Goal: Task Accomplishment & Management: Manage account settings

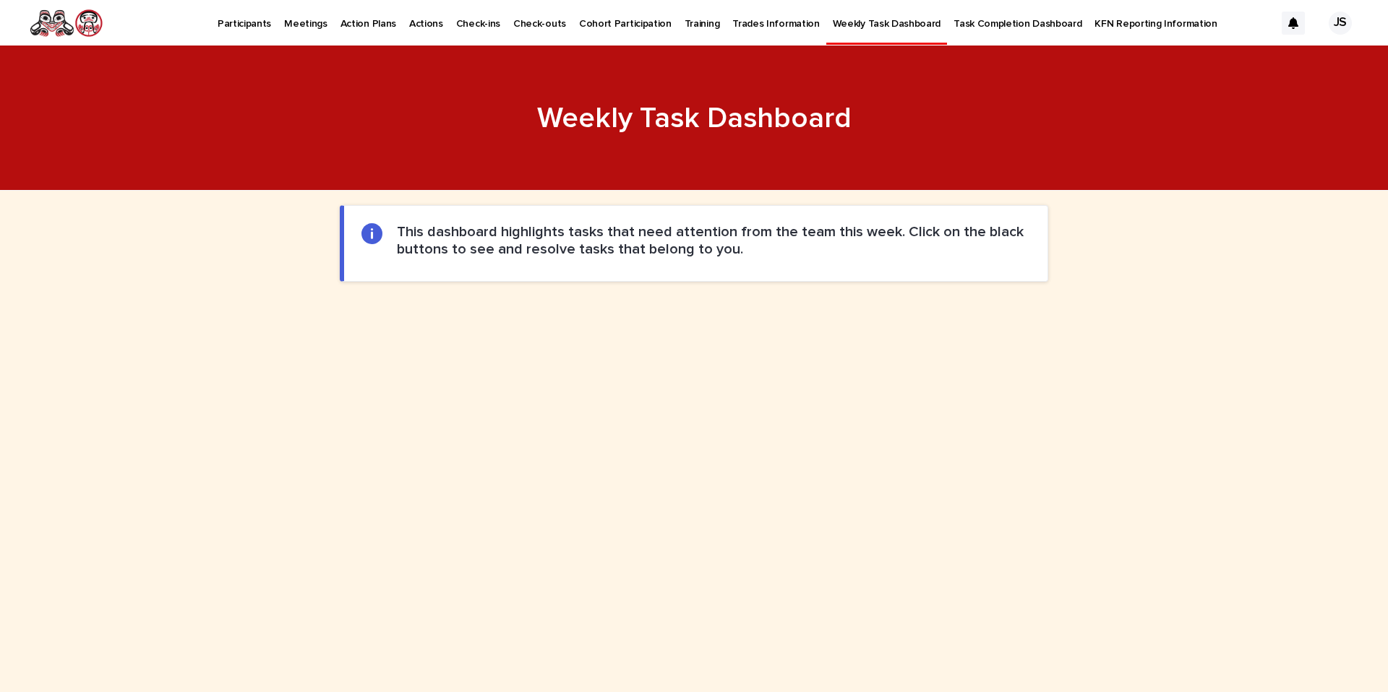
click at [246, 33] on link "Participants" at bounding box center [244, 22] width 66 height 45
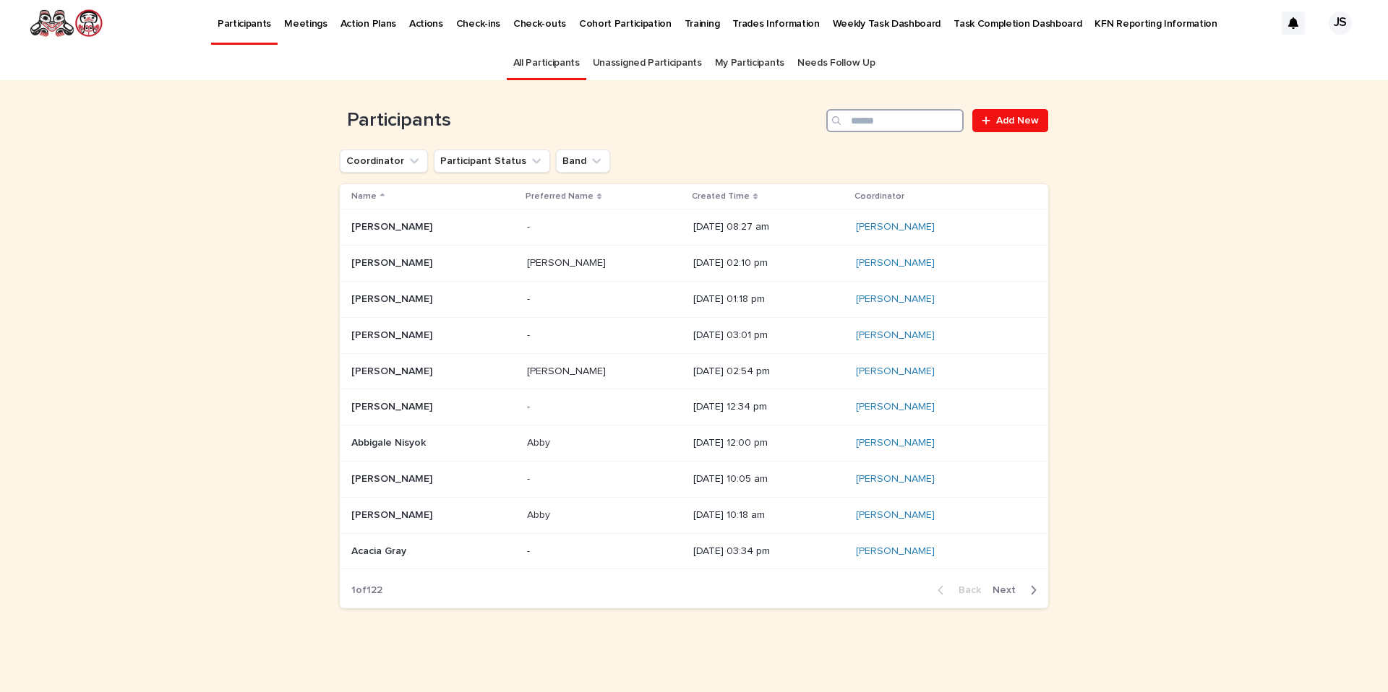
click at [866, 121] on input "Search" at bounding box center [894, 120] width 137 height 23
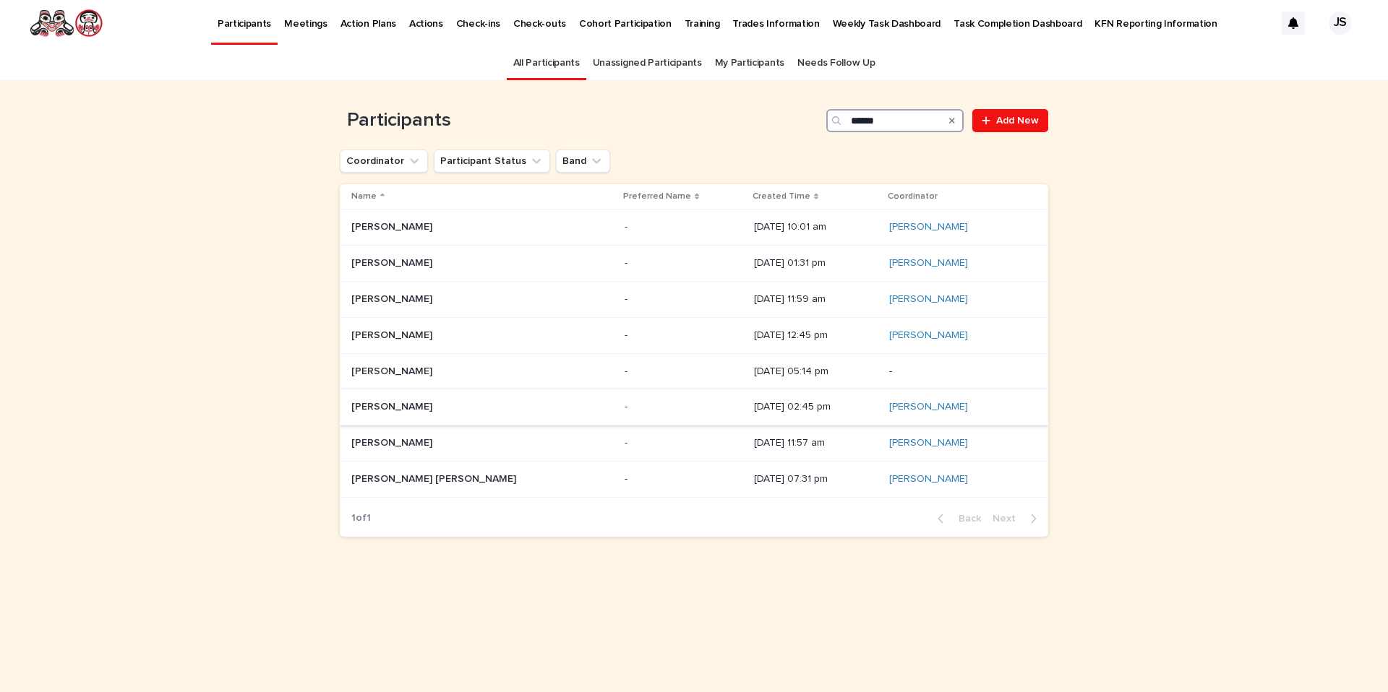
type input "******"
click at [370, 403] on p "Justin Squires" at bounding box center [393, 405] width 84 height 15
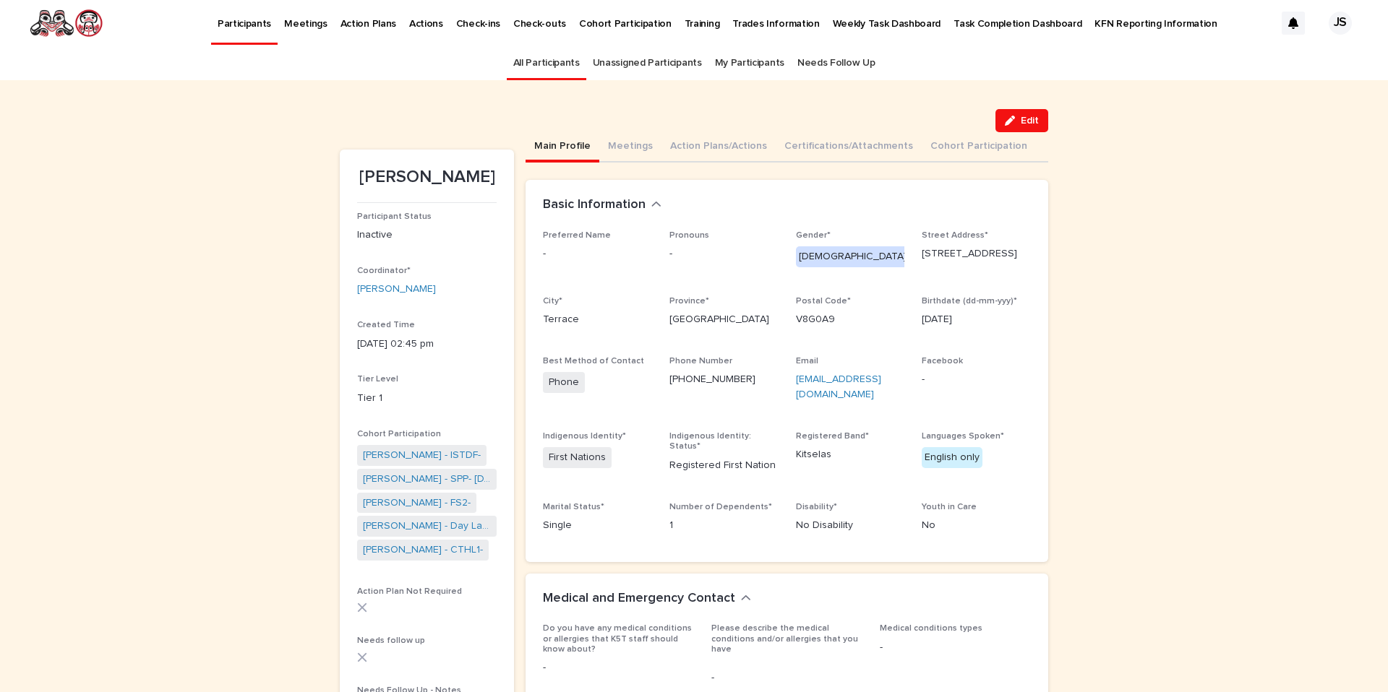
click at [238, 23] on p "Participants" at bounding box center [244, 15] width 53 height 30
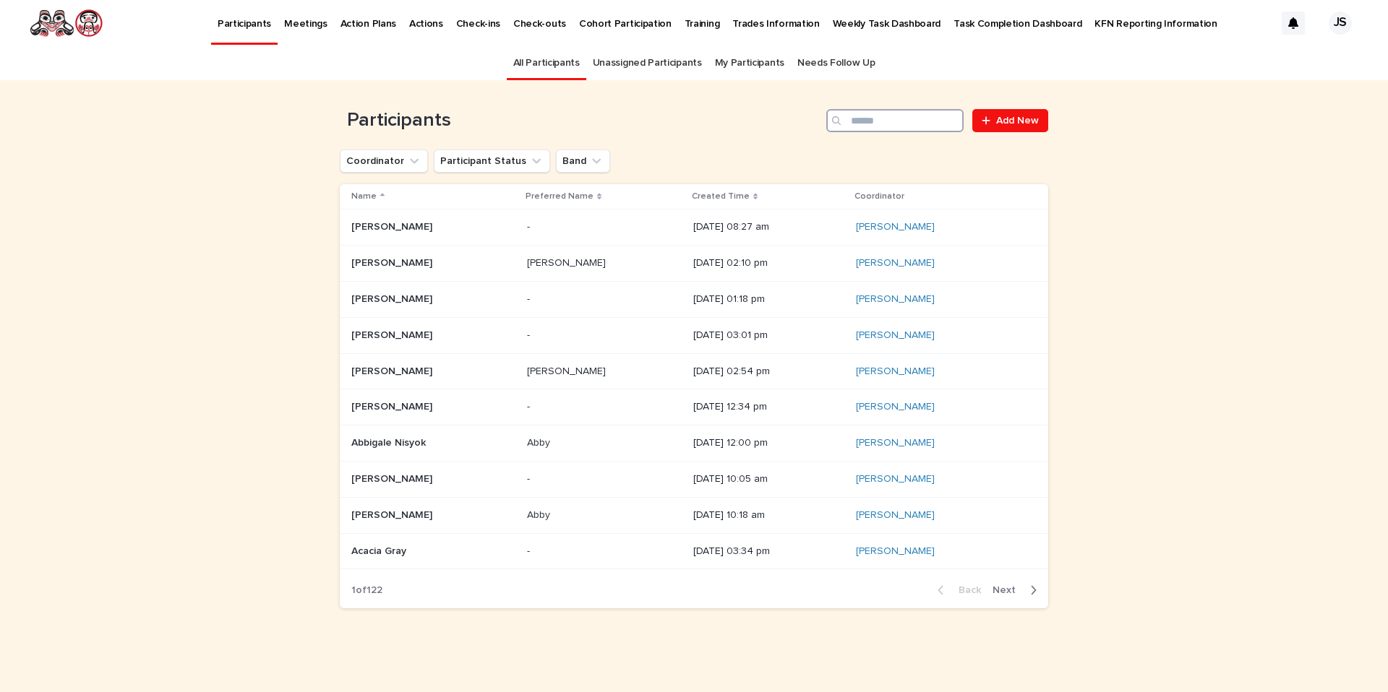
click at [870, 119] on input "Search" at bounding box center [894, 120] width 137 height 23
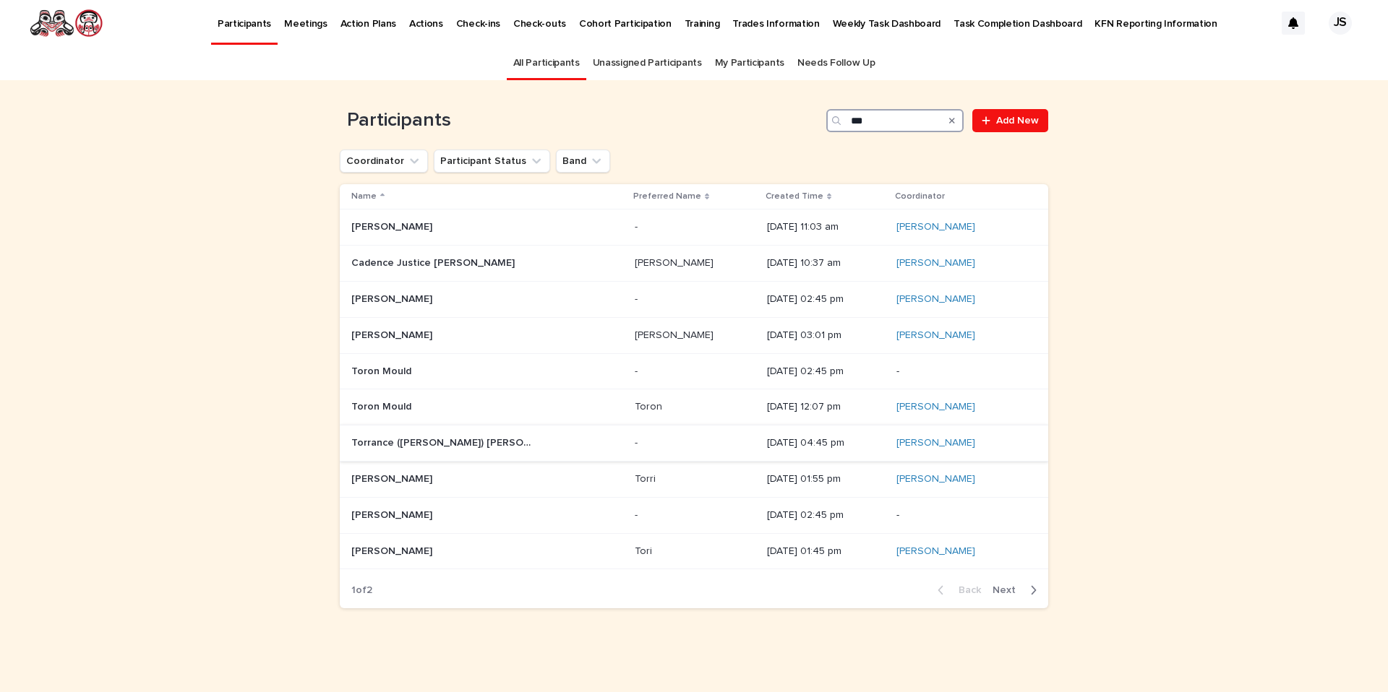
type input "***"
click at [366, 437] on p "Torrance (Torri) Stewart" at bounding box center [443, 441] width 184 height 15
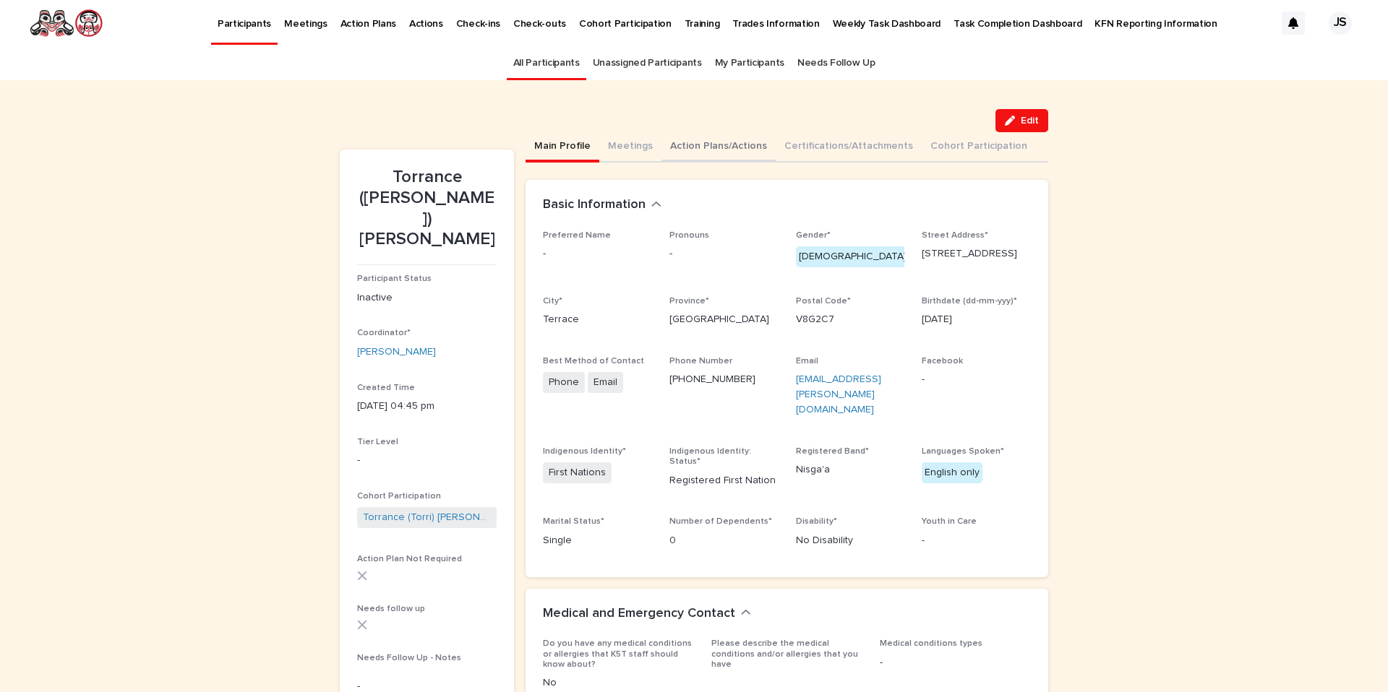
click at [685, 145] on button "Action Plans/Actions" at bounding box center [718, 147] width 114 height 30
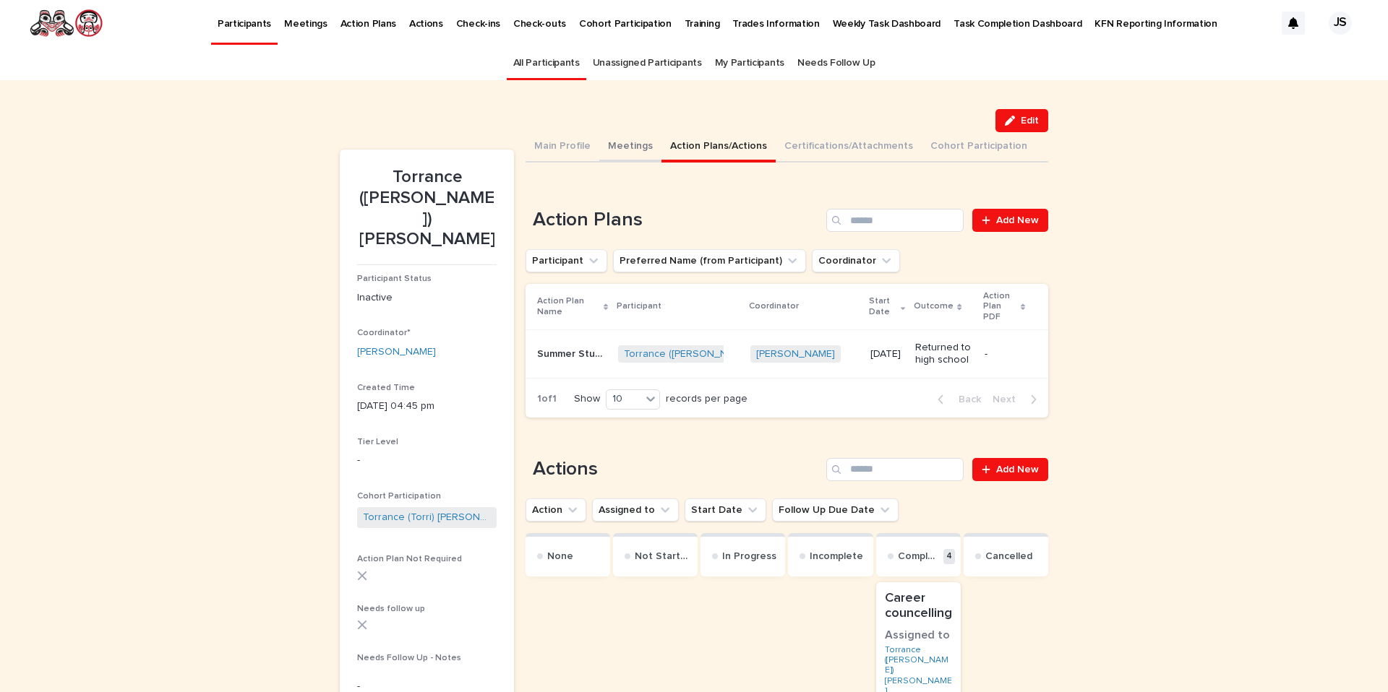
click at [622, 146] on button "Meetings" at bounding box center [630, 147] width 62 height 30
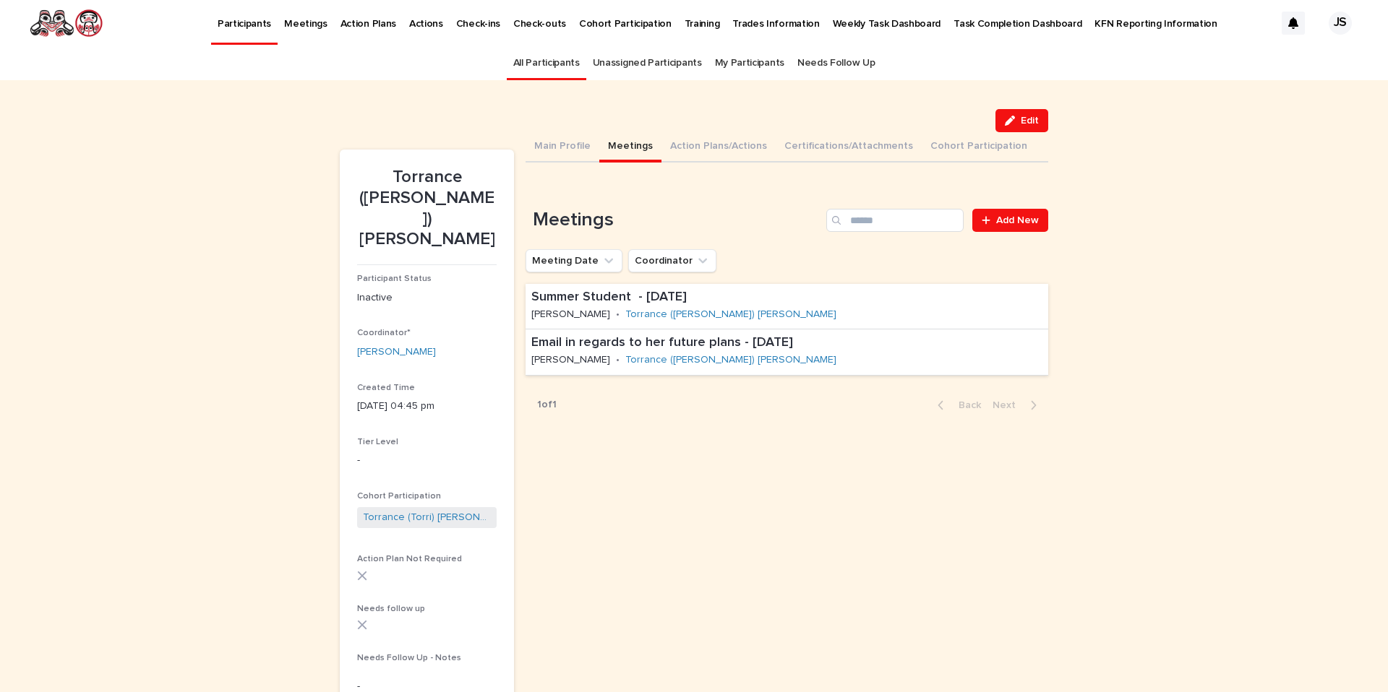
click at [249, 17] on p "Participants" at bounding box center [244, 15] width 53 height 30
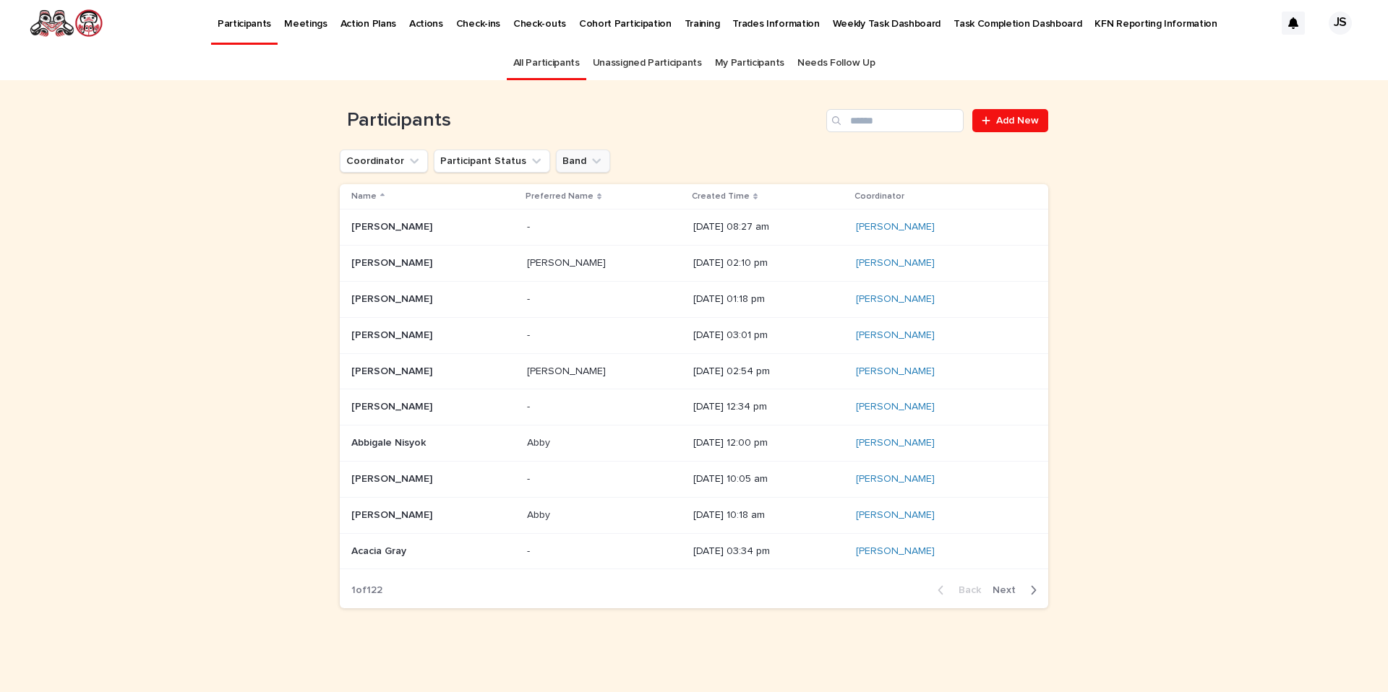
click at [567, 153] on button "Band" at bounding box center [583, 161] width 54 height 23
click at [583, 224] on input at bounding box center [643, 225] width 184 height 23
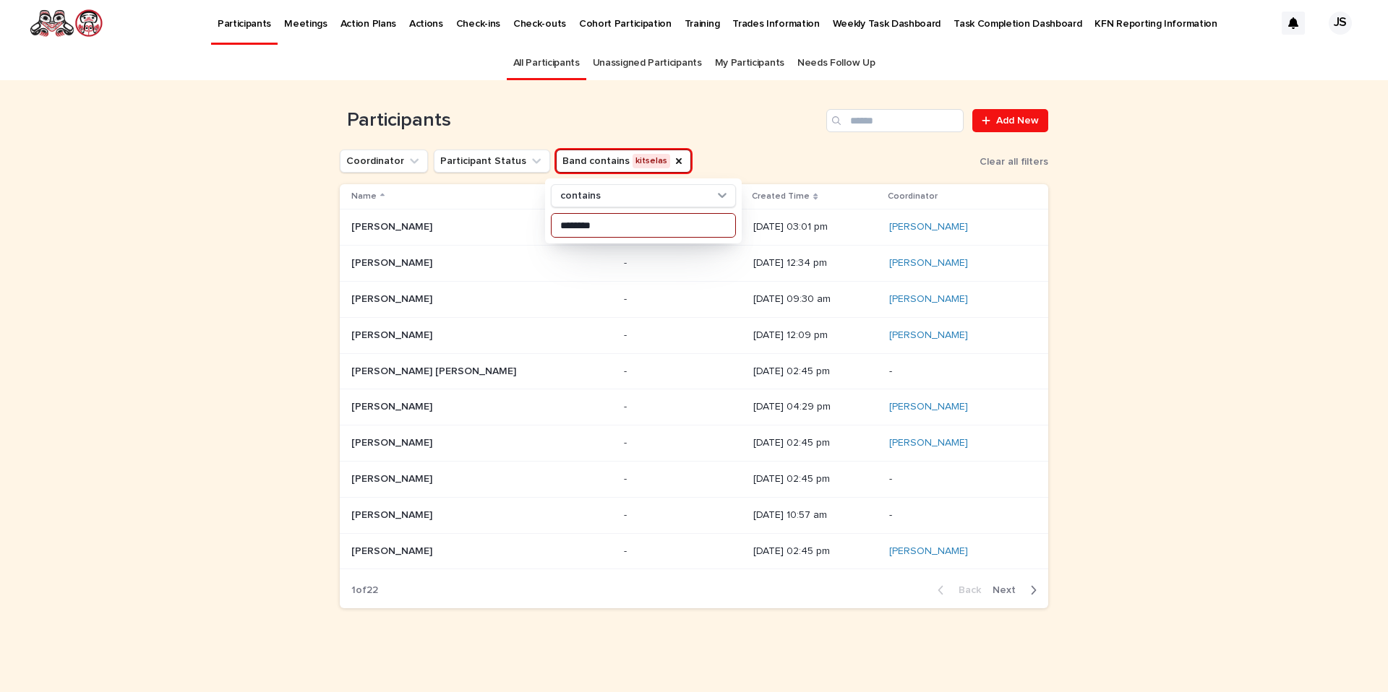
type input "********"
click at [851, 676] on div "Loading... Saving… Loading... Saving… Participants Add New Coordinator Particip…" at bounding box center [694, 386] width 1388 height 612
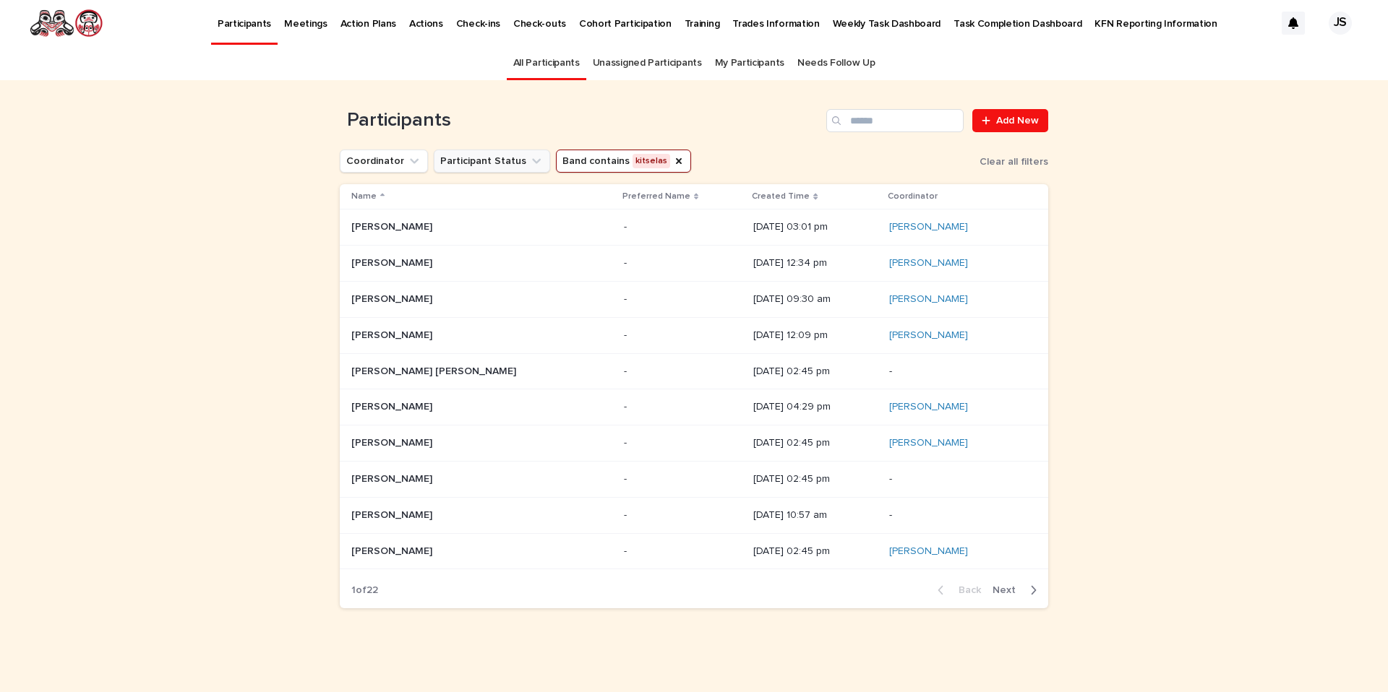
click at [507, 160] on button "Participant Status" at bounding box center [492, 161] width 116 height 23
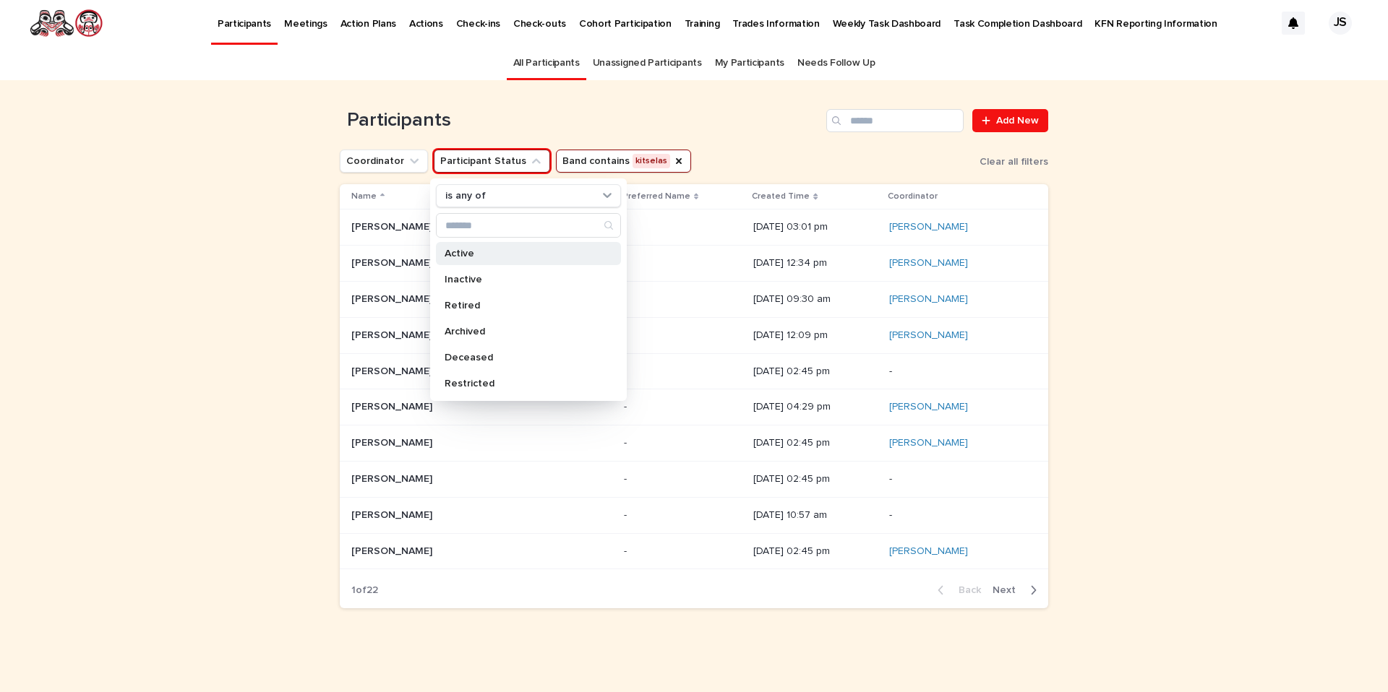
click at [501, 254] on p "Active" at bounding box center [520, 254] width 153 height 10
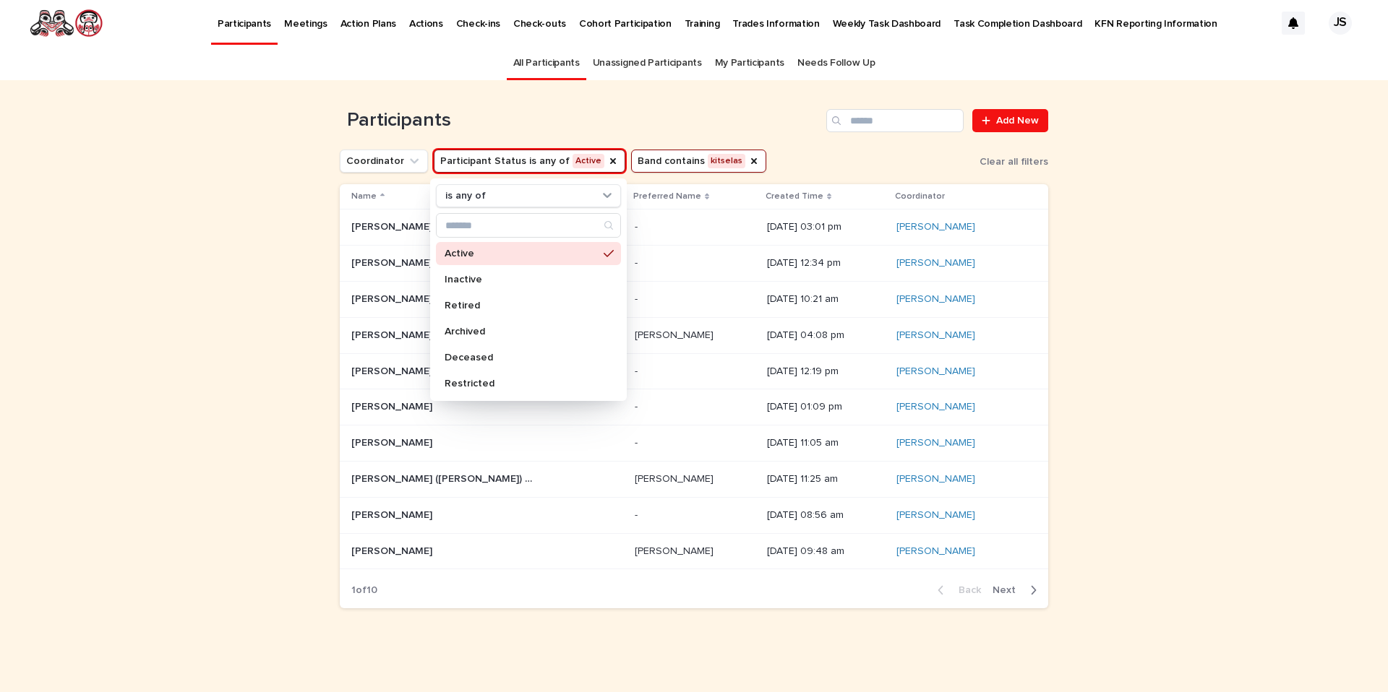
click at [596, 634] on div "Loading... Saving… Loading... Saving… Participants Add New Coordinator Particip…" at bounding box center [693, 368] width 723 height 576
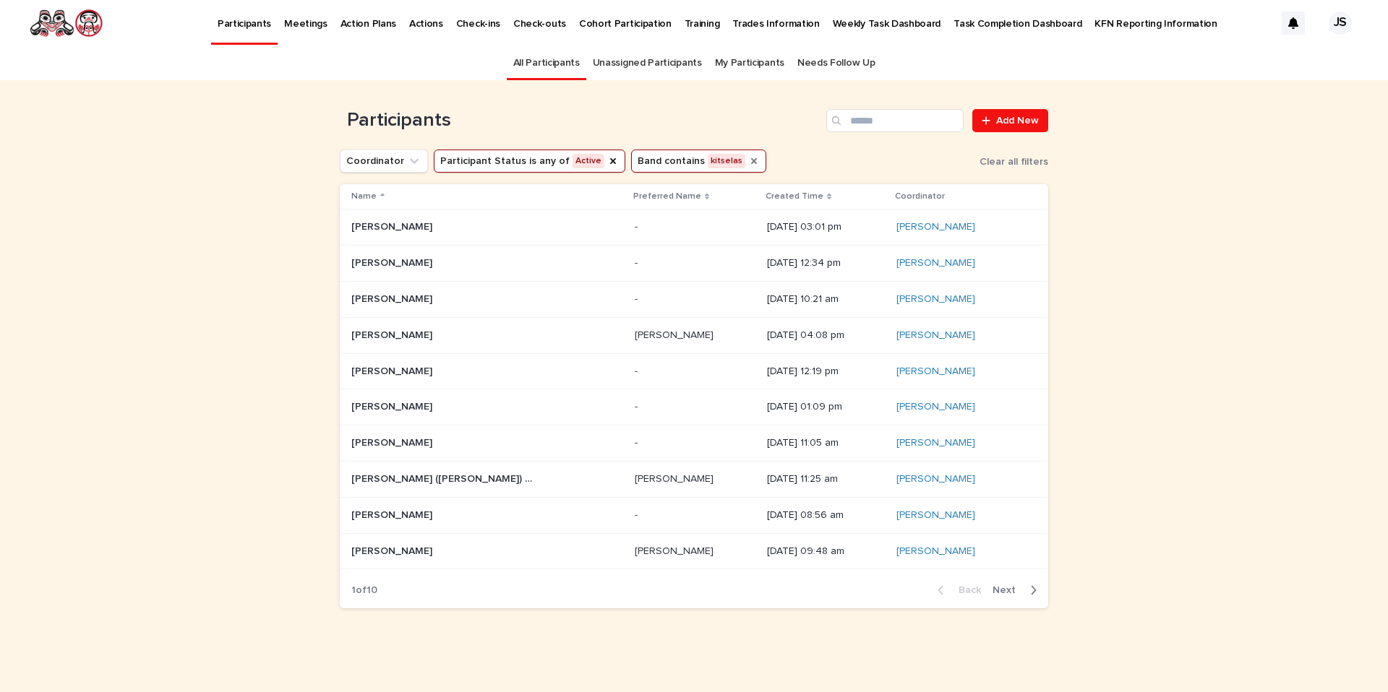
click at [751, 163] on icon "Band" at bounding box center [754, 161] width 6 height 6
click at [607, 164] on icon "Participant Status" at bounding box center [613, 161] width 12 height 12
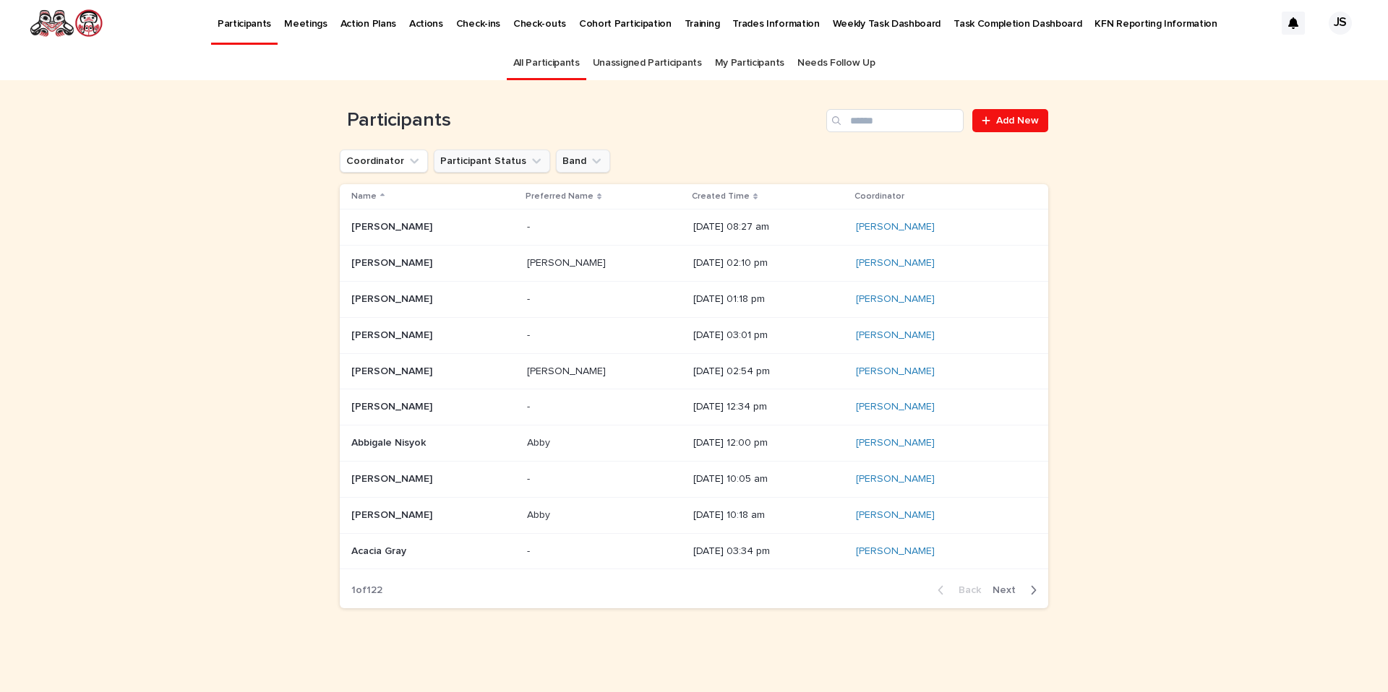
click at [476, 160] on button "Participant Status" at bounding box center [492, 161] width 116 height 23
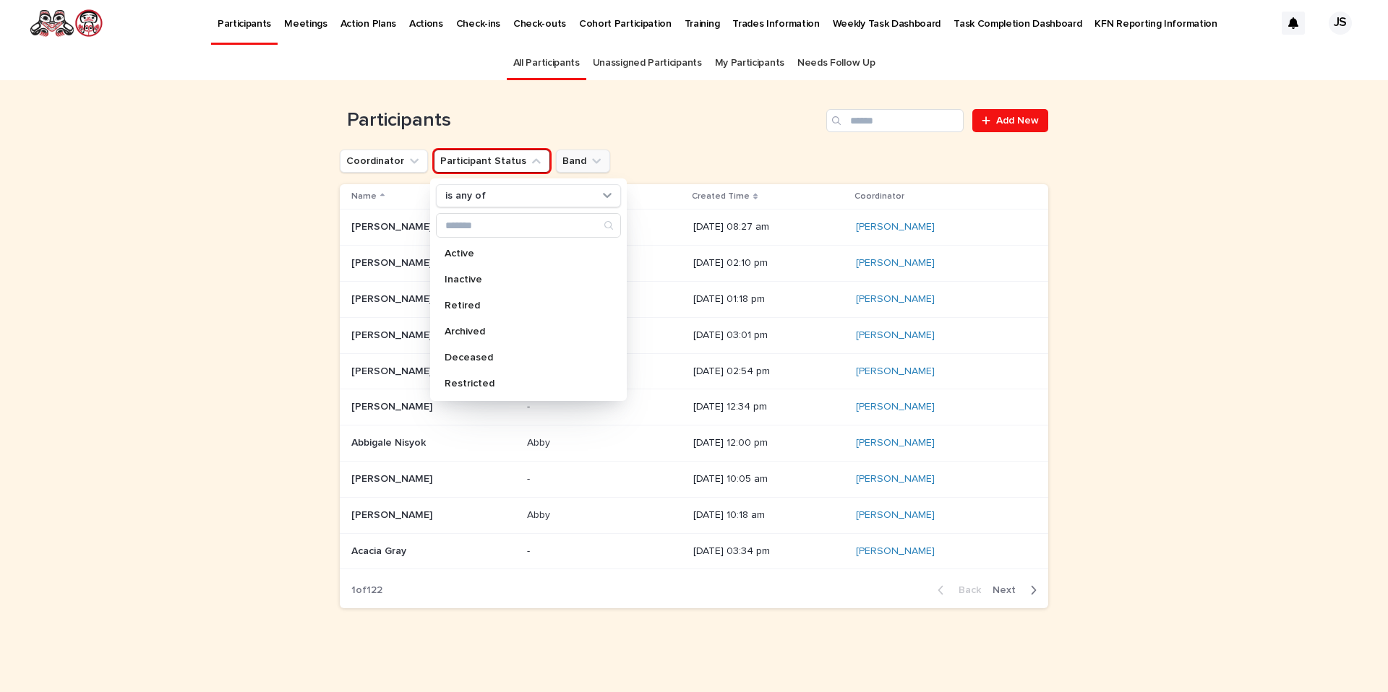
click at [636, 119] on h1 "Participants" at bounding box center [580, 120] width 481 height 23
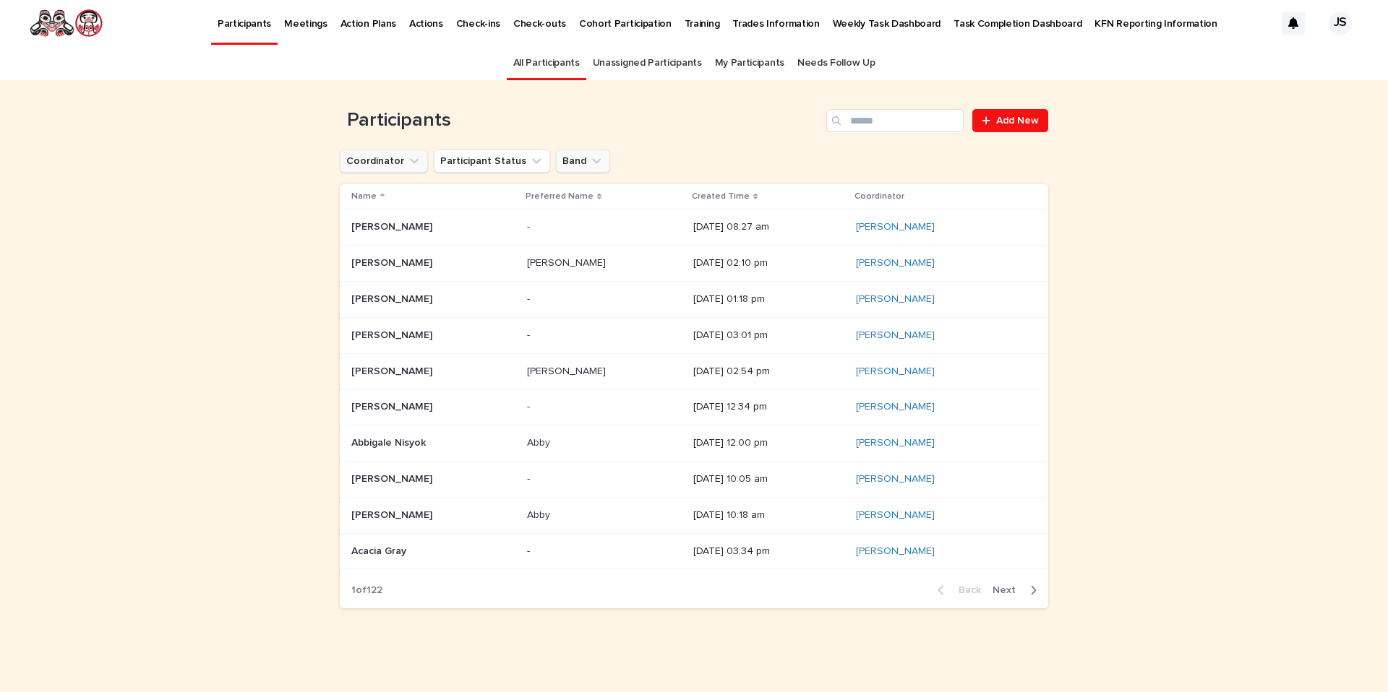
click at [397, 158] on button "Coordinator" at bounding box center [384, 161] width 88 height 23
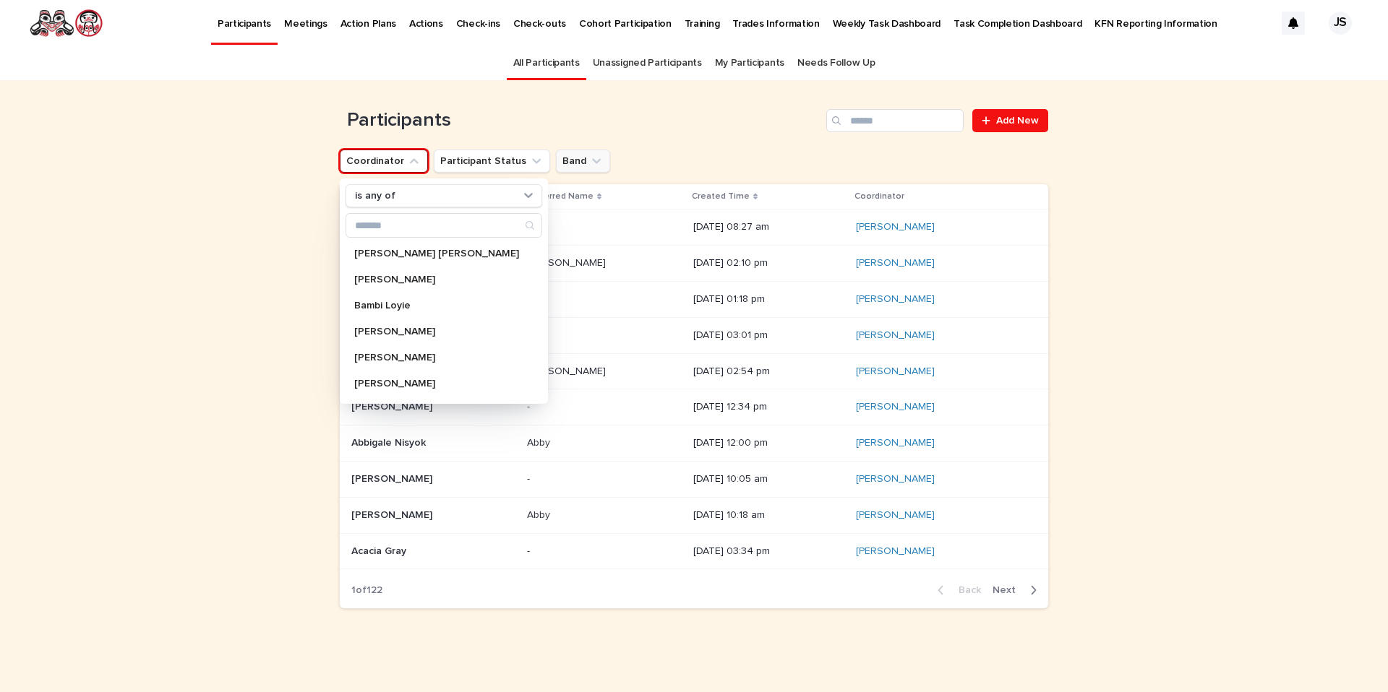
click at [390, 158] on button "Coordinator" at bounding box center [384, 161] width 88 height 23
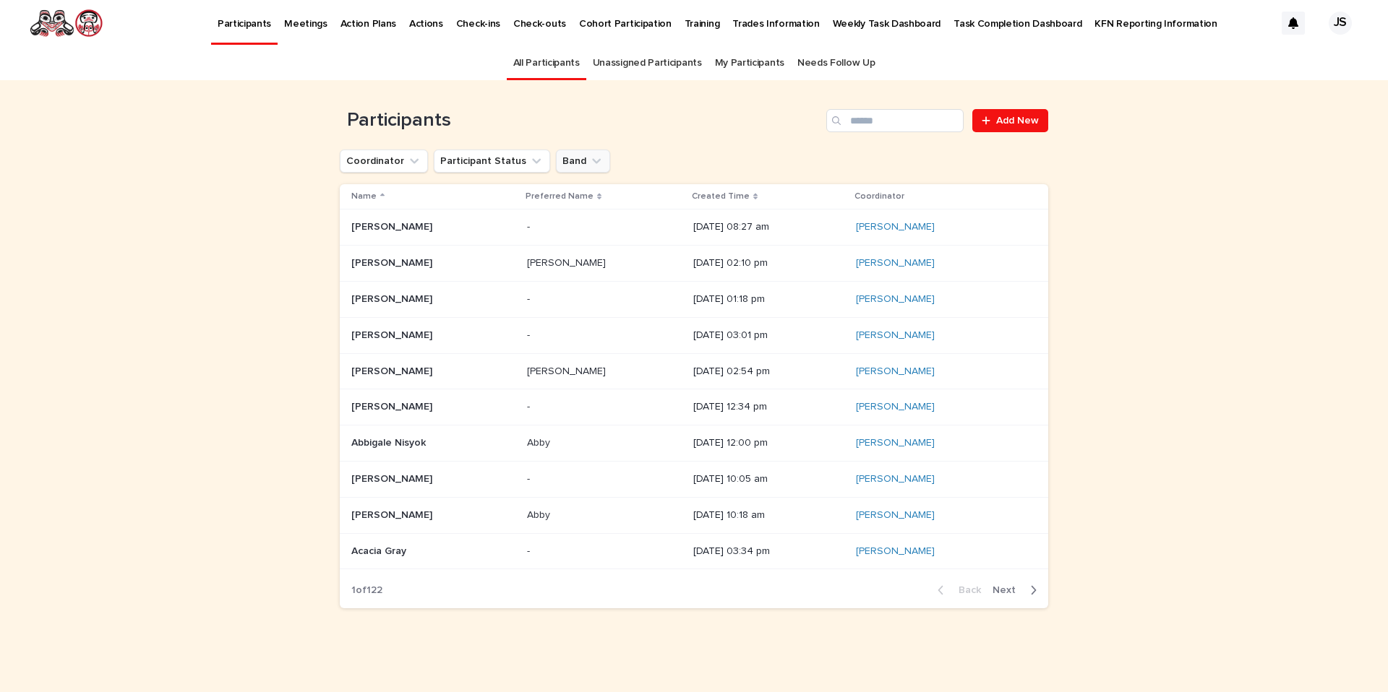
click at [734, 56] on link "My Participants" at bounding box center [749, 63] width 69 height 34
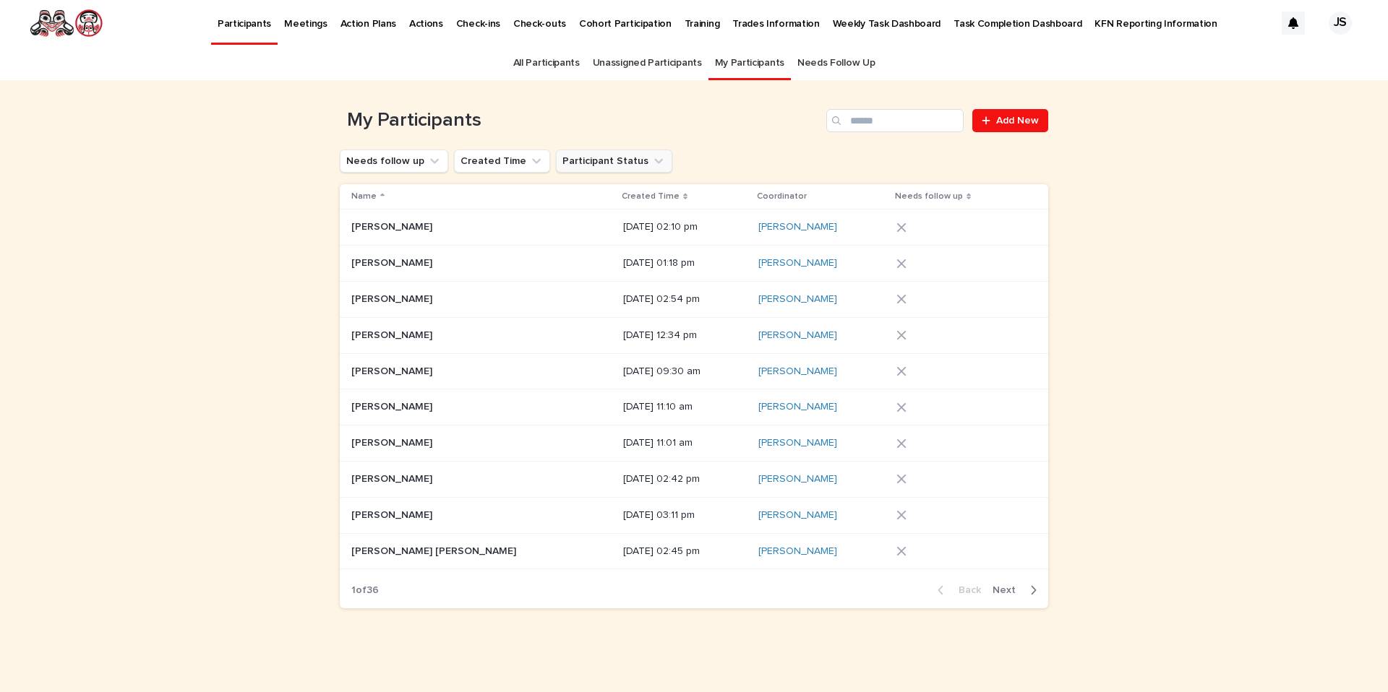
click at [580, 159] on button "Participant Status" at bounding box center [614, 161] width 116 height 23
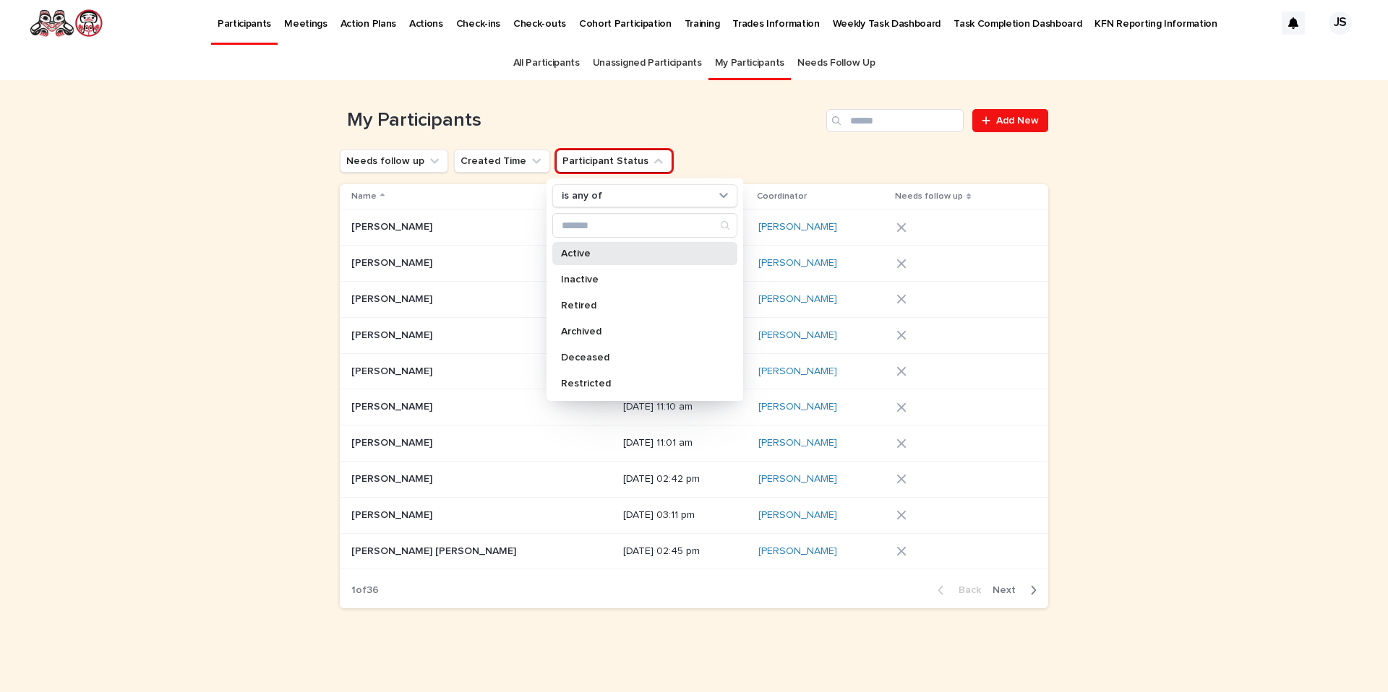
click at [569, 246] on div "Active" at bounding box center [644, 253] width 185 height 23
click at [405, 158] on button "Needs follow up" at bounding box center [394, 161] width 108 height 23
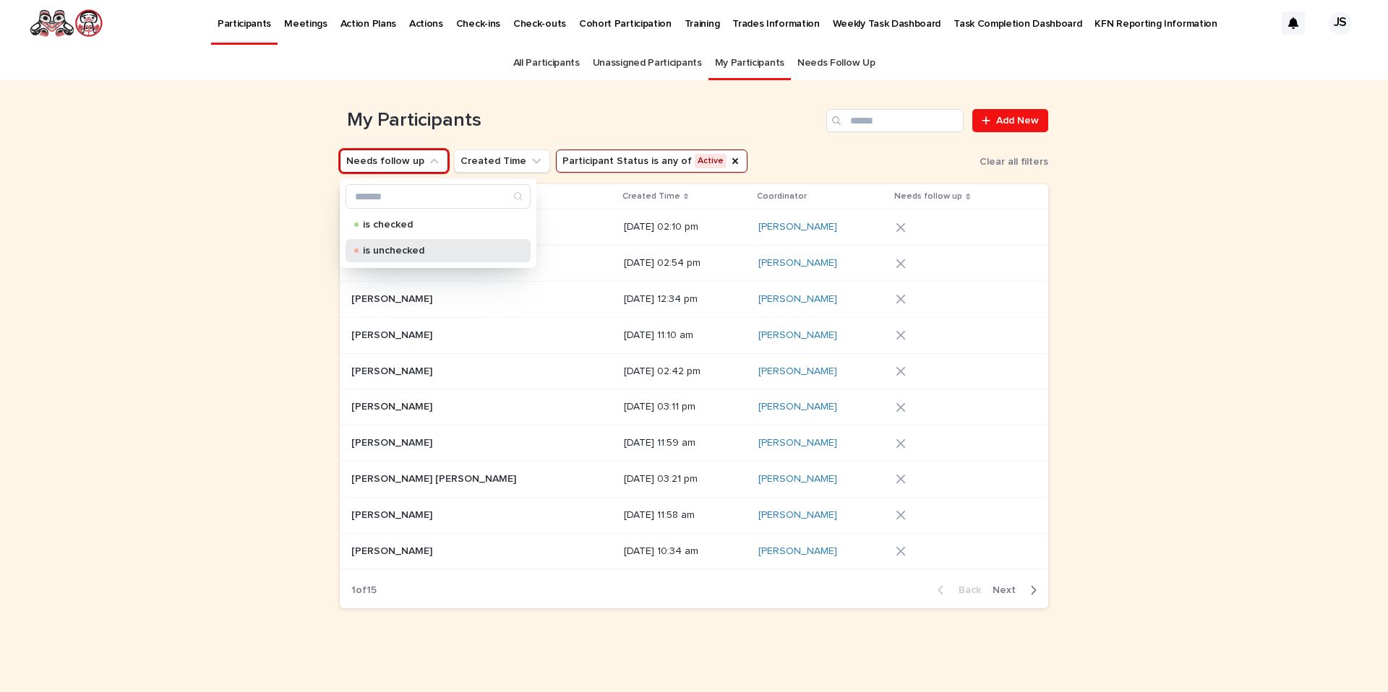
click at [387, 252] on p "is unchecked" at bounding box center [435, 251] width 145 height 10
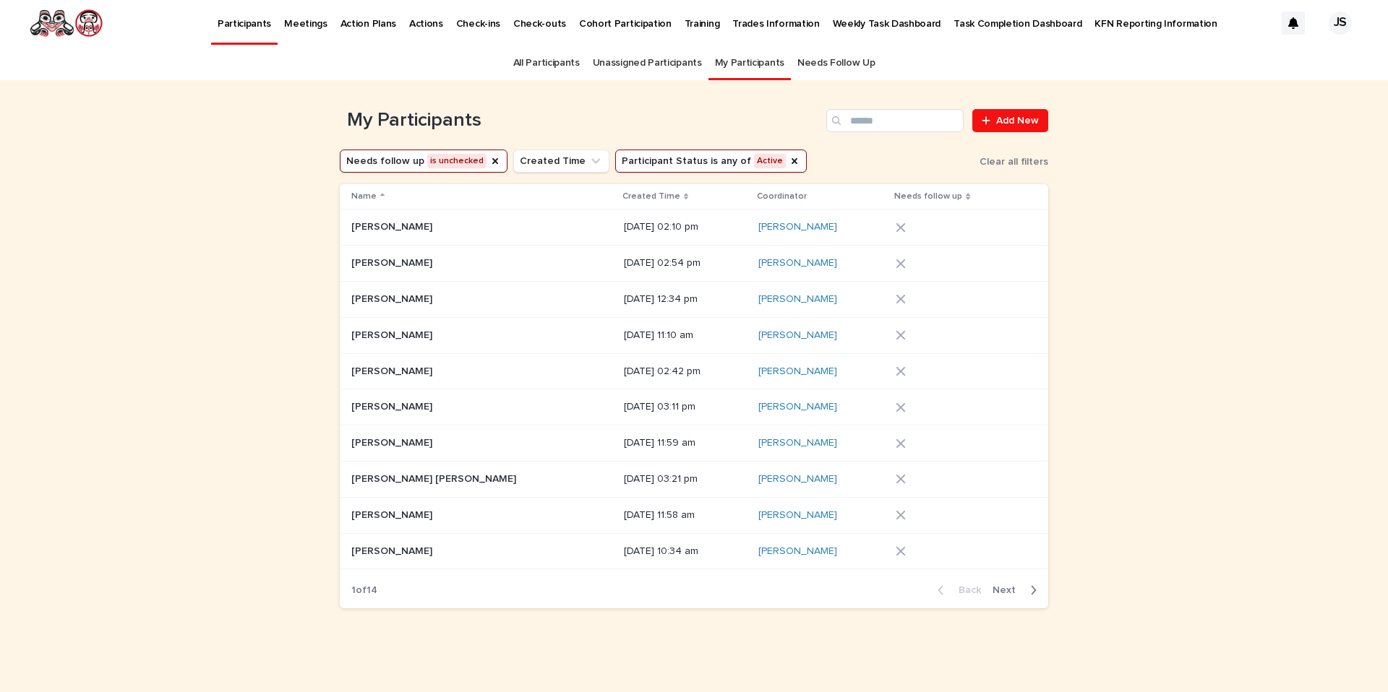
click at [1006, 585] on span "Next" at bounding box center [1008, 590] width 32 height 10
click at [1005, 591] on span "Next" at bounding box center [1008, 590] width 32 height 10
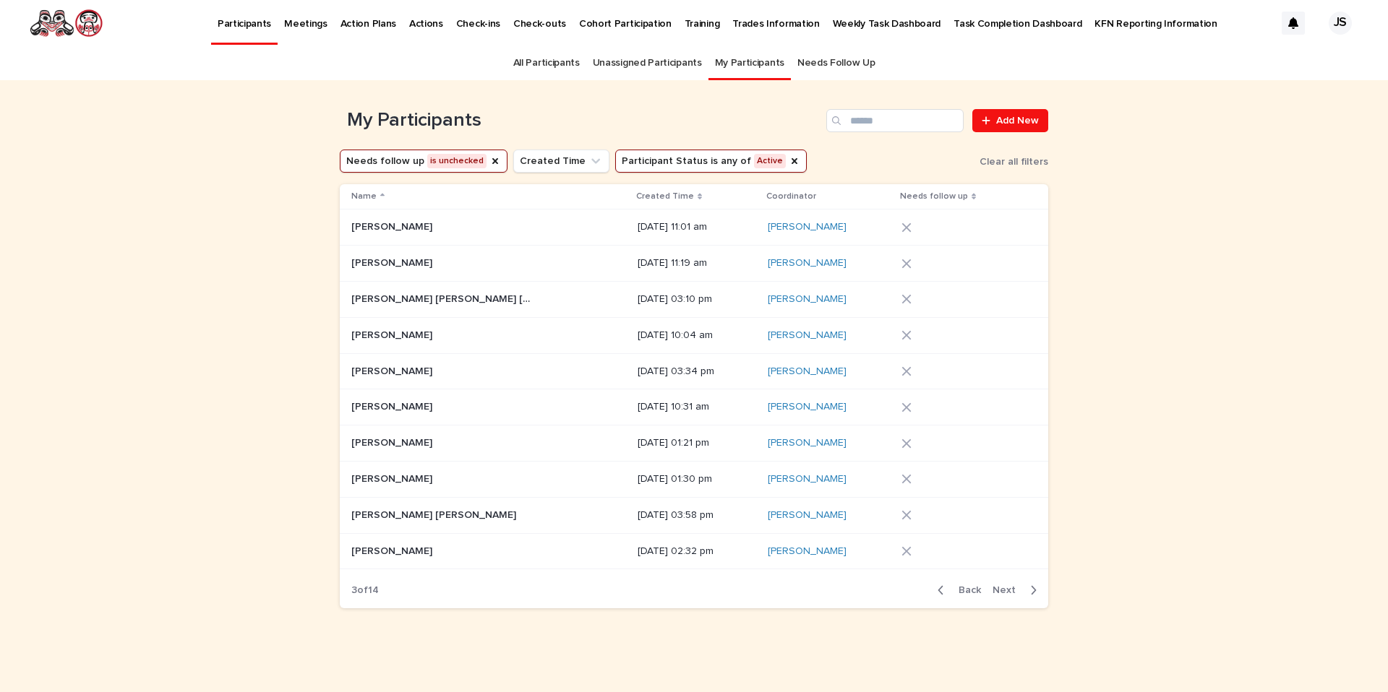
click at [973, 587] on span "Back" at bounding box center [965, 590] width 31 height 10
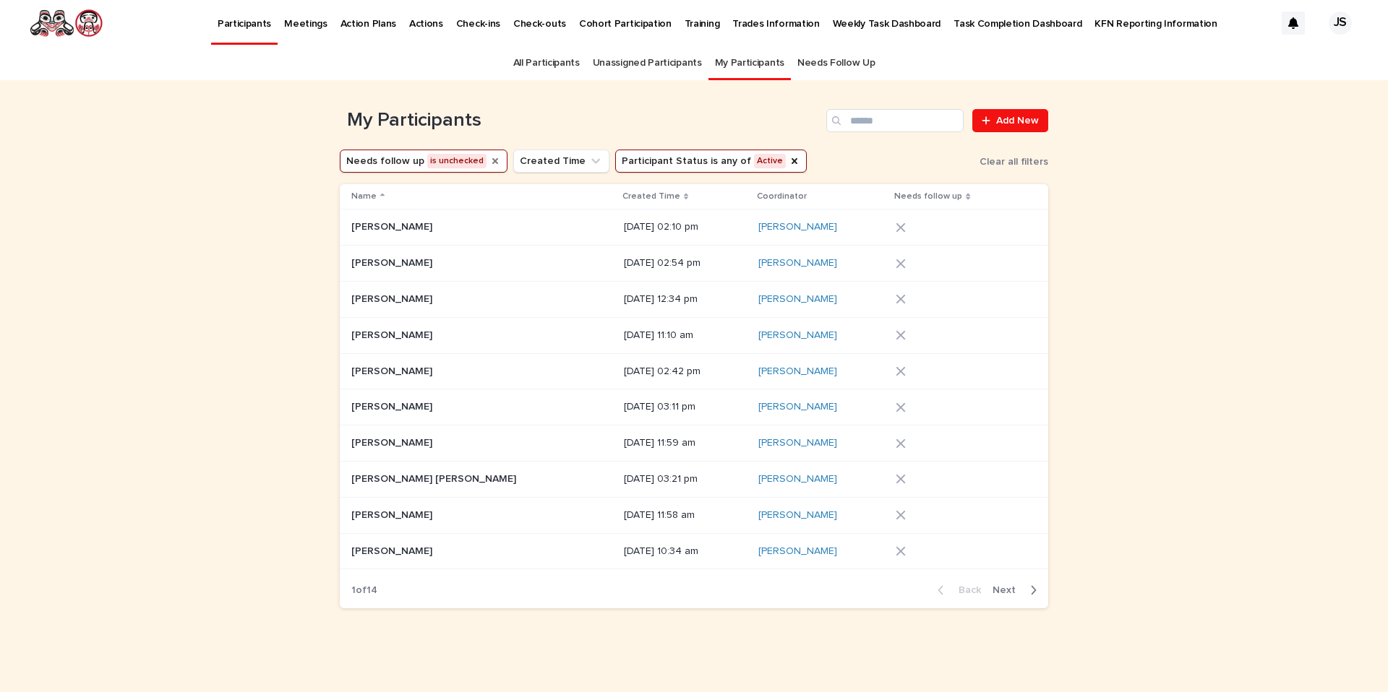
click at [492, 163] on icon "Needs follow up" at bounding box center [495, 161] width 6 height 6
click at [732, 160] on icon "Participant Status" at bounding box center [735, 161] width 6 height 6
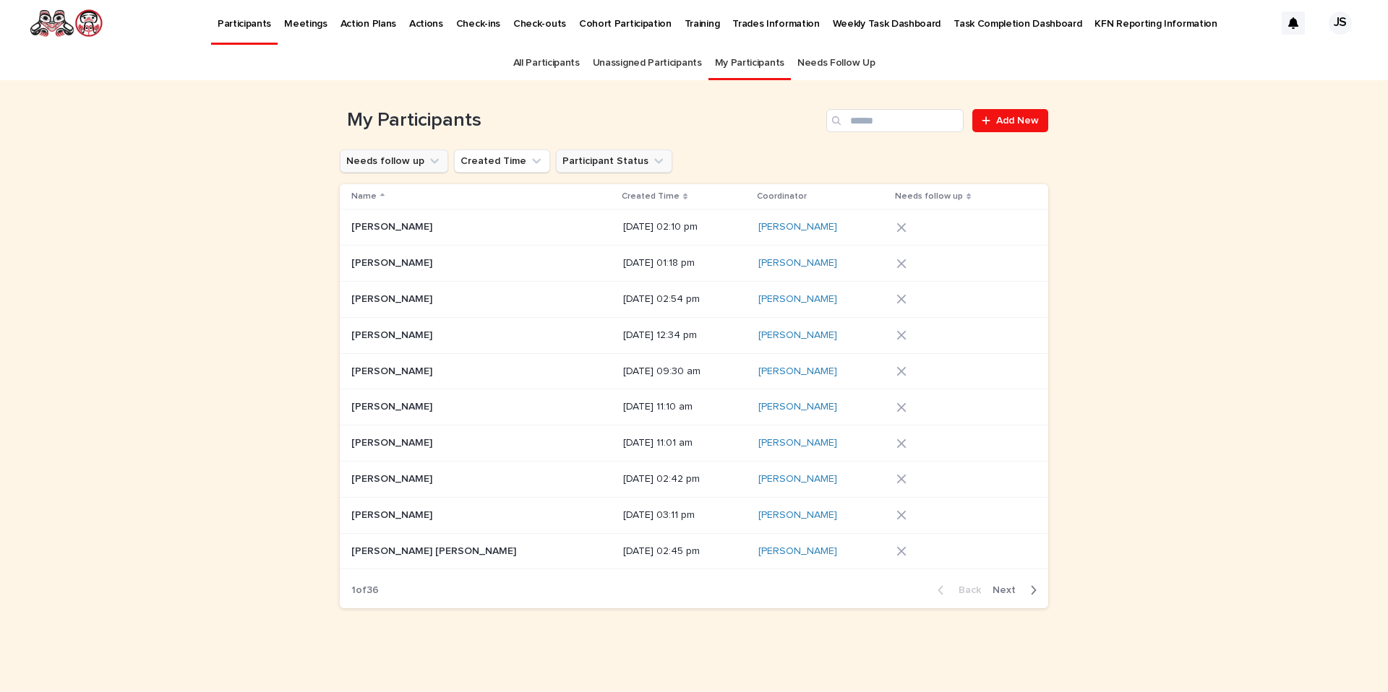
click at [843, 30] on p "Weekly Task Dashboard" at bounding box center [887, 15] width 108 height 30
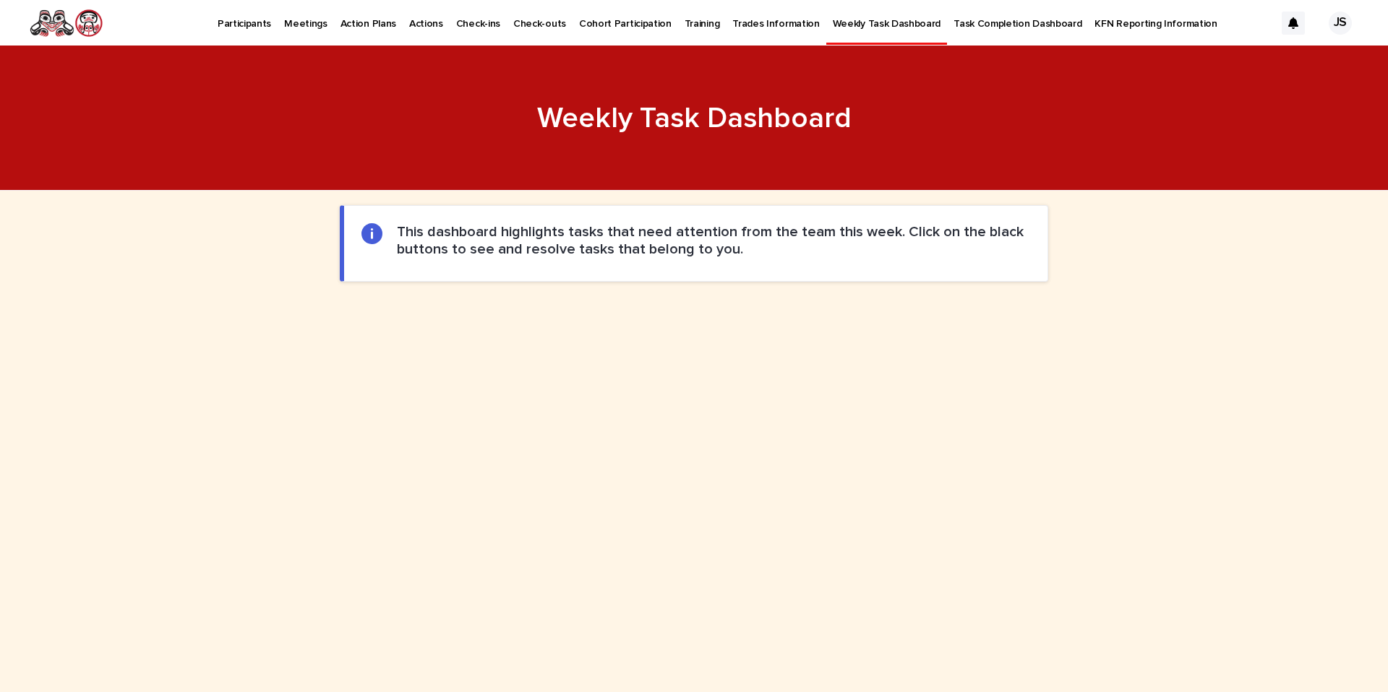
click at [254, 25] on p "Participants" at bounding box center [244, 15] width 53 height 30
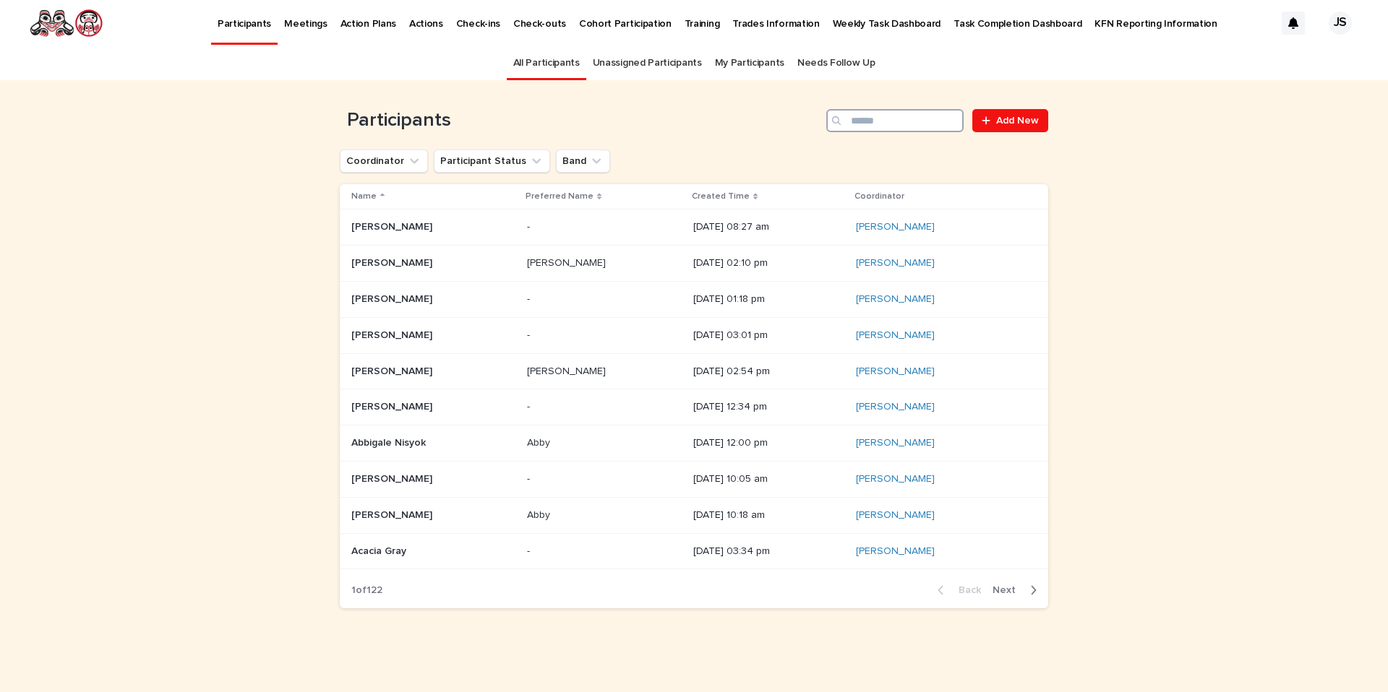
click at [869, 111] on input "Search" at bounding box center [894, 120] width 137 height 23
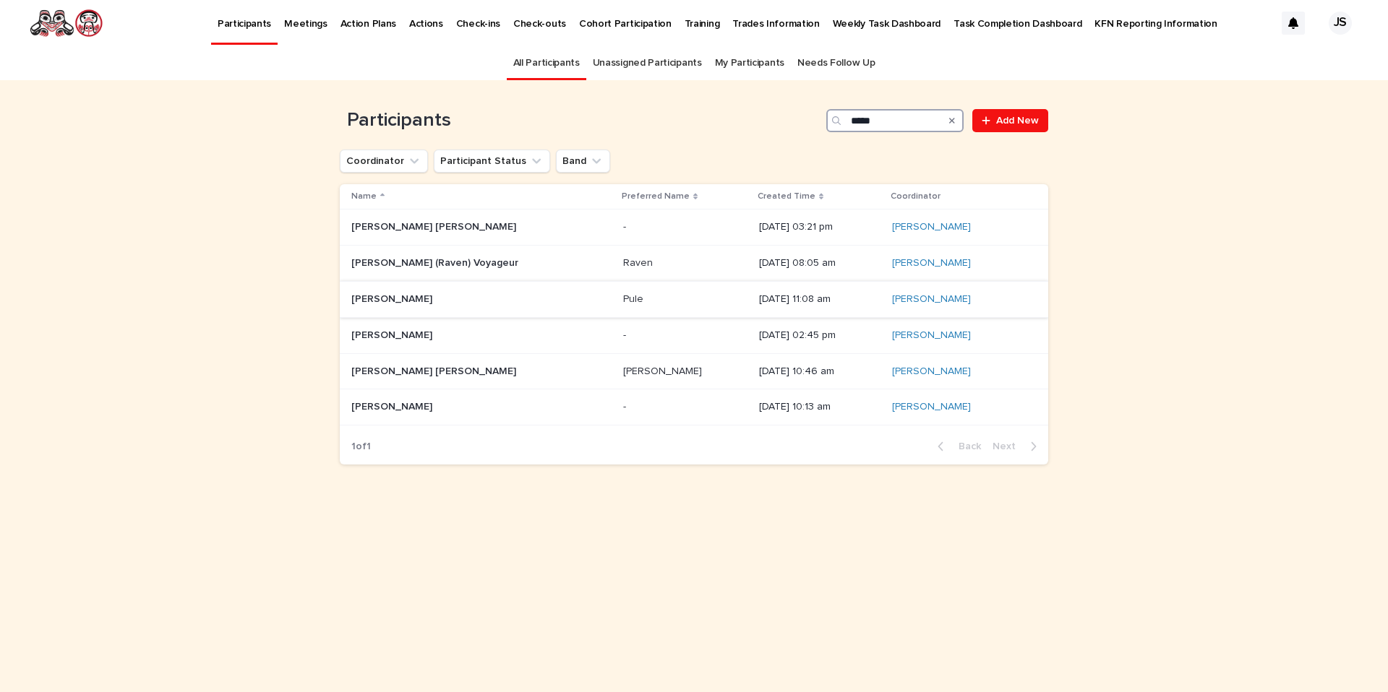
type input "****"
click at [382, 293] on p "Paul Brown" at bounding box center [393, 298] width 84 height 15
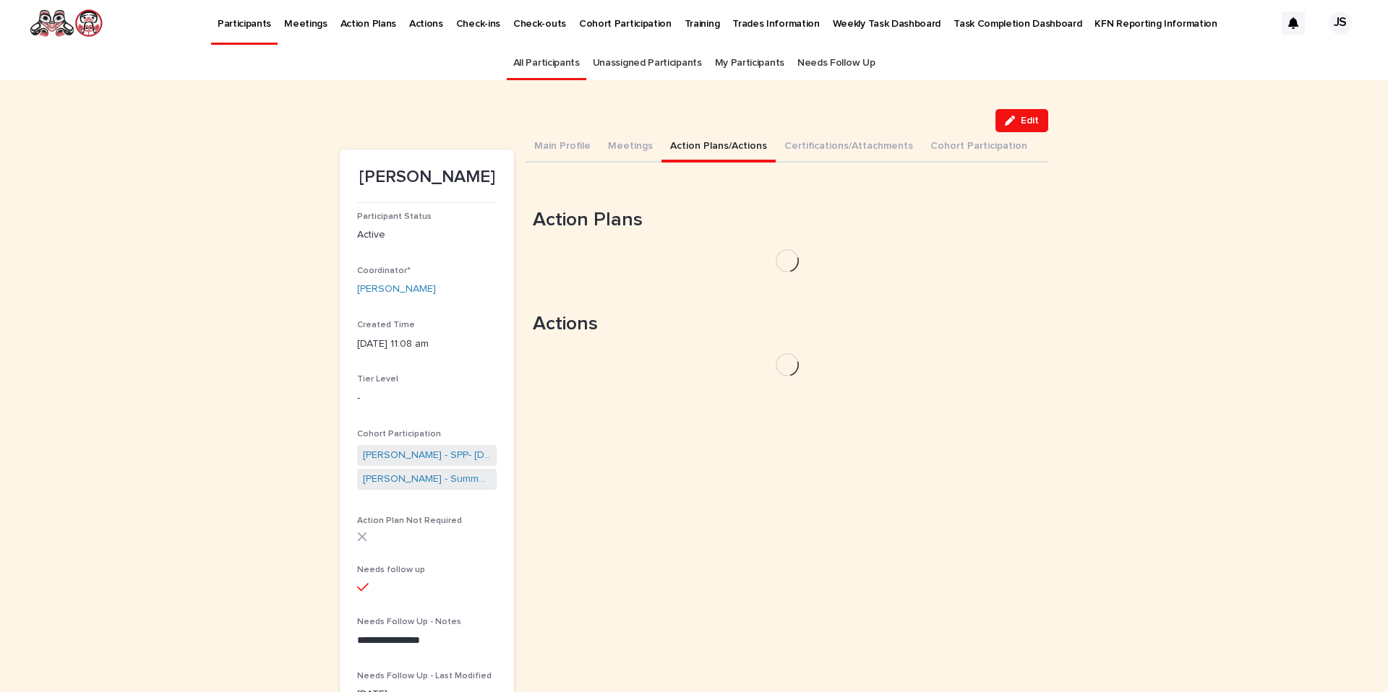
click at [726, 148] on button "Action Plans/Actions" at bounding box center [718, 147] width 114 height 30
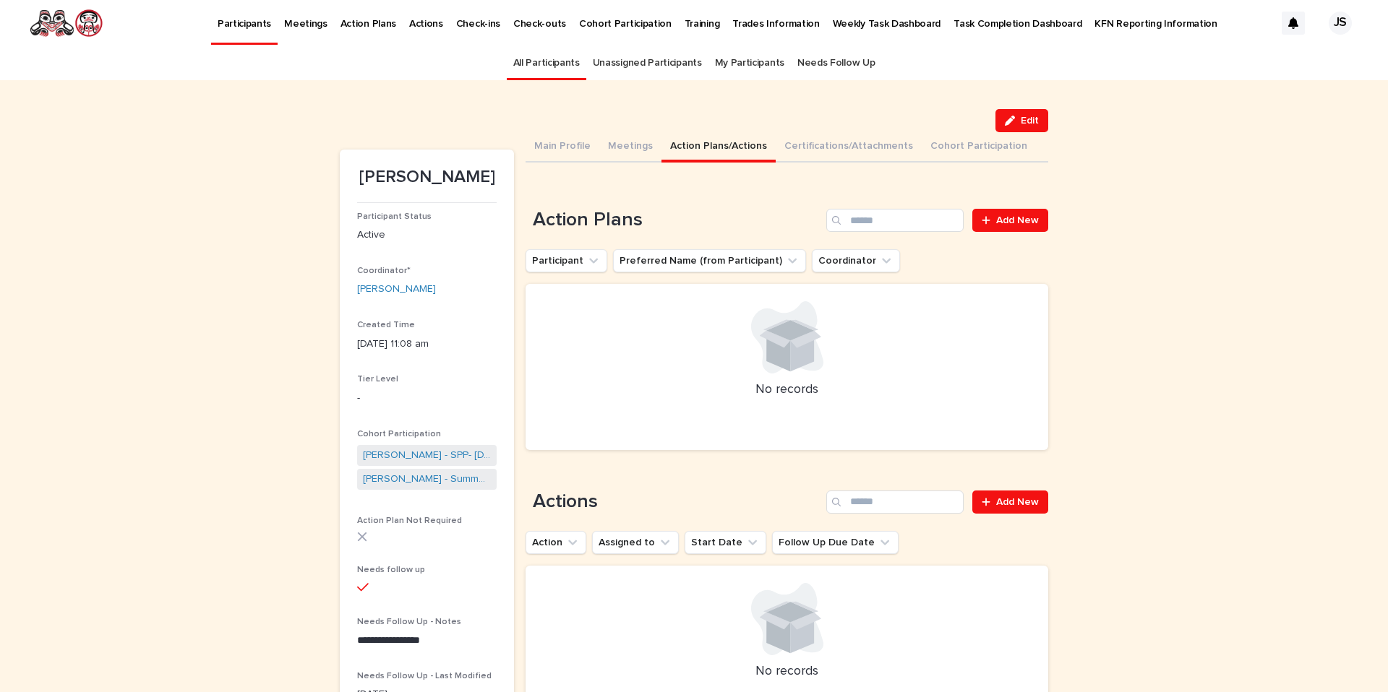
click at [237, 27] on p "Participants" at bounding box center [244, 15] width 53 height 30
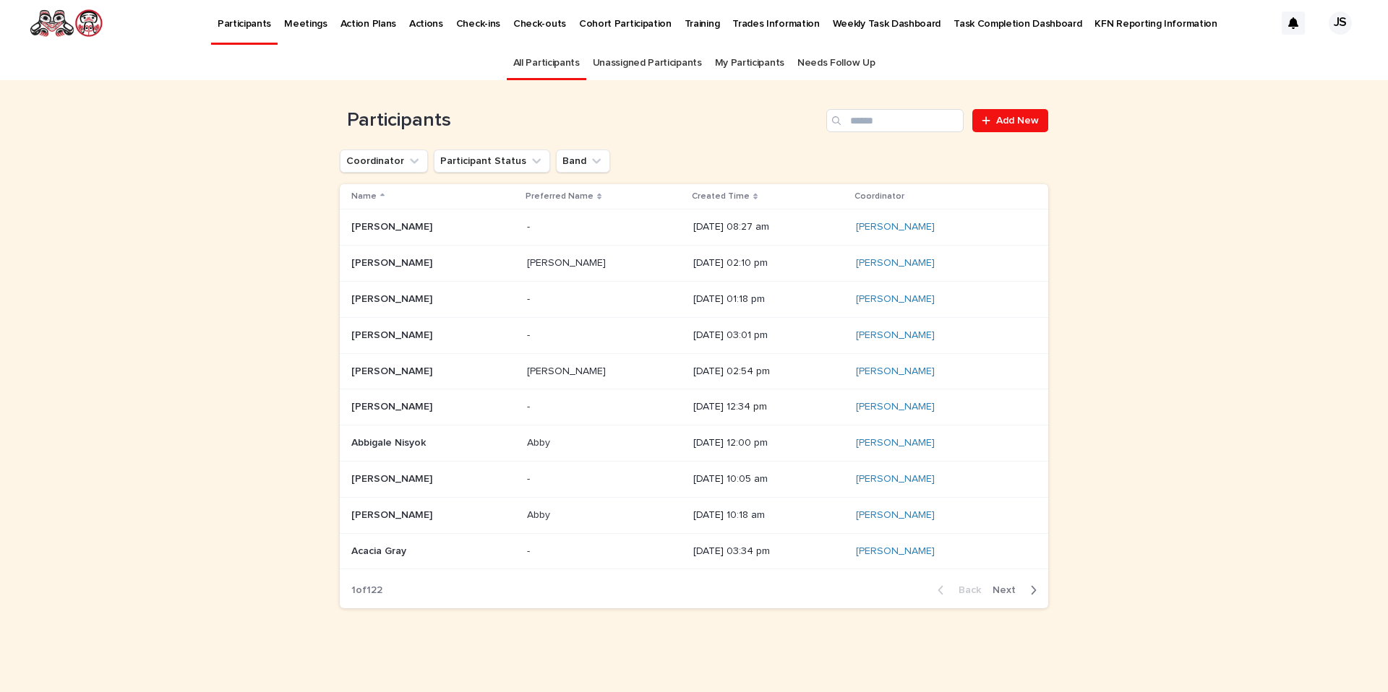
click at [833, 30] on link "Weekly Task Dashboard" at bounding box center [886, 22] width 121 height 45
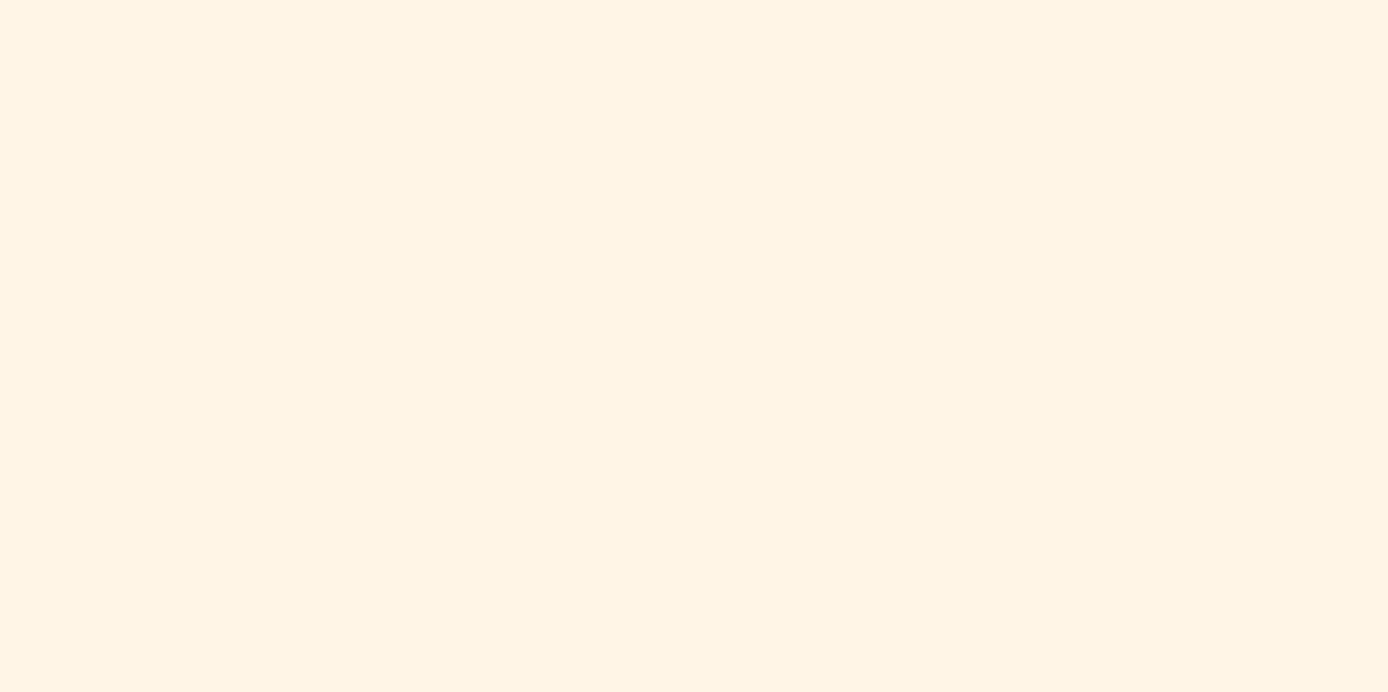
scroll to position [794, 0]
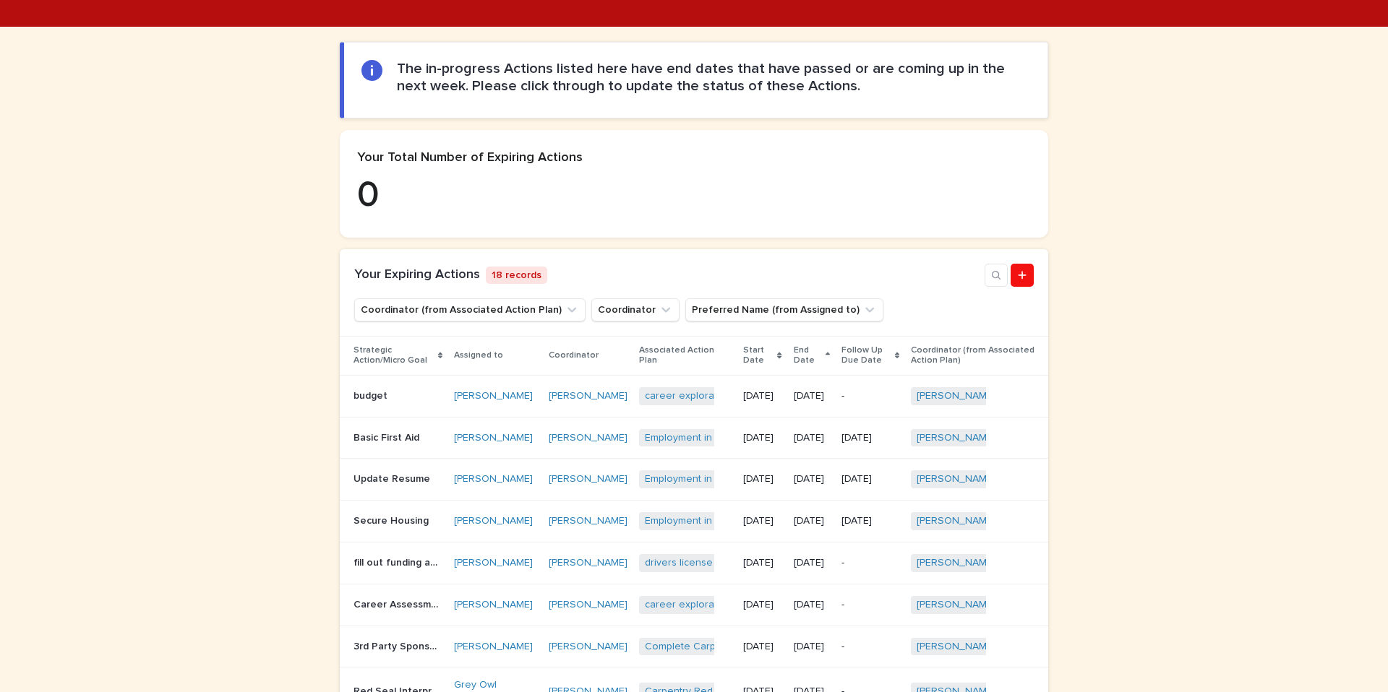
scroll to position [264, 0]
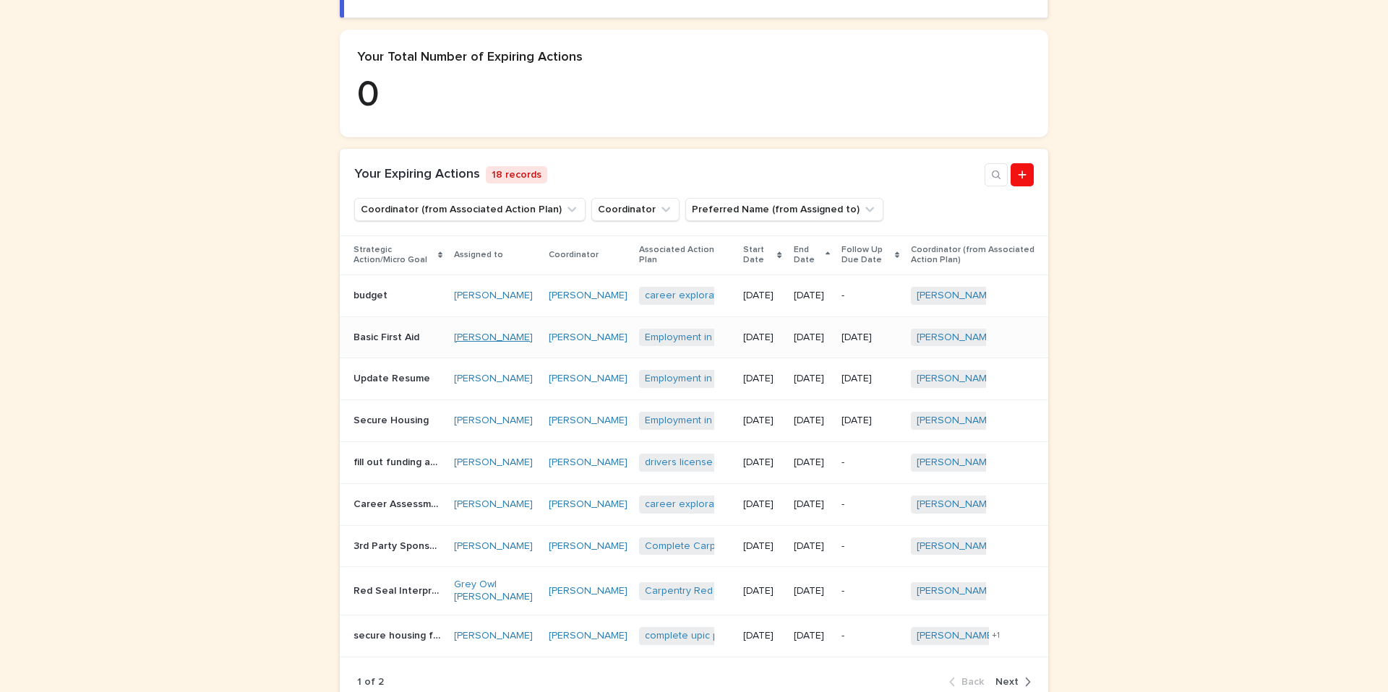
click at [482, 344] on link "Jared Maybee" at bounding box center [493, 338] width 79 height 12
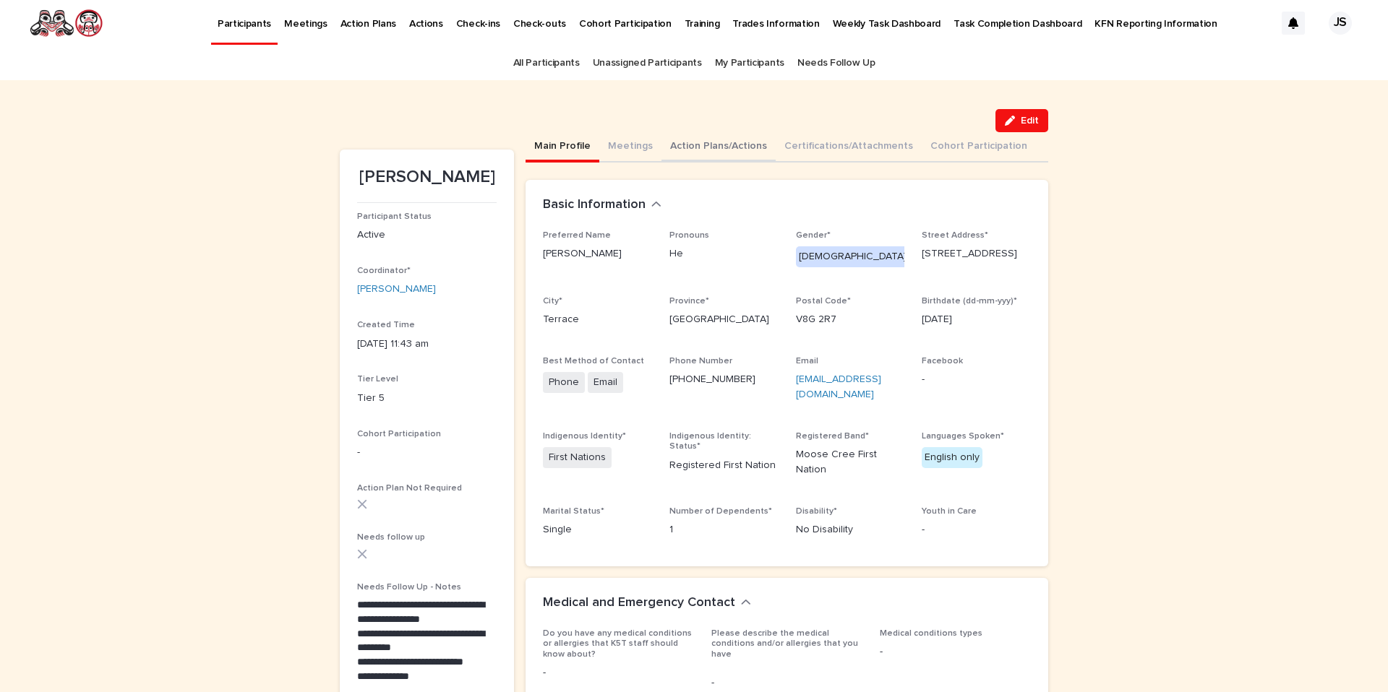
click at [719, 149] on button "Action Plans/Actions" at bounding box center [718, 147] width 114 height 30
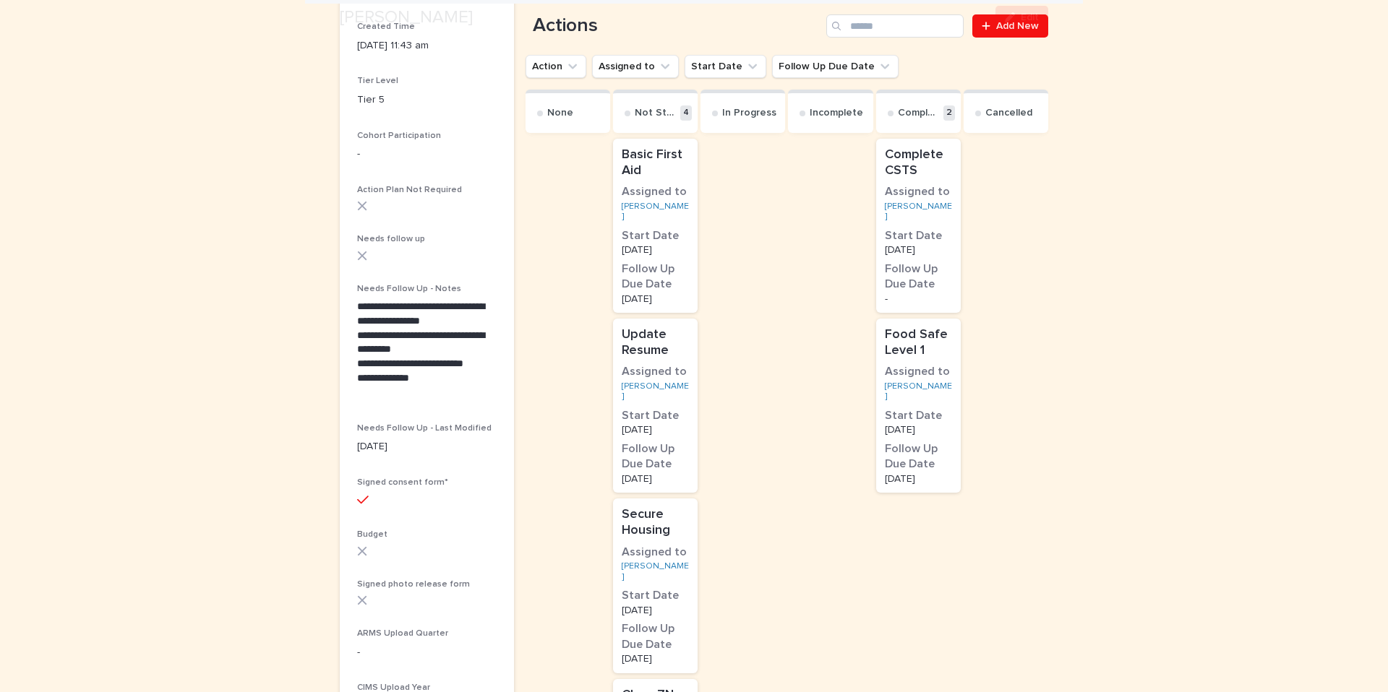
scroll to position [373, 0]
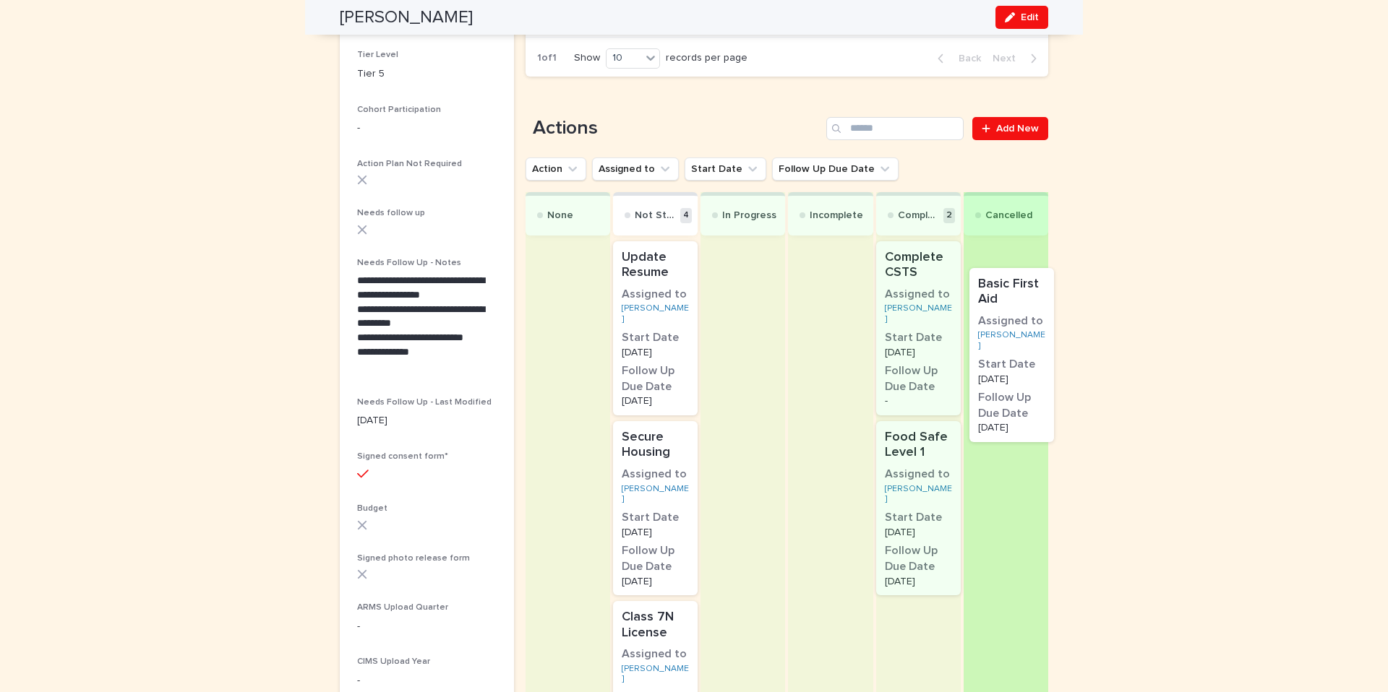
drag, startPoint x: 650, startPoint y: 266, endPoint x: 1009, endPoint y: 284, distance: 358.9
click at [1009, 284] on div "None Not Started 4 Basic First Aid Assigned to Jared Maybee Start Date 7/5/2025…" at bounding box center [786, 559] width 522 height 734
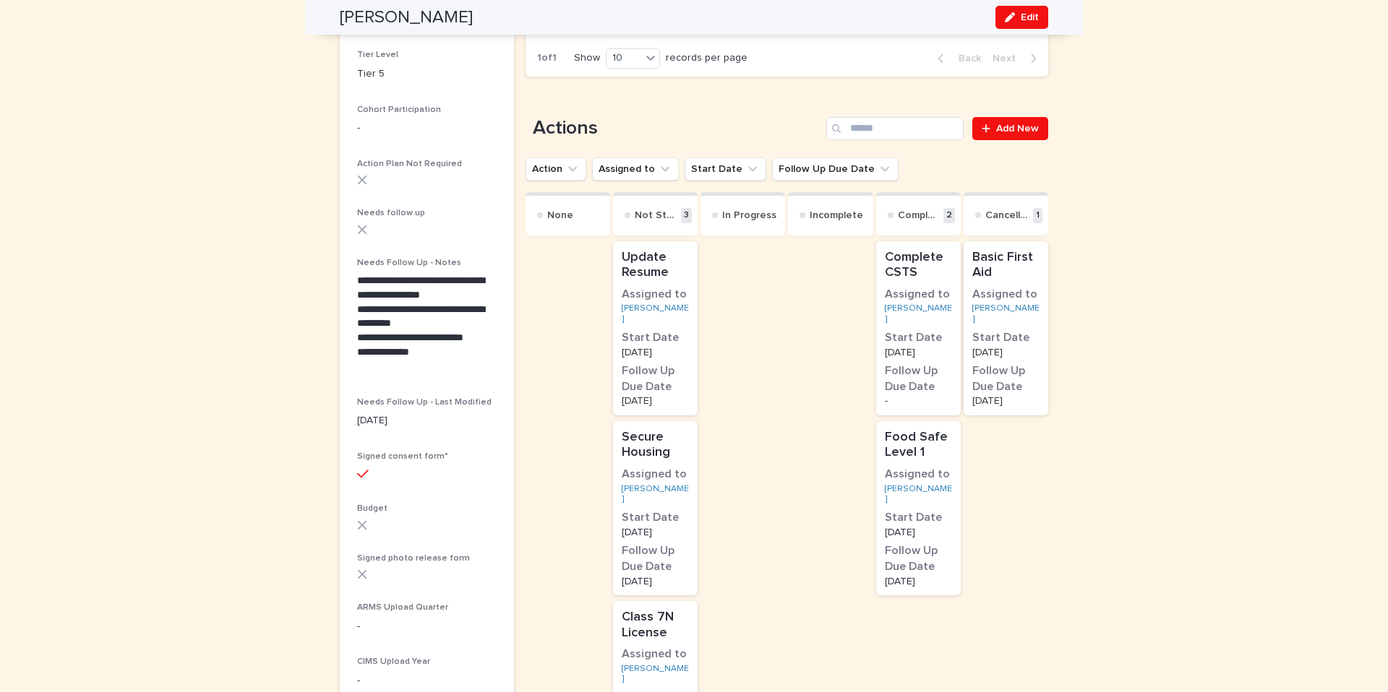
scroll to position [288, 0]
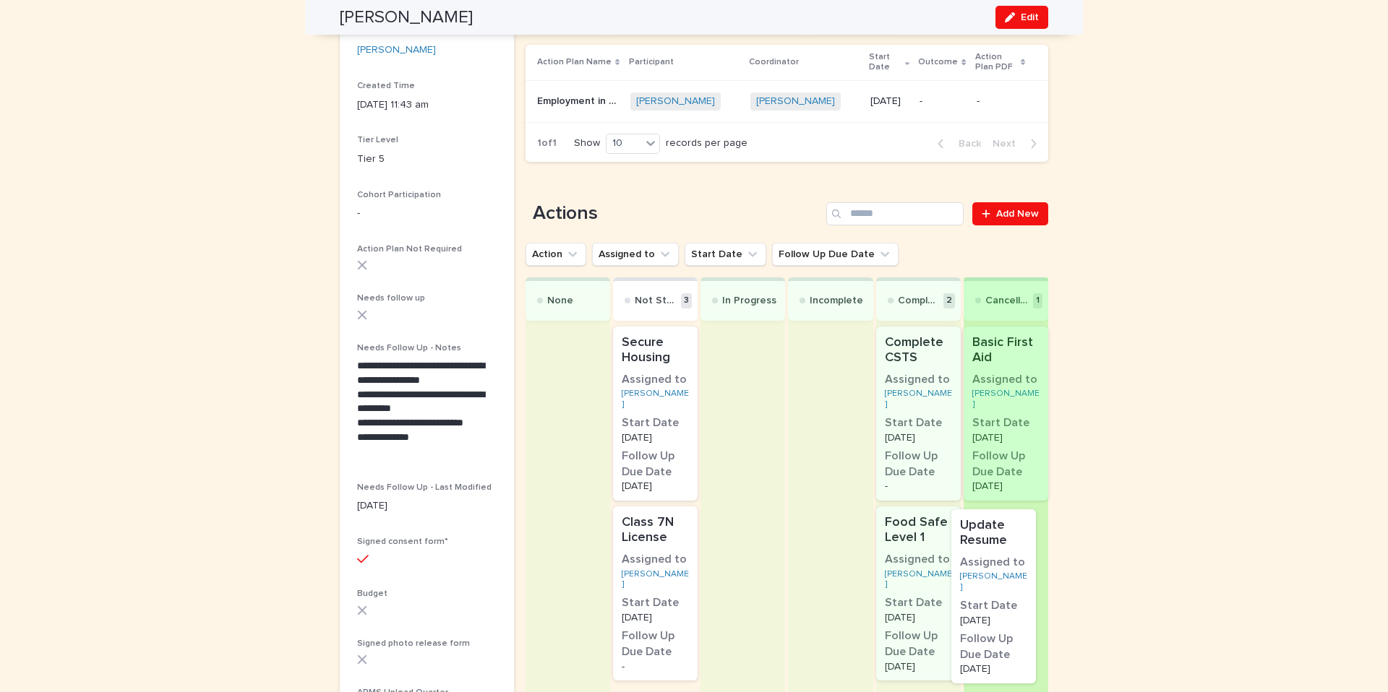
drag, startPoint x: 671, startPoint y: 352, endPoint x: 1014, endPoint y: 532, distance: 387.6
click at [1014, 532] on div "None Not Started 3 Update Resume Assigned to Jared Maybee Start Date 5/5/2025 F…" at bounding box center [786, 555] width 522 height 554
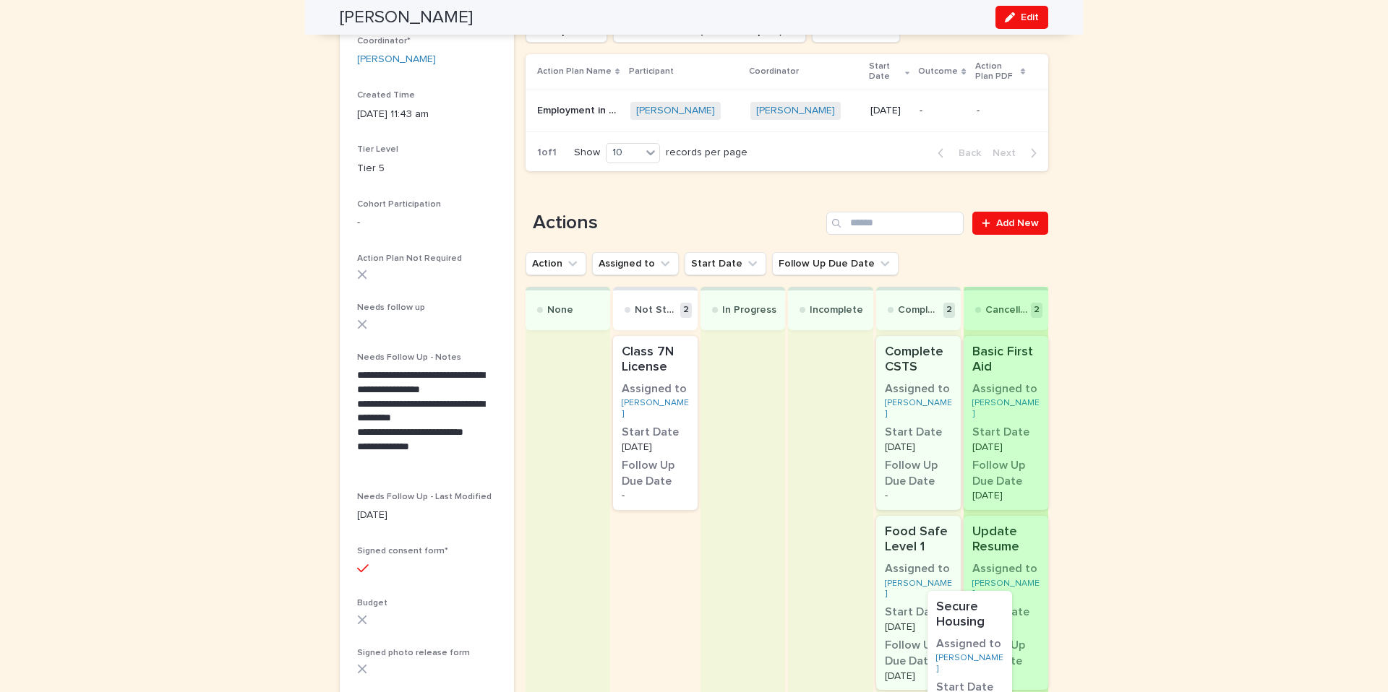
drag, startPoint x: 685, startPoint y: 432, endPoint x: 1012, endPoint y: 692, distance: 417.1
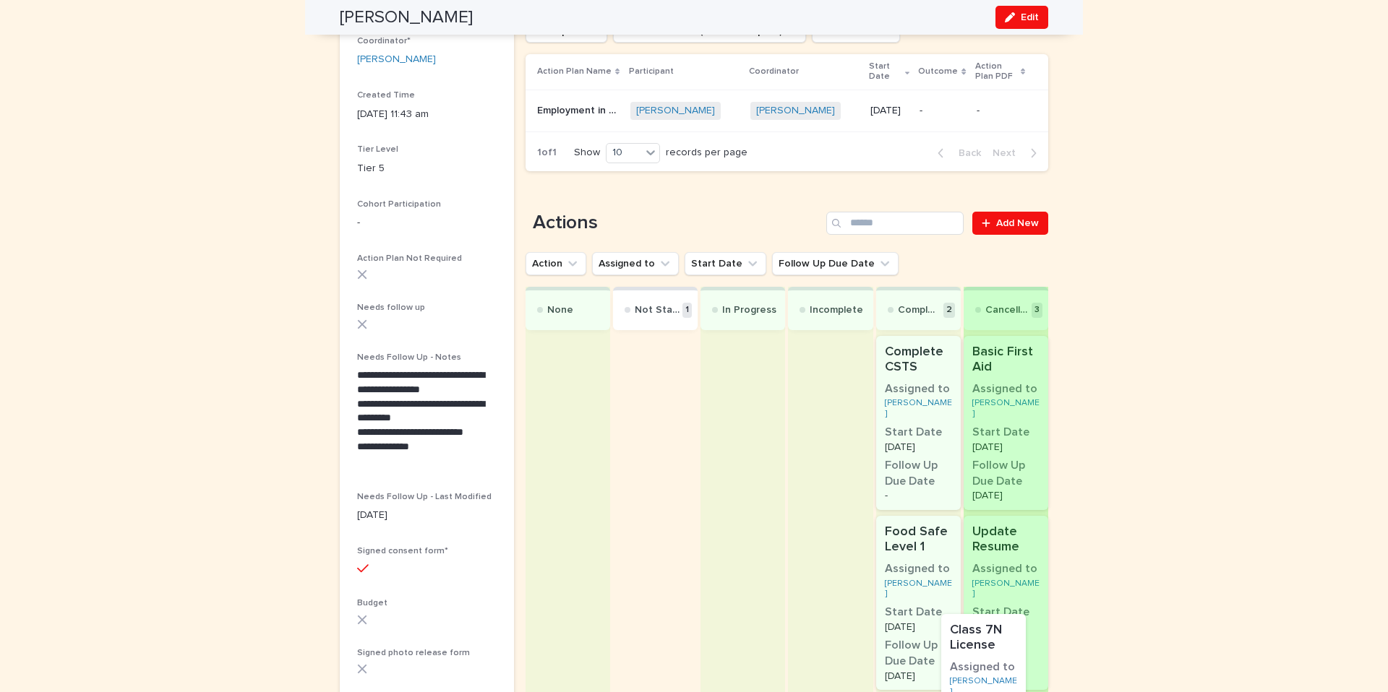
drag, startPoint x: 682, startPoint y: 371, endPoint x: 1014, endPoint y: 656, distance: 437.6
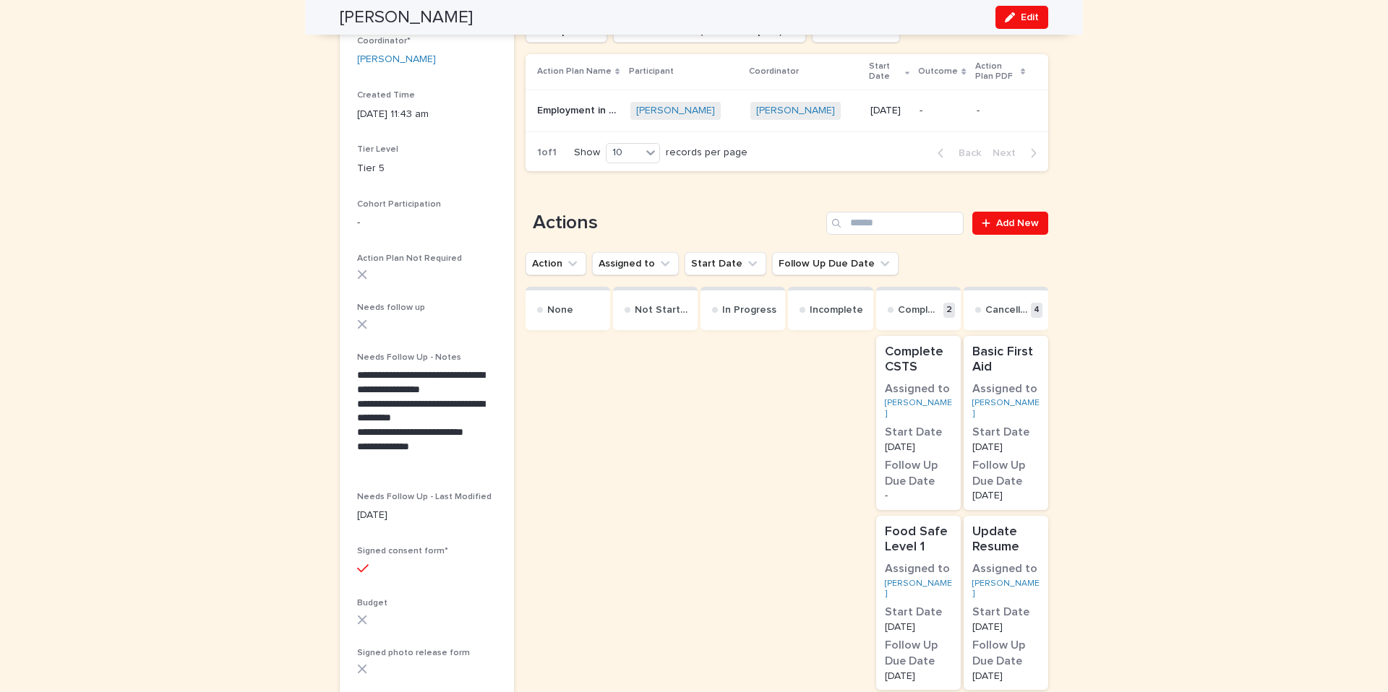
scroll to position [0, 0]
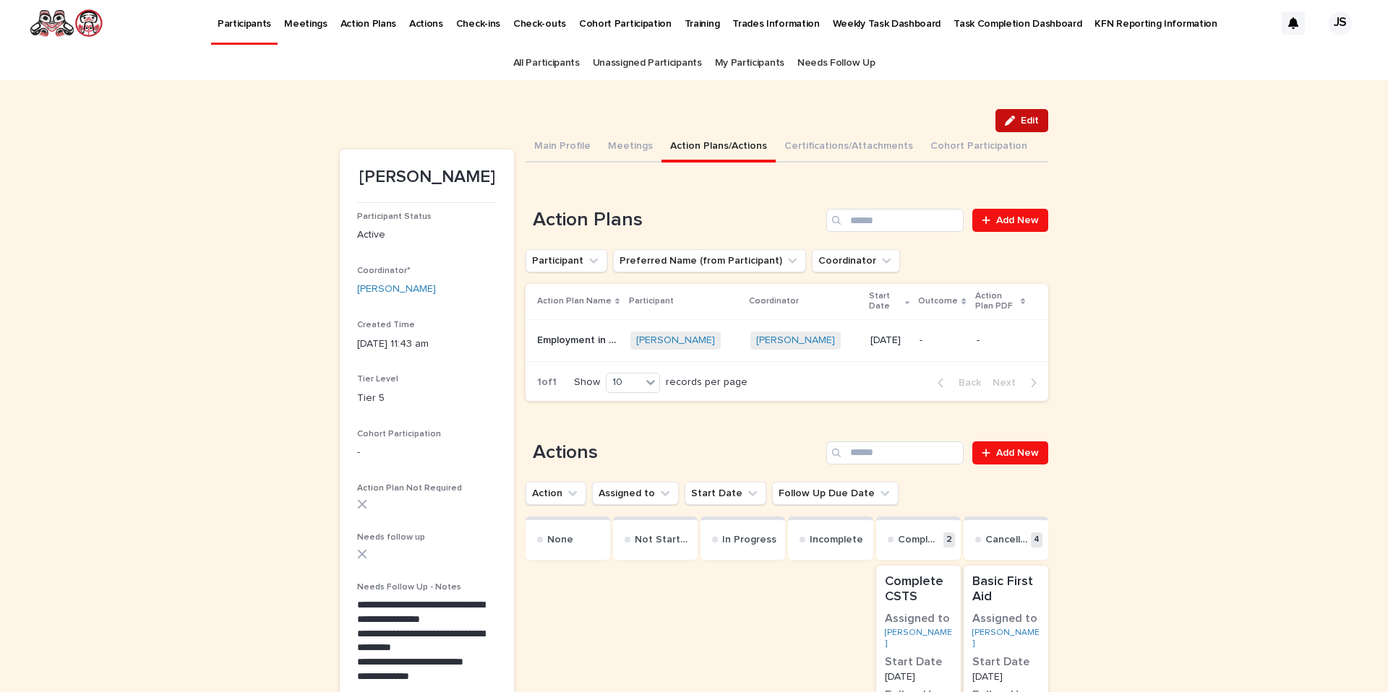
click at [1039, 112] on button "Edit" at bounding box center [1021, 120] width 53 height 23
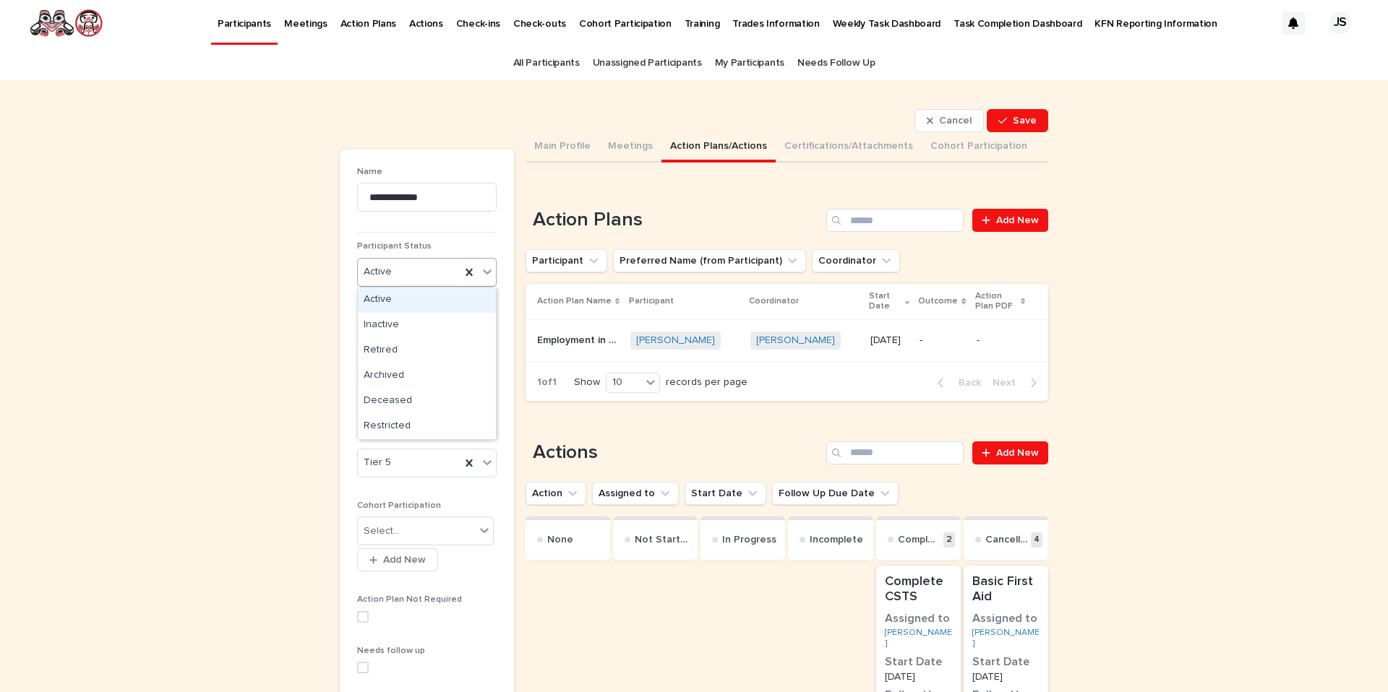
click at [421, 270] on div "Active" at bounding box center [409, 272] width 103 height 24
click at [390, 319] on div "Inactive" at bounding box center [427, 325] width 138 height 25
click at [596, 335] on p "Employment in a Camp Position" at bounding box center [579, 339] width 85 height 15
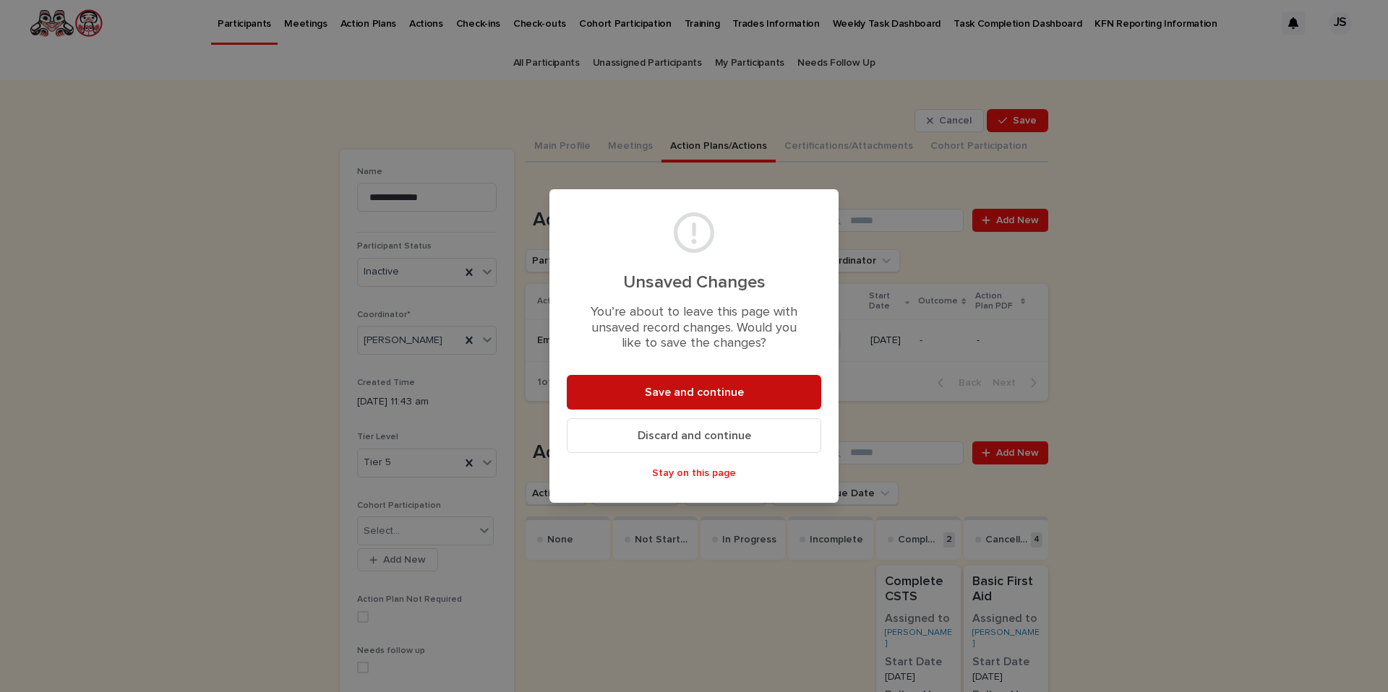
click at [680, 395] on span "Save and continue" at bounding box center [694, 393] width 99 height 12
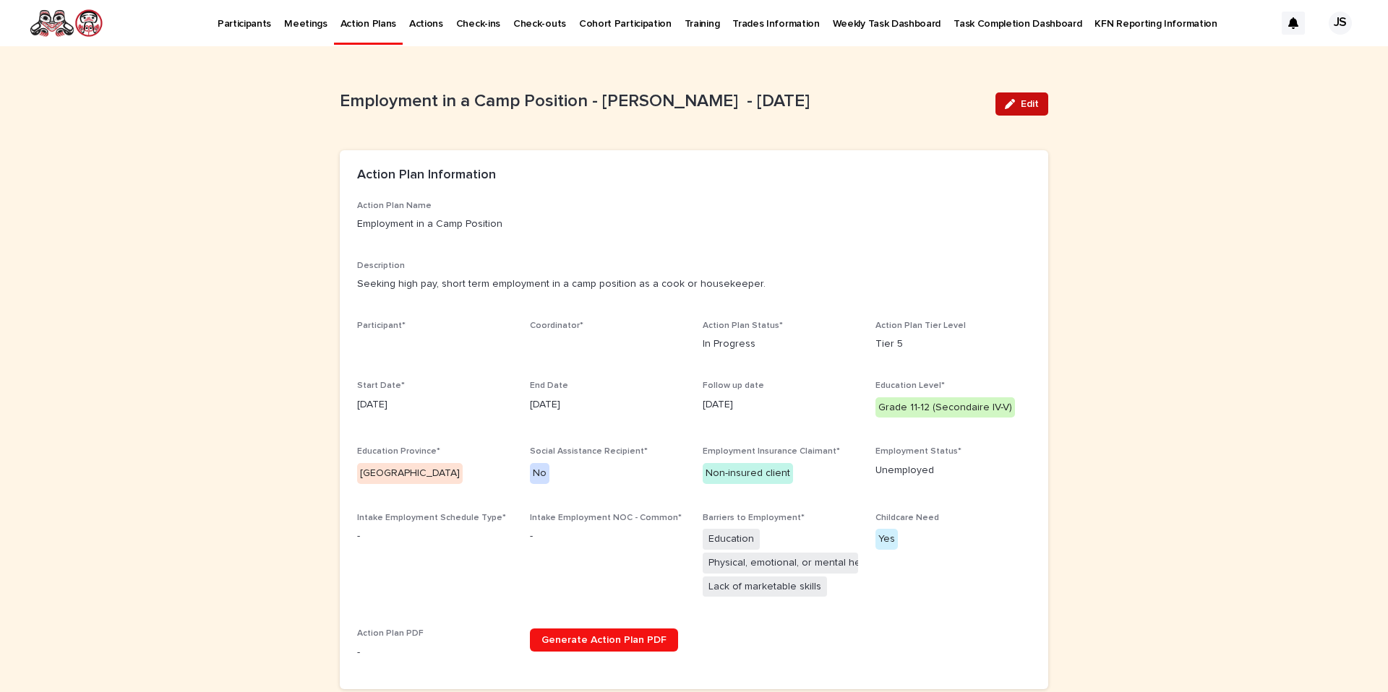
click at [1018, 109] on button "Edit" at bounding box center [1021, 104] width 53 height 23
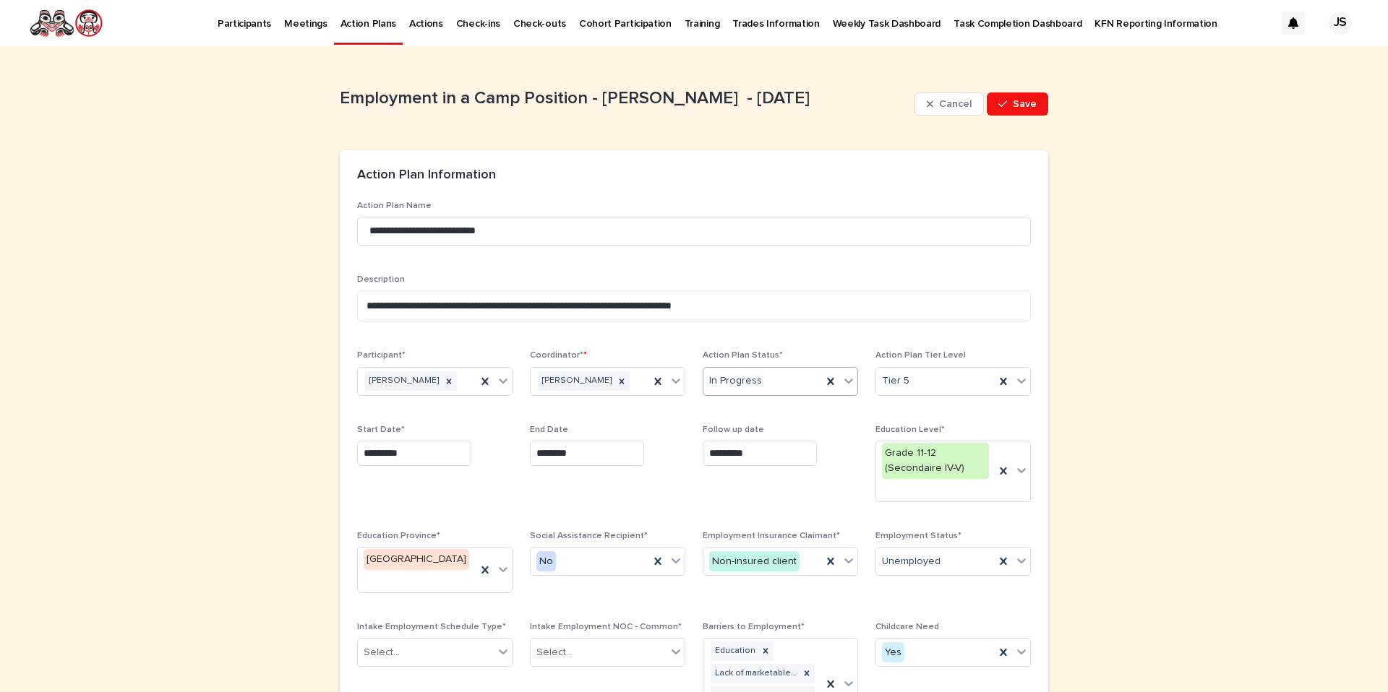
click at [771, 383] on div "In Progress" at bounding box center [762, 381] width 119 height 24
click at [746, 486] on div "Cancelled" at bounding box center [780, 485] width 154 height 25
click at [1038, 110] on button "Save" at bounding box center [1016, 104] width 61 height 23
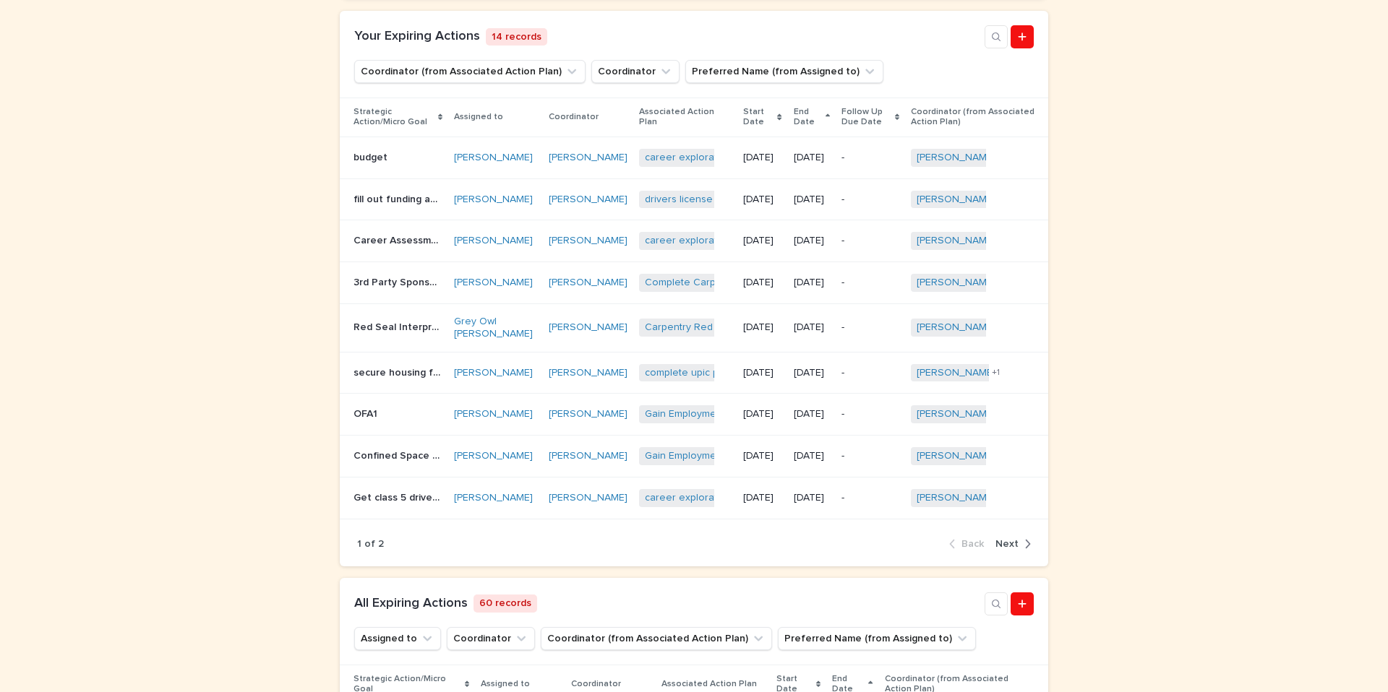
scroll to position [556, 0]
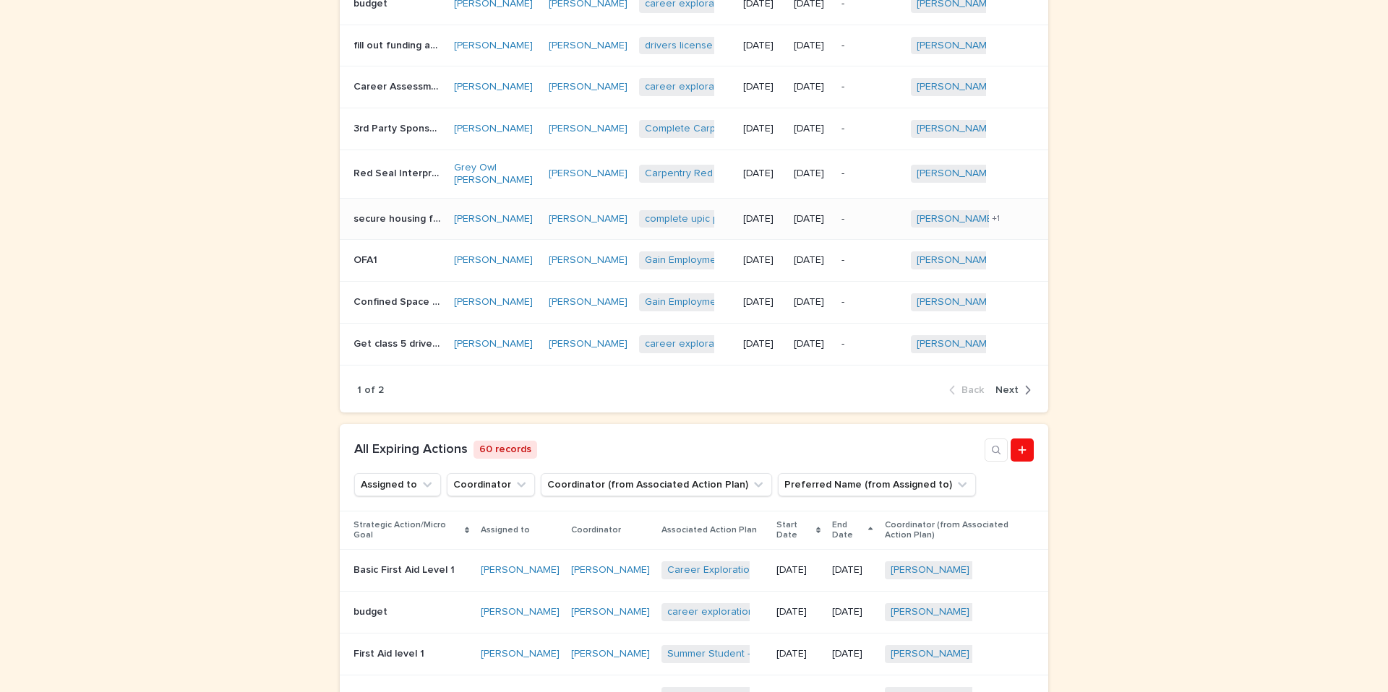
click at [392, 225] on p "secure housing for duration for course" at bounding box center [399, 217] width 92 height 15
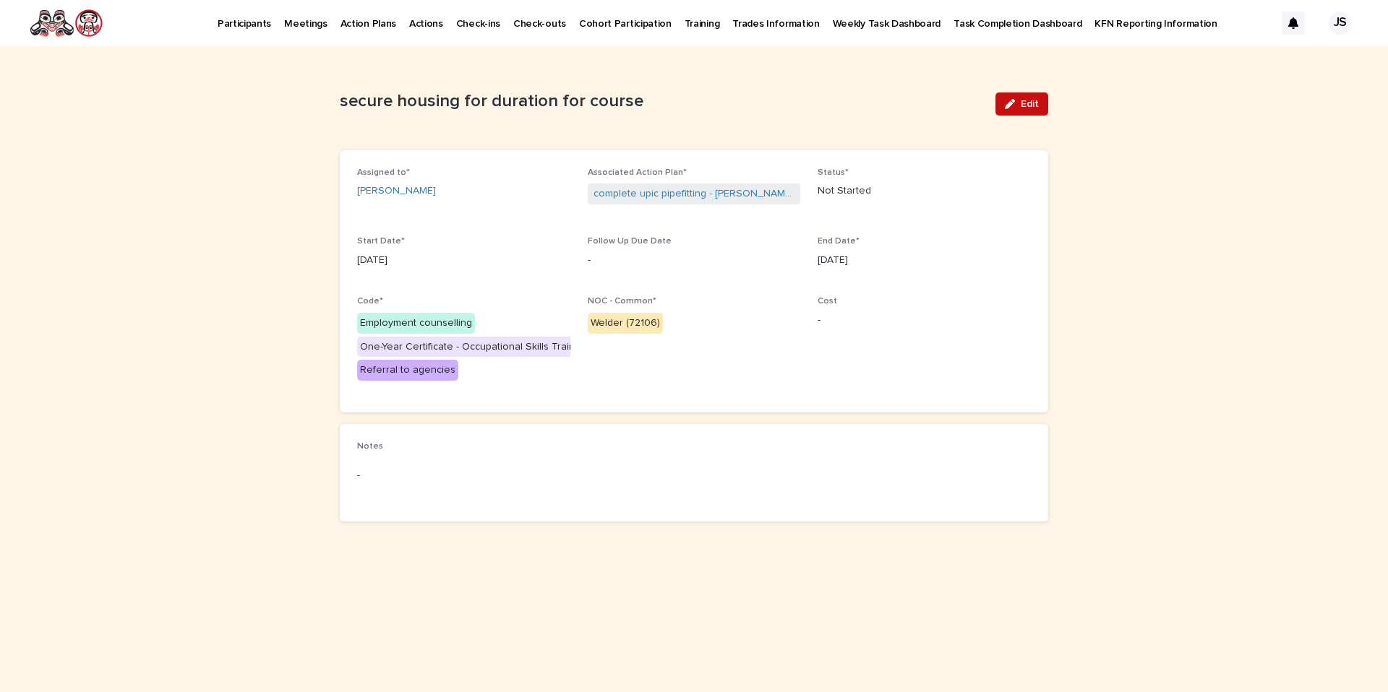
click at [1025, 106] on span "Edit" at bounding box center [1029, 104] width 18 height 10
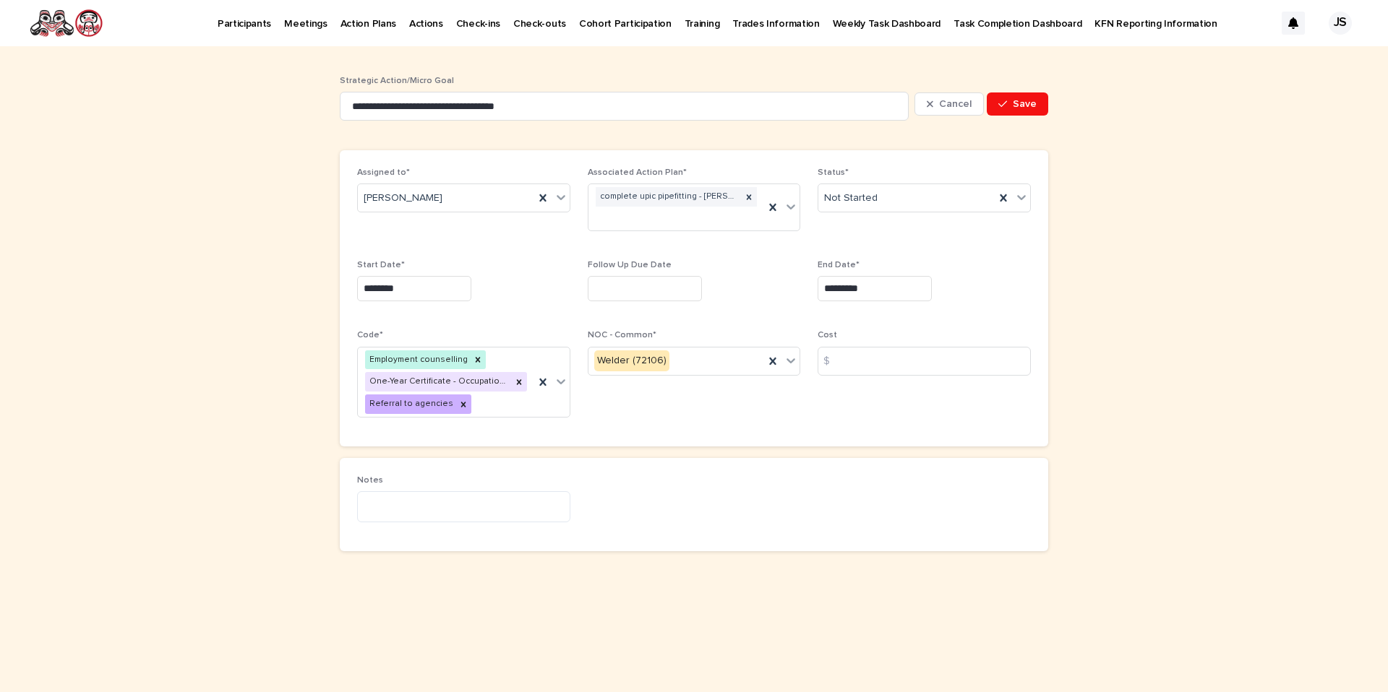
click at [929, 220] on div "Status* Not Started" at bounding box center [923, 196] width 213 height 56
click at [925, 186] on div "Not Started" at bounding box center [906, 198] width 176 height 24
click at [844, 297] on div "Complete" at bounding box center [924, 301] width 212 height 25
click at [1028, 106] on span "Save" at bounding box center [1024, 104] width 24 height 10
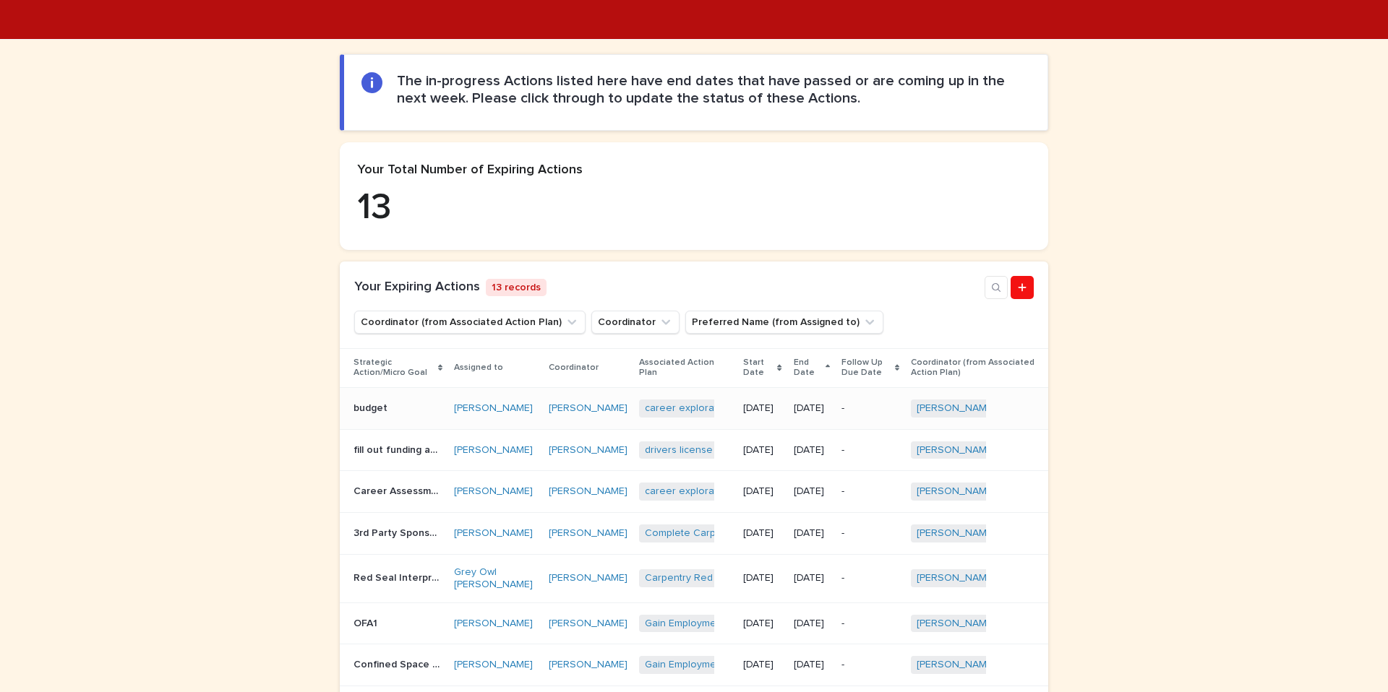
scroll to position [187, 0]
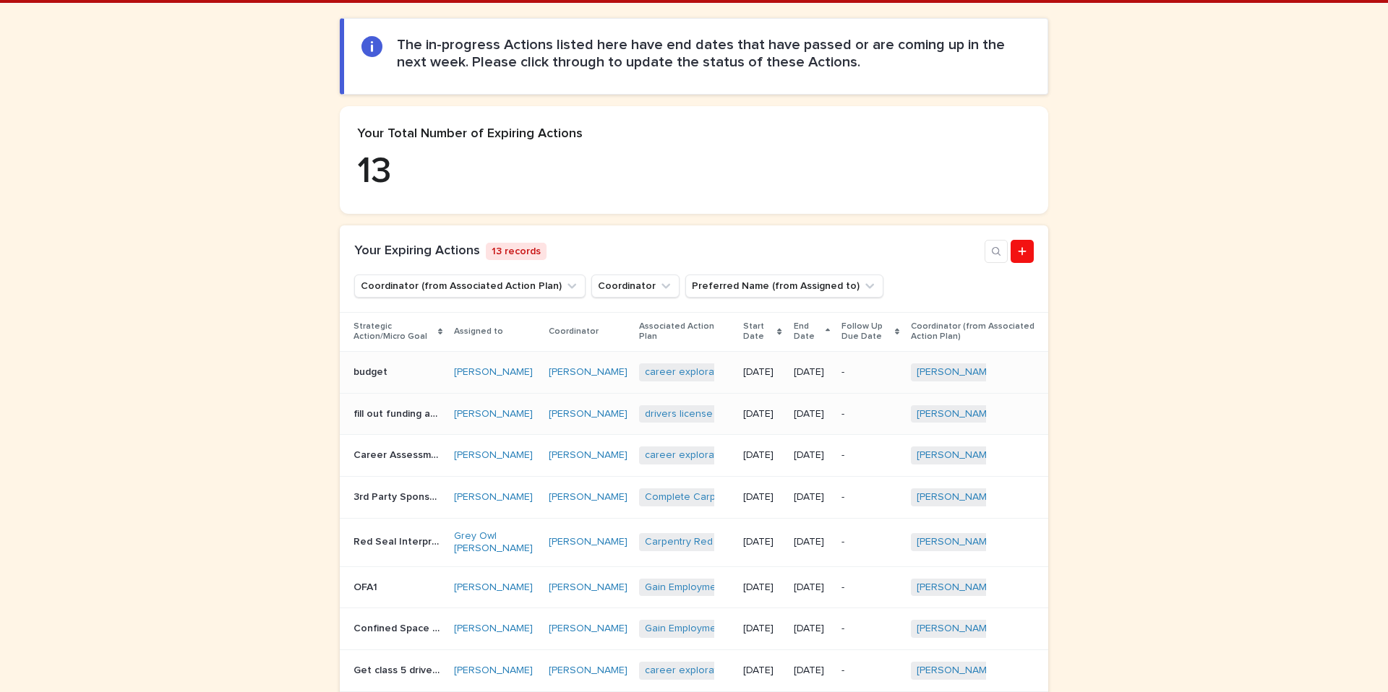
click at [384, 421] on p "fill out funding application from NEST" at bounding box center [399, 412] width 92 height 15
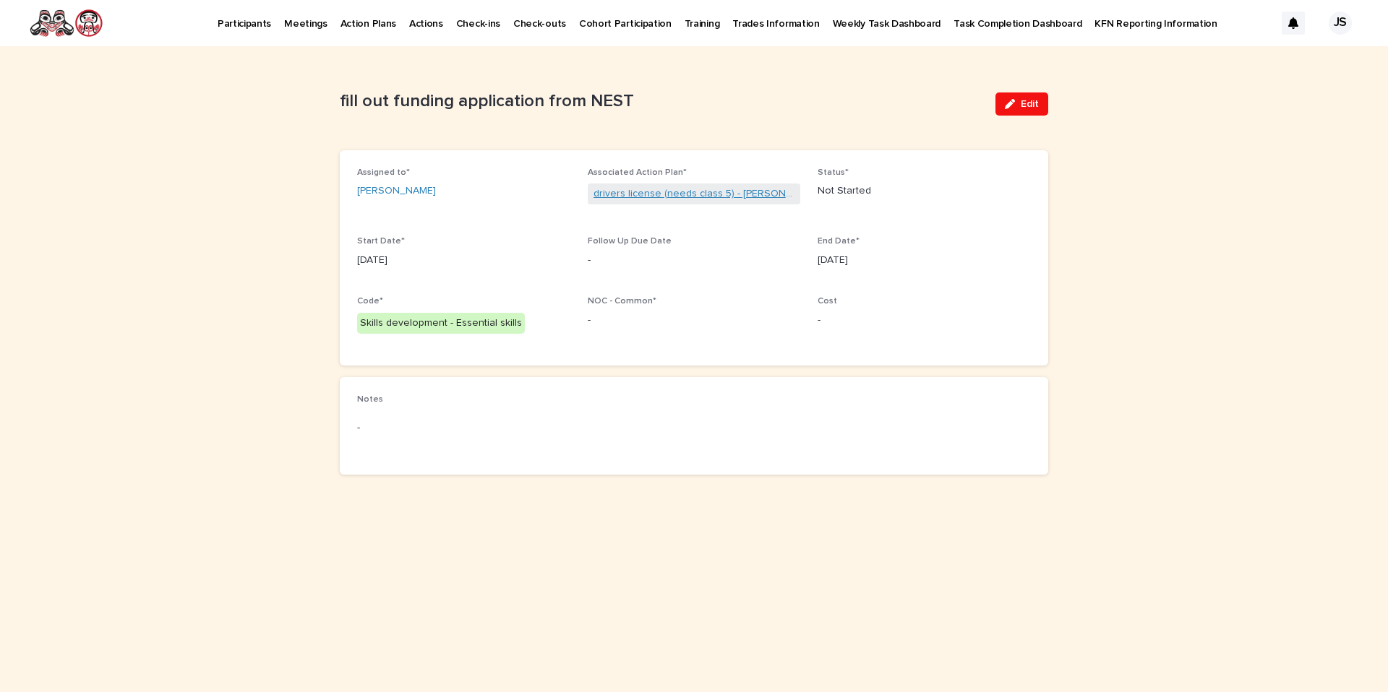
click at [668, 191] on link "drivers license (needs class 5) - Austin Stewart - Jun 24th, 2025" at bounding box center [694, 193] width 202 height 15
click at [379, 192] on link "Austin Stewart" at bounding box center [396, 191] width 79 height 15
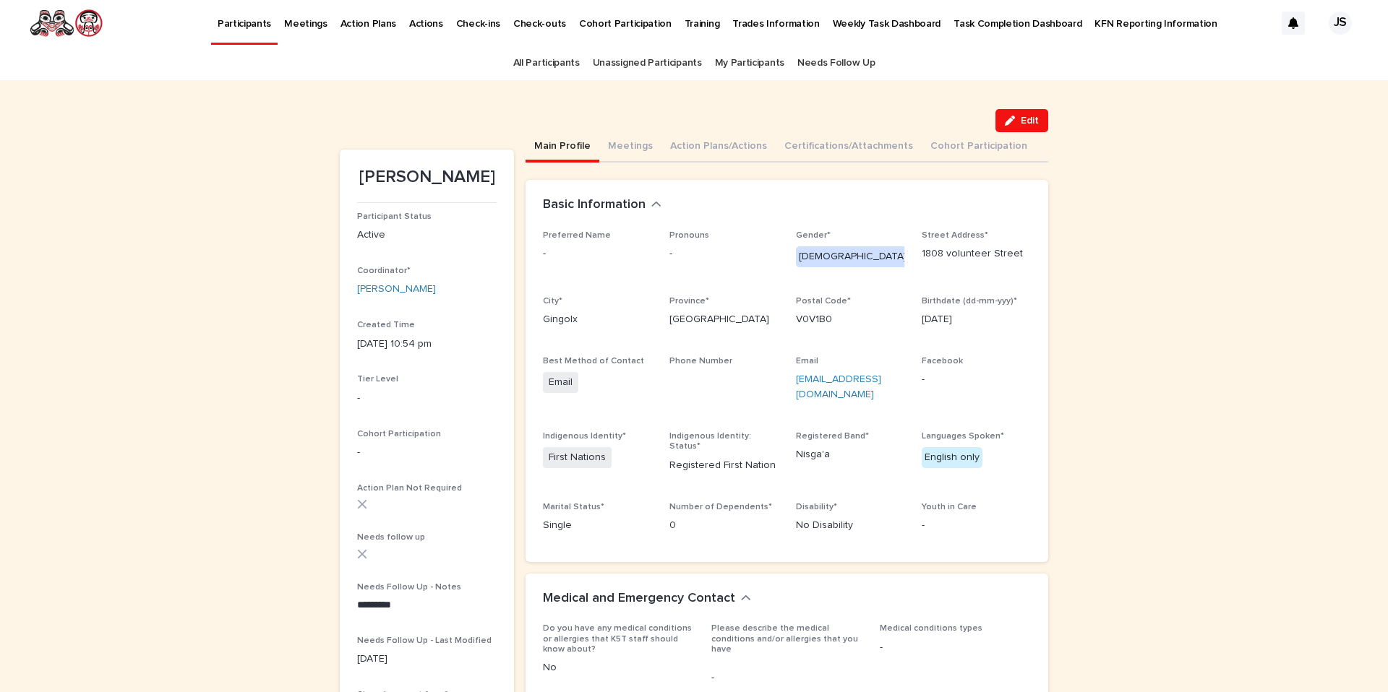
click at [718, 130] on div "Edit" at bounding box center [694, 120] width 708 height 23
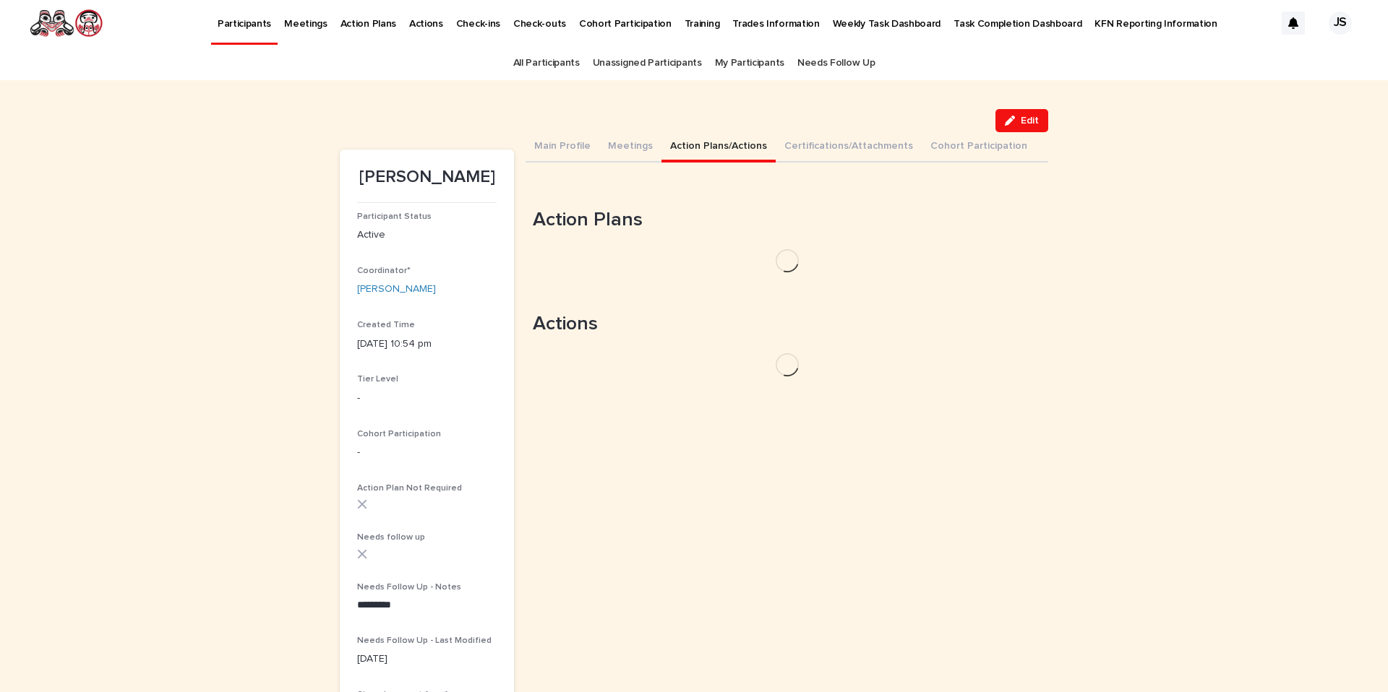
click at [718, 135] on button "Action Plans/Actions" at bounding box center [718, 147] width 114 height 30
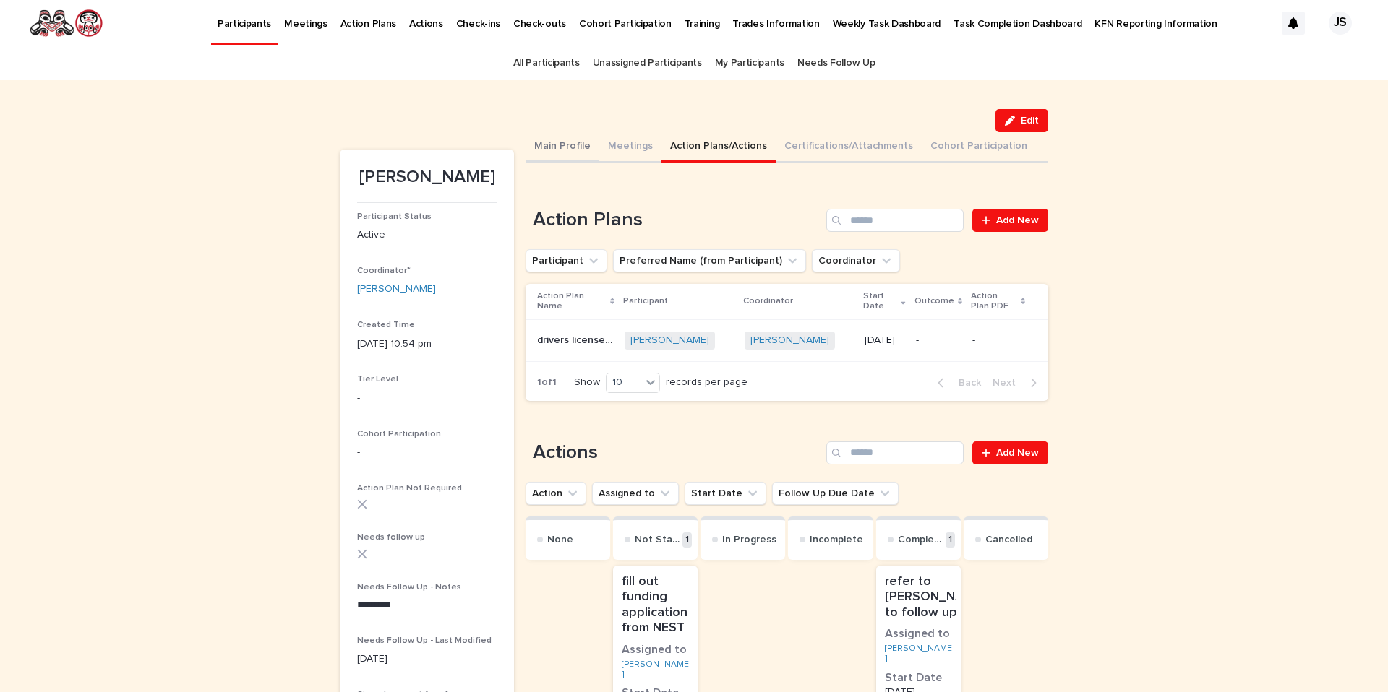
click at [568, 142] on button "Main Profile" at bounding box center [562, 147] width 74 height 30
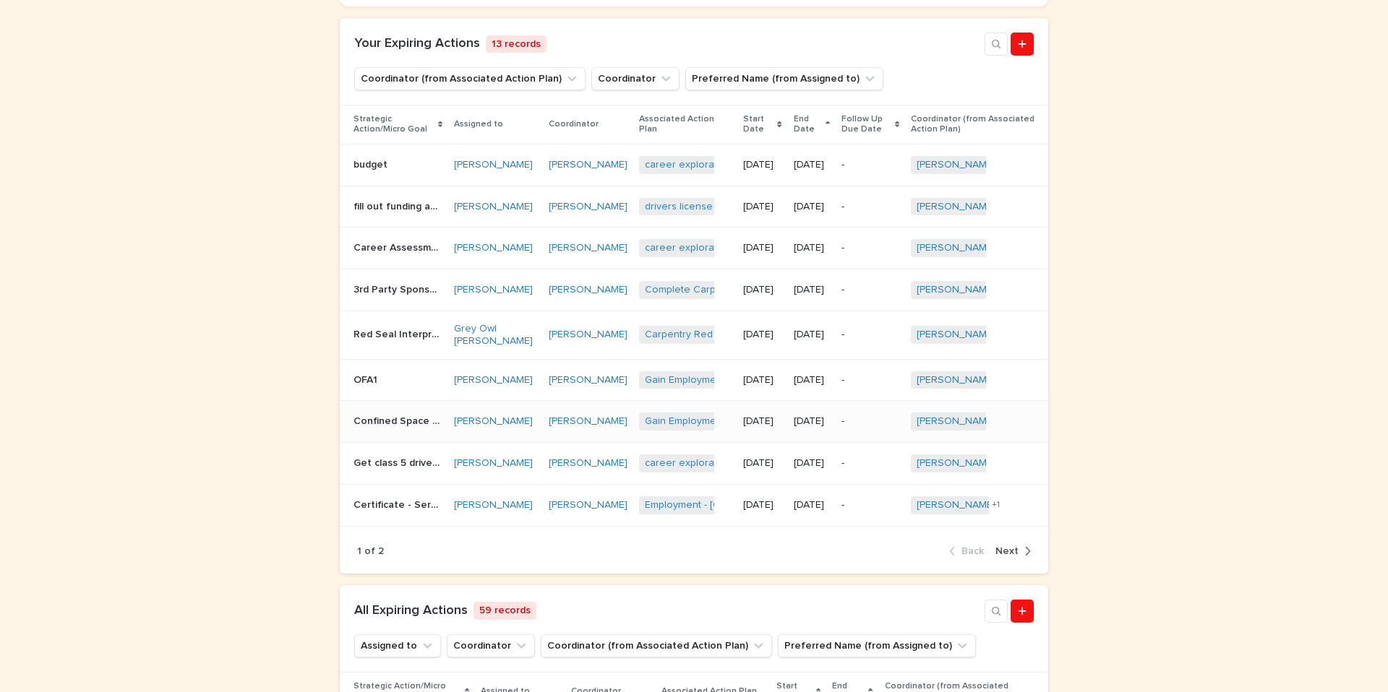
scroll to position [403, 0]
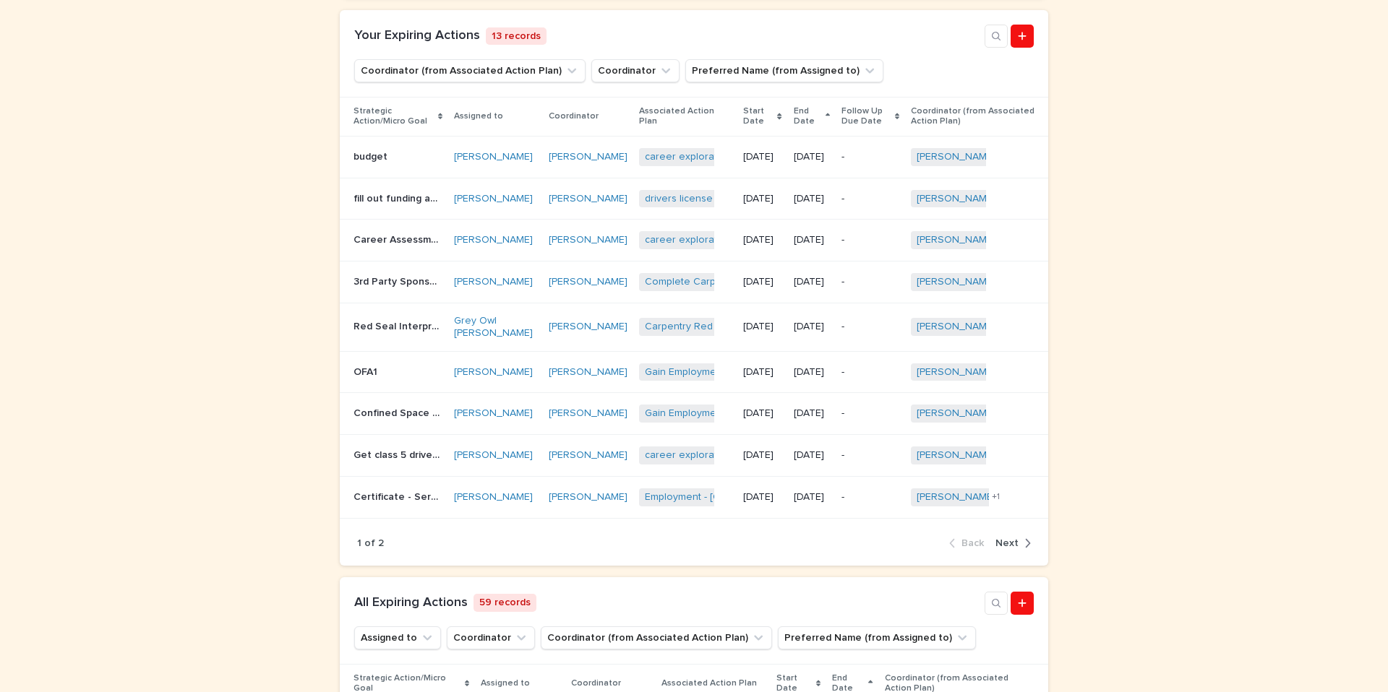
click at [1005, 549] on span "Next" at bounding box center [1006, 543] width 23 height 10
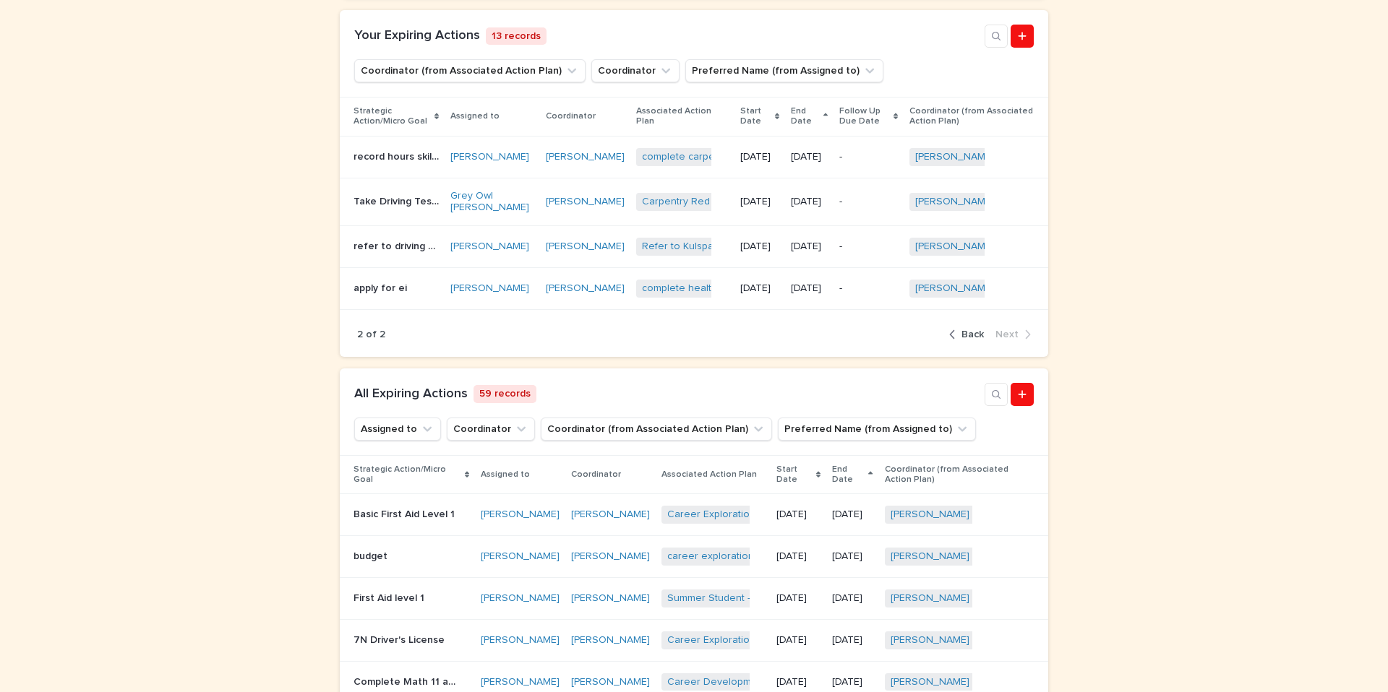
scroll to position [282, 0]
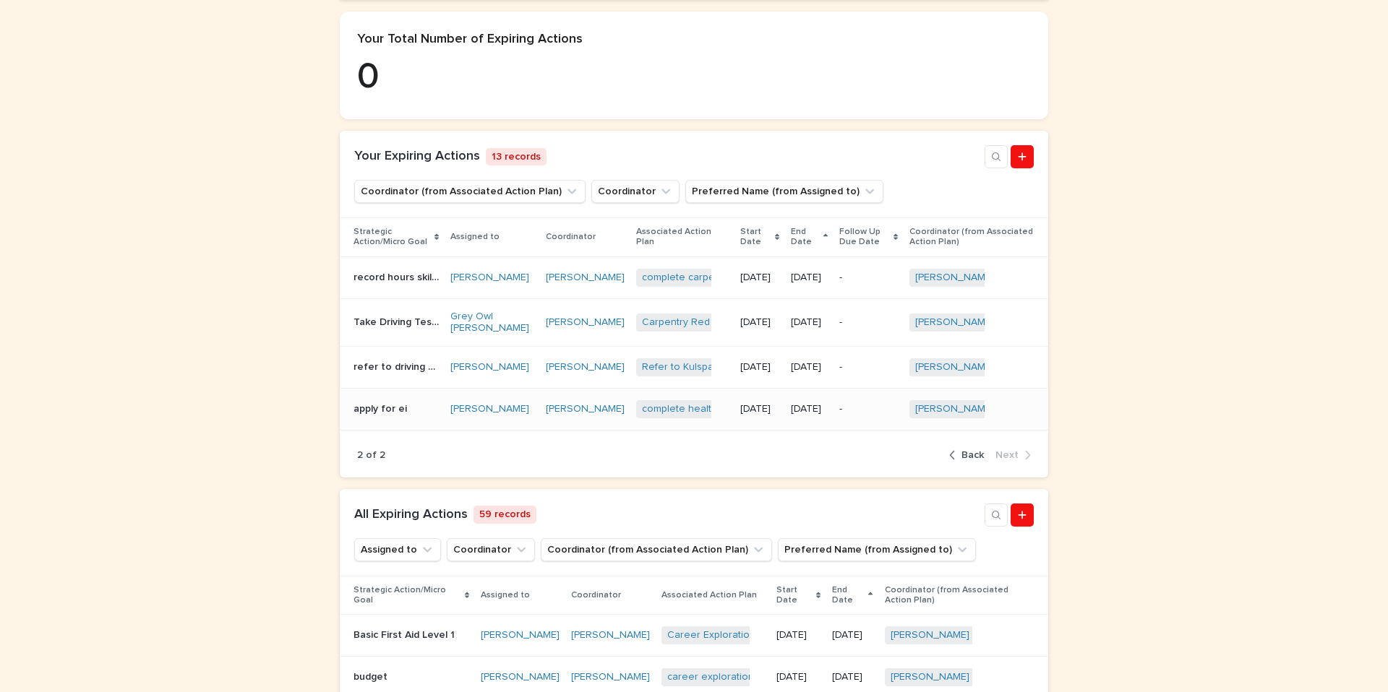
click at [370, 416] on p "apply for ei" at bounding box center [381, 407] width 56 height 15
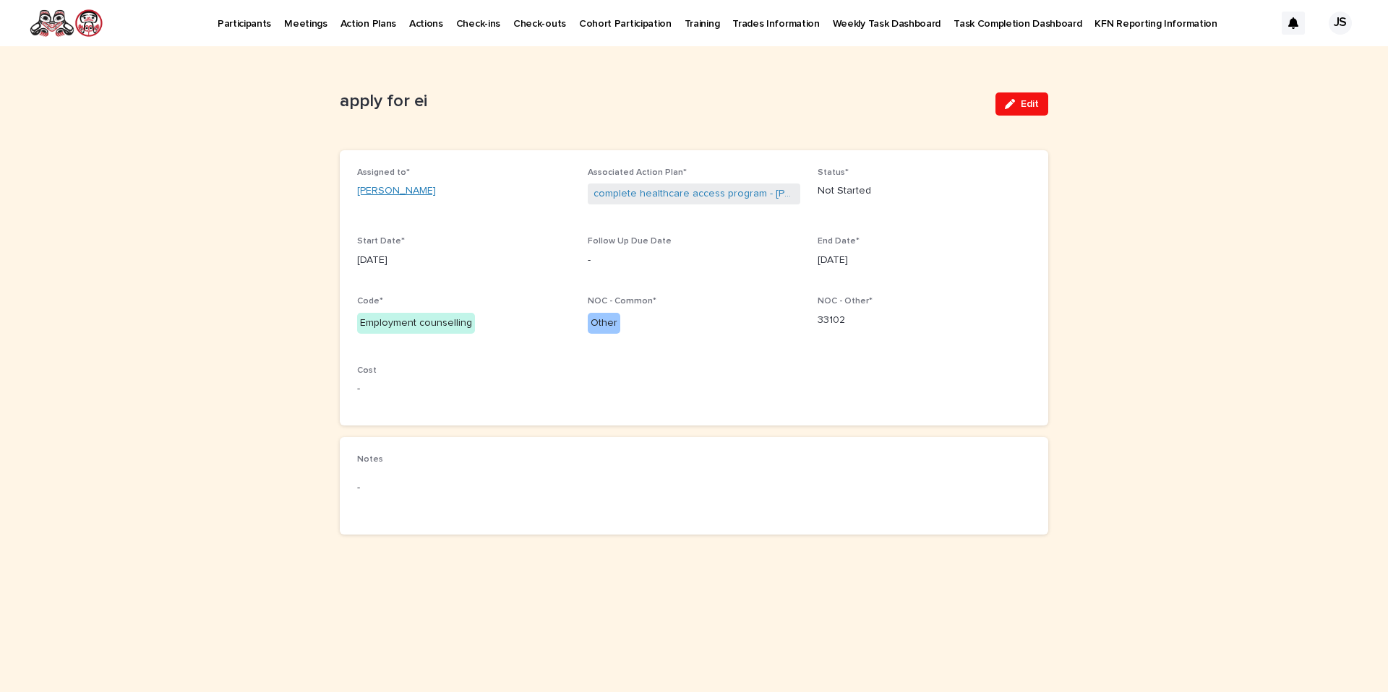
click at [417, 189] on link "Brianna Anderson" at bounding box center [396, 191] width 79 height 15
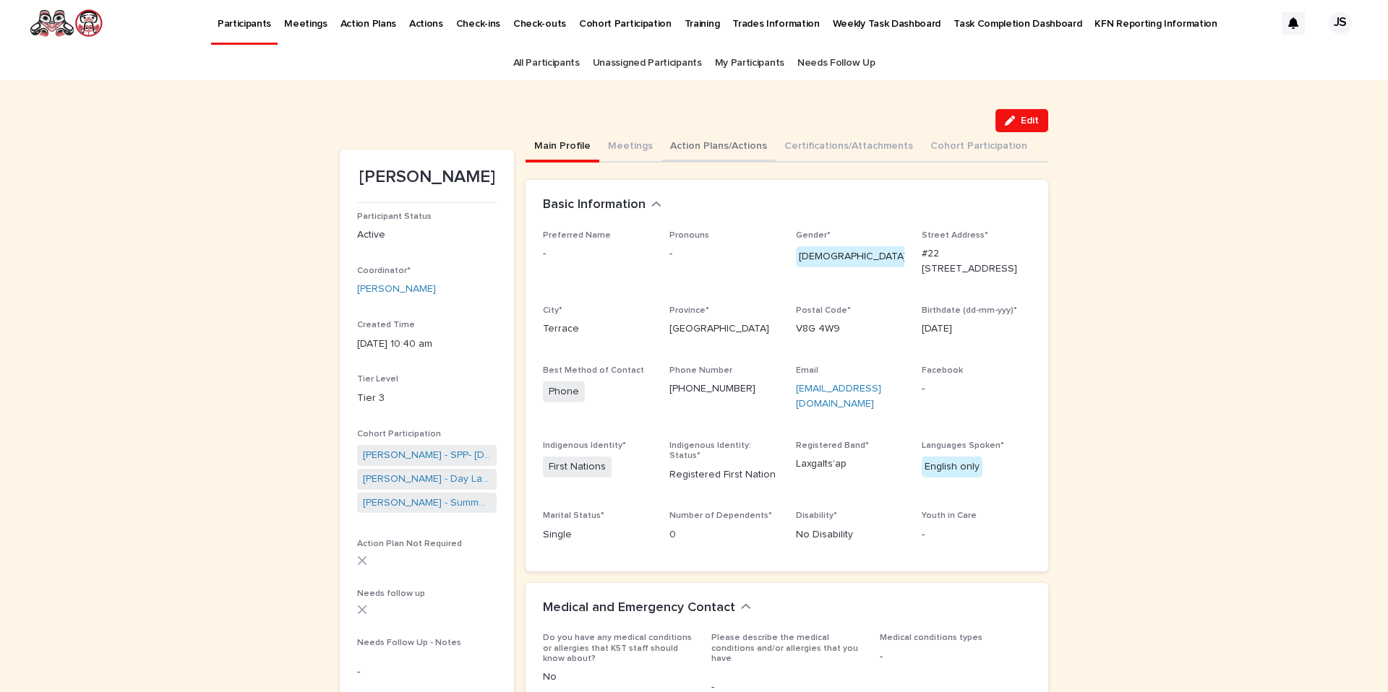
click at [731, 138] on button "Action Plans/Actions" at bounding box center [718, 147] width 114 height 30
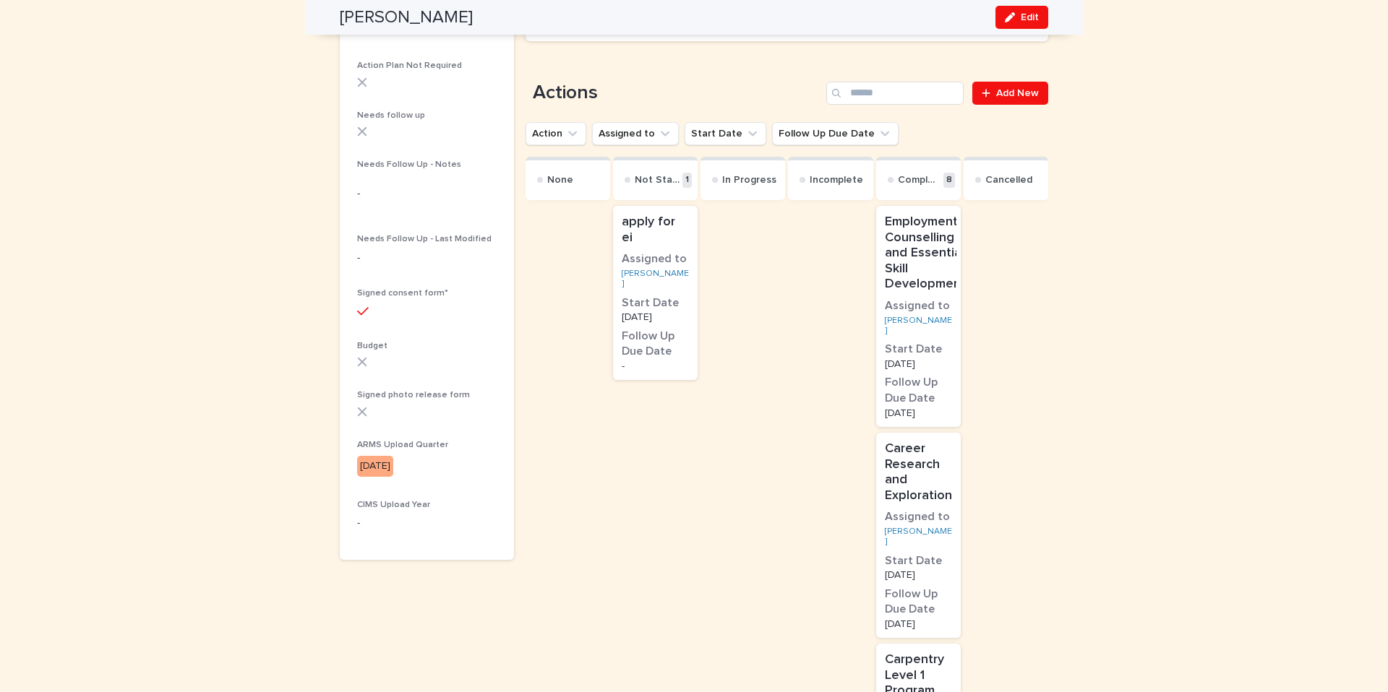
scroll to position [499, 0]
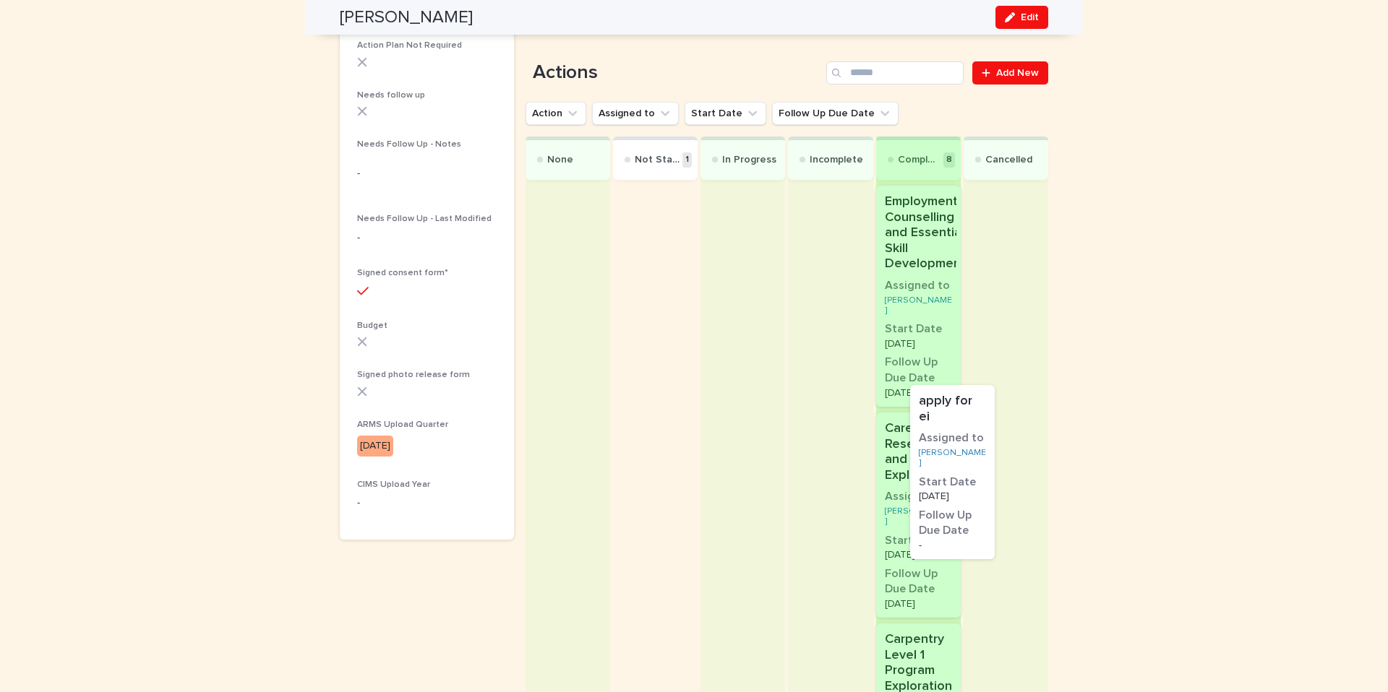
drag, startPoint x: 681, startPoint y: 269, endPoint x: 984, endPoint y: 481, distance: 370.5
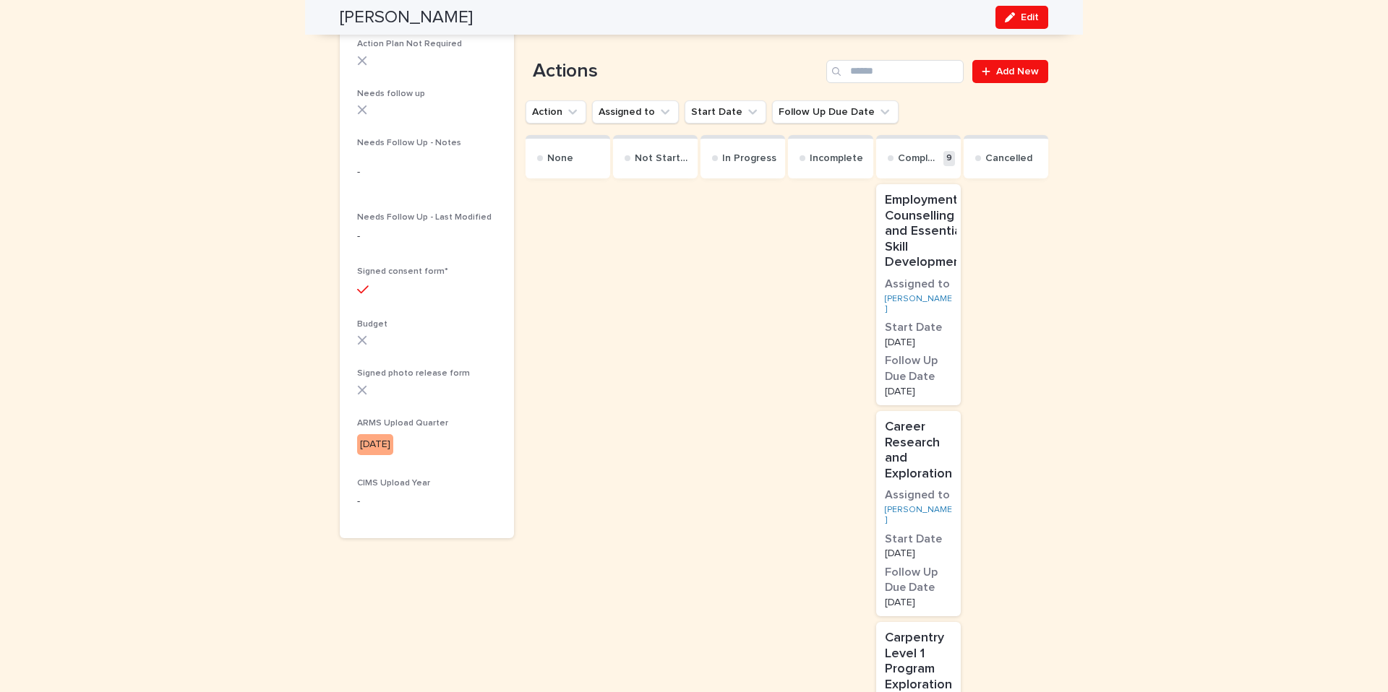
scroll to position [0, 0]
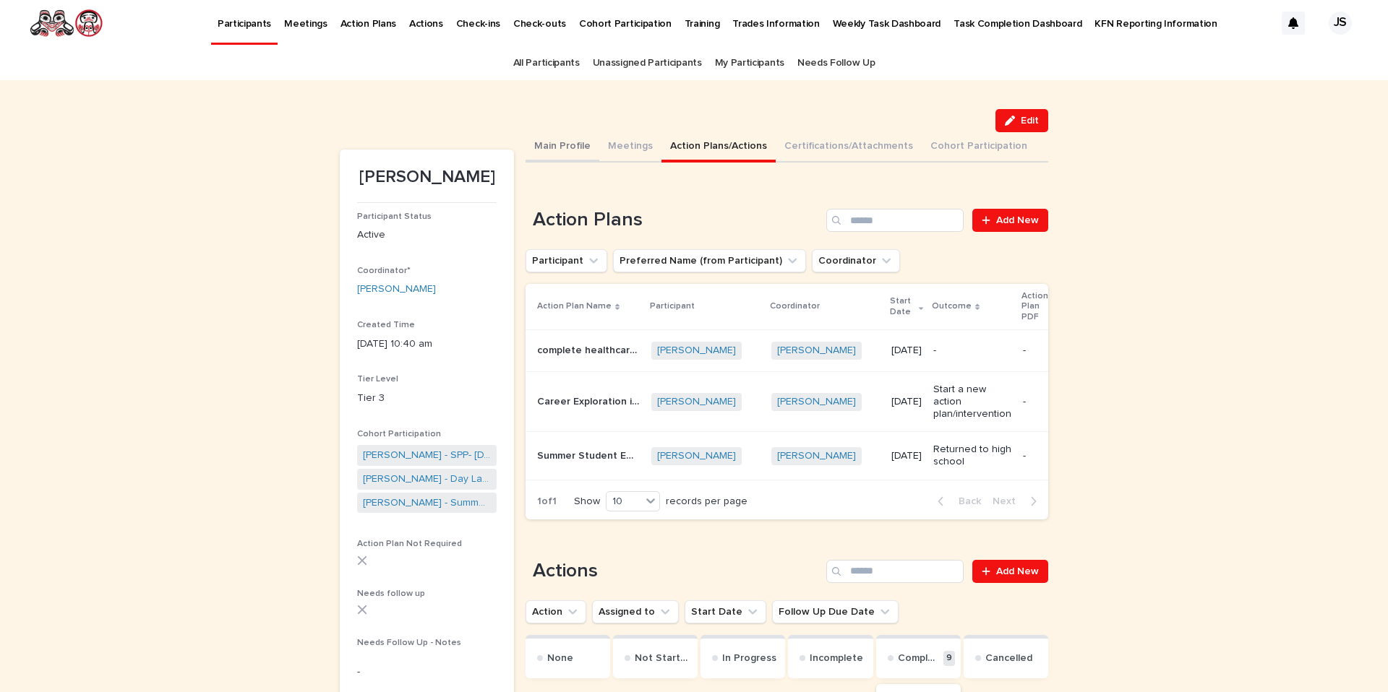
click at [578, 152] on button "Main Profile" at bounding box center [562, 147] width 74 height 30
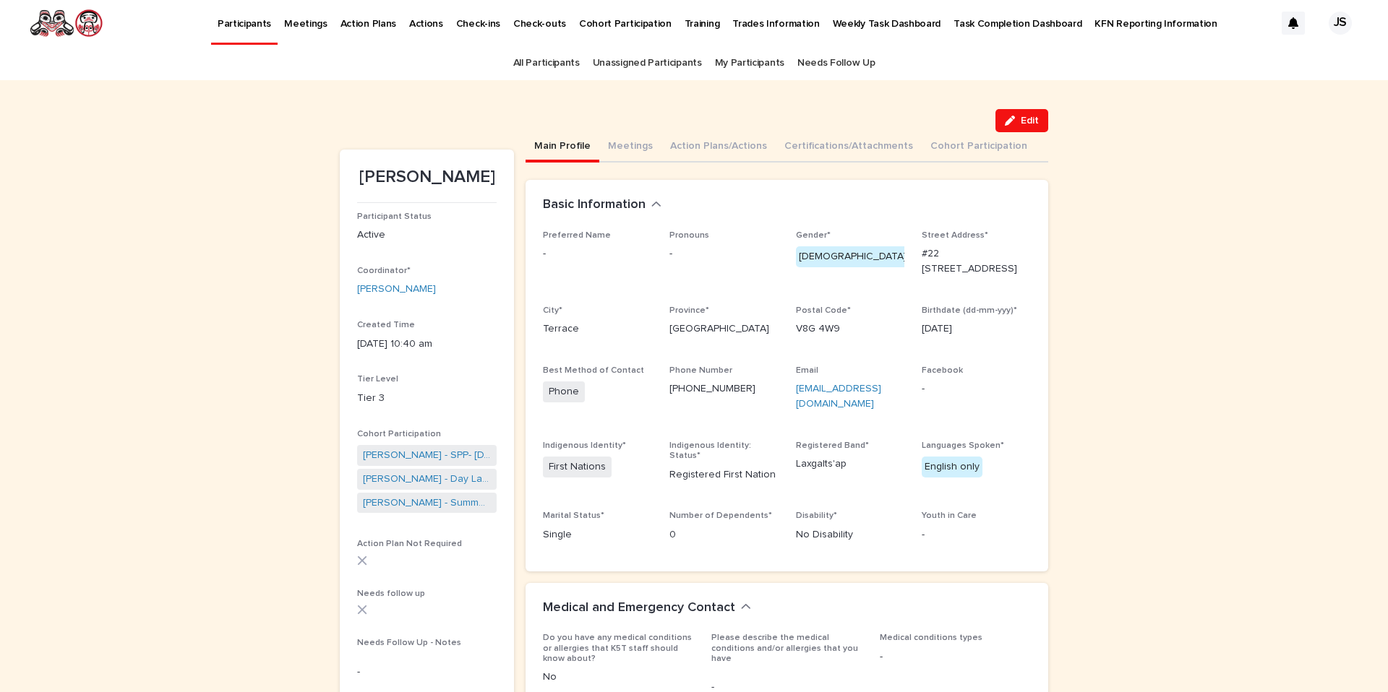
click at [563, 143] on button "Main Profile" at bounding box center [562, 147] width 74 height 30
click at [674, 146] on button "Action Plans/Actions" at bounding box center [718, 147] width 114 height 30
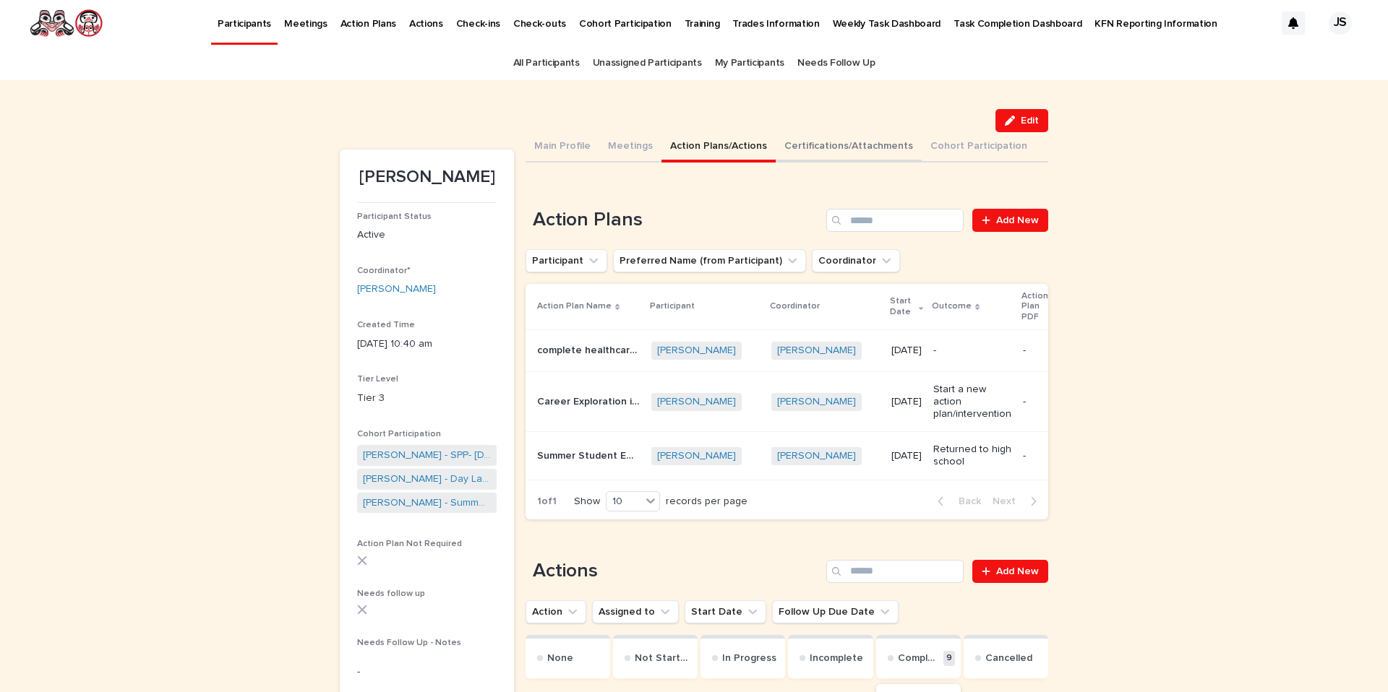
click at [822, 148] on button "Certifications/Attachments" at bounding box center [848, 147] width 146 height 30
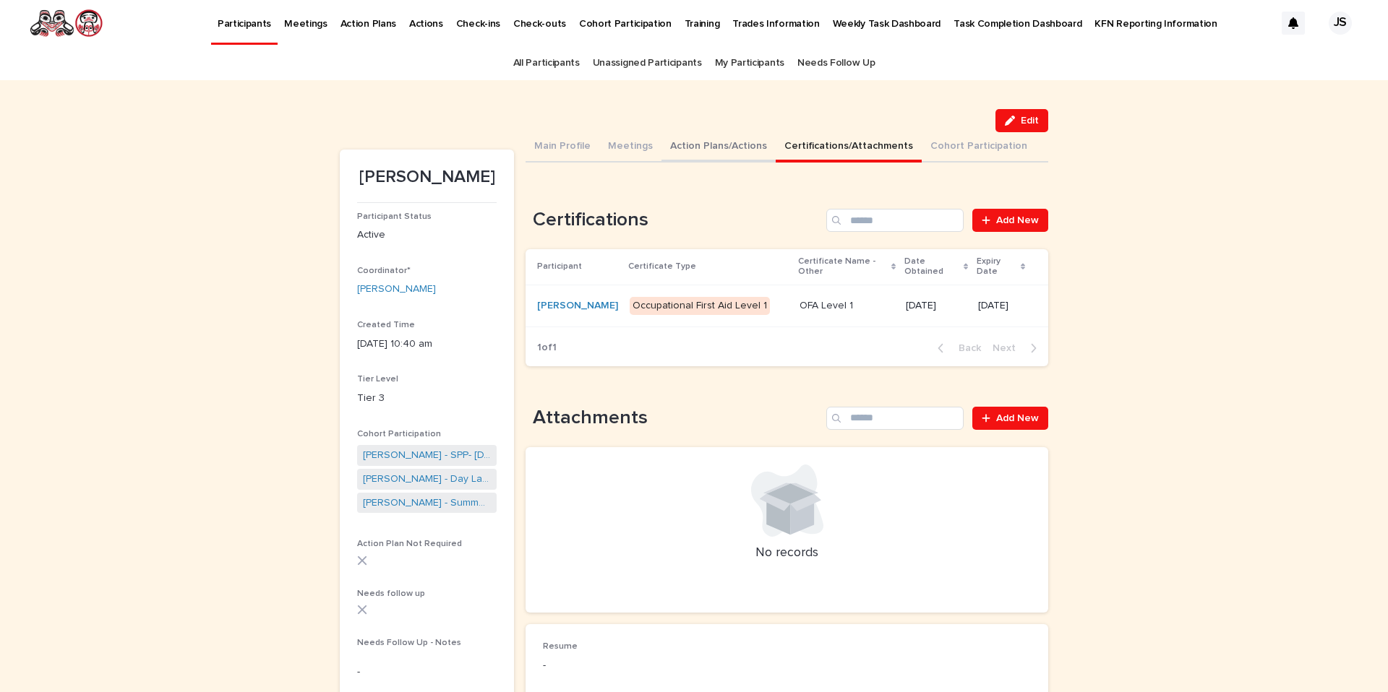
click at [690, 133] on button "Action Plans/Actions" at bounding box center [718, 147] width 114 height 30
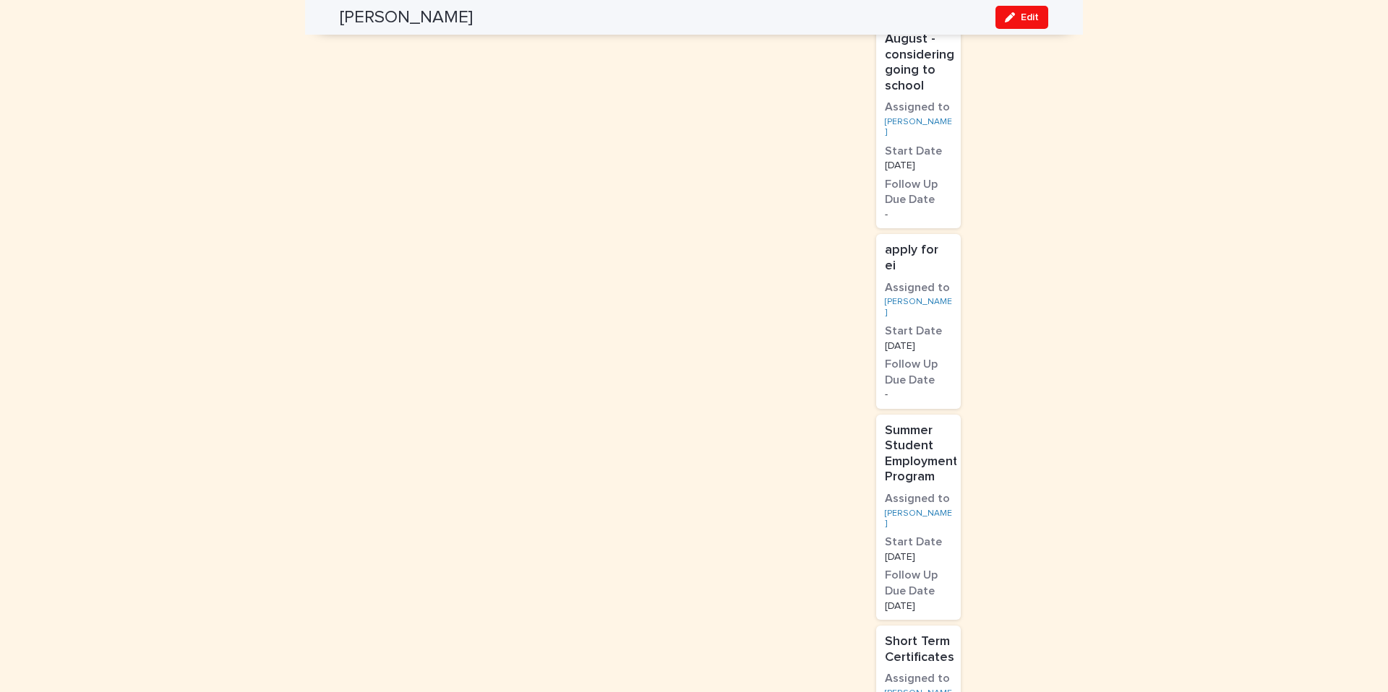
scroll to position [1508, 0]
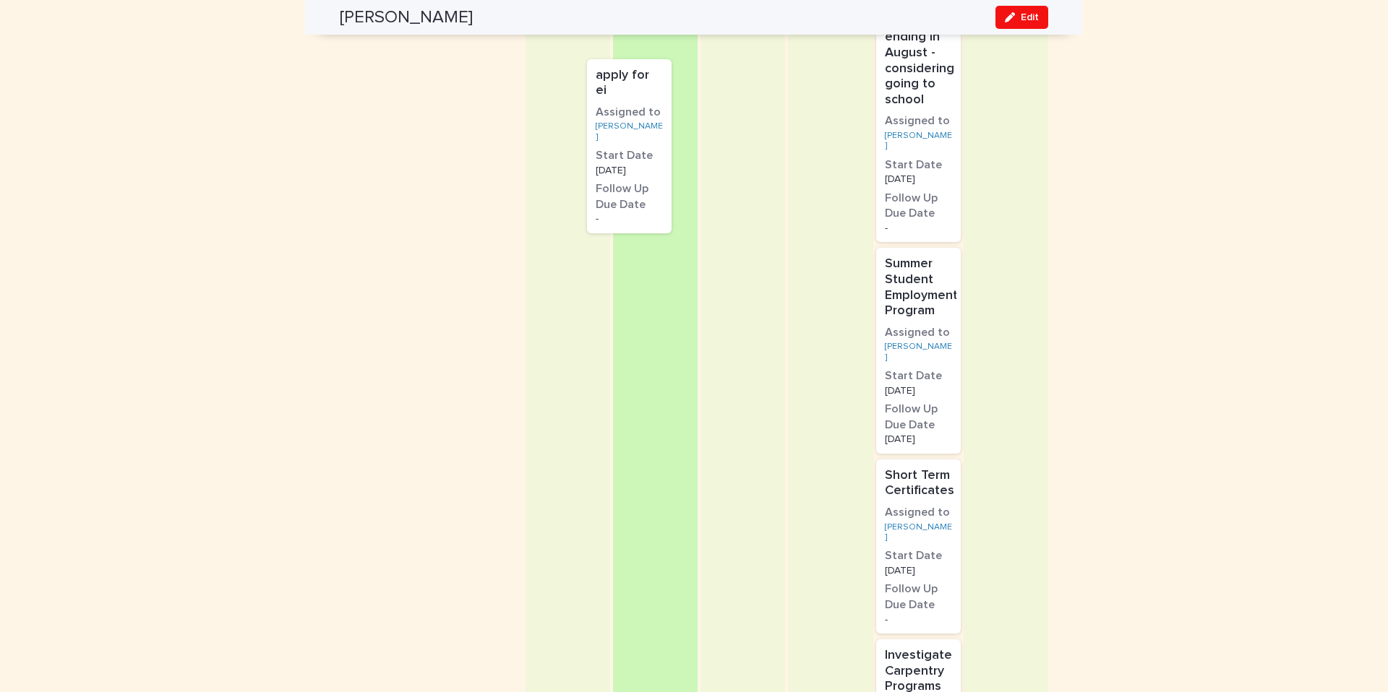
drag, startPoint x: 953, startPoint y: 295, endPoint x: 661, endPoint y: 116, distance: 342.8
click at [661, 116] on div "None Not Started In Progress Incomplete Complete 9 Employment Counselling and E…" at bounding box center [786, 69] width 522 height 1884
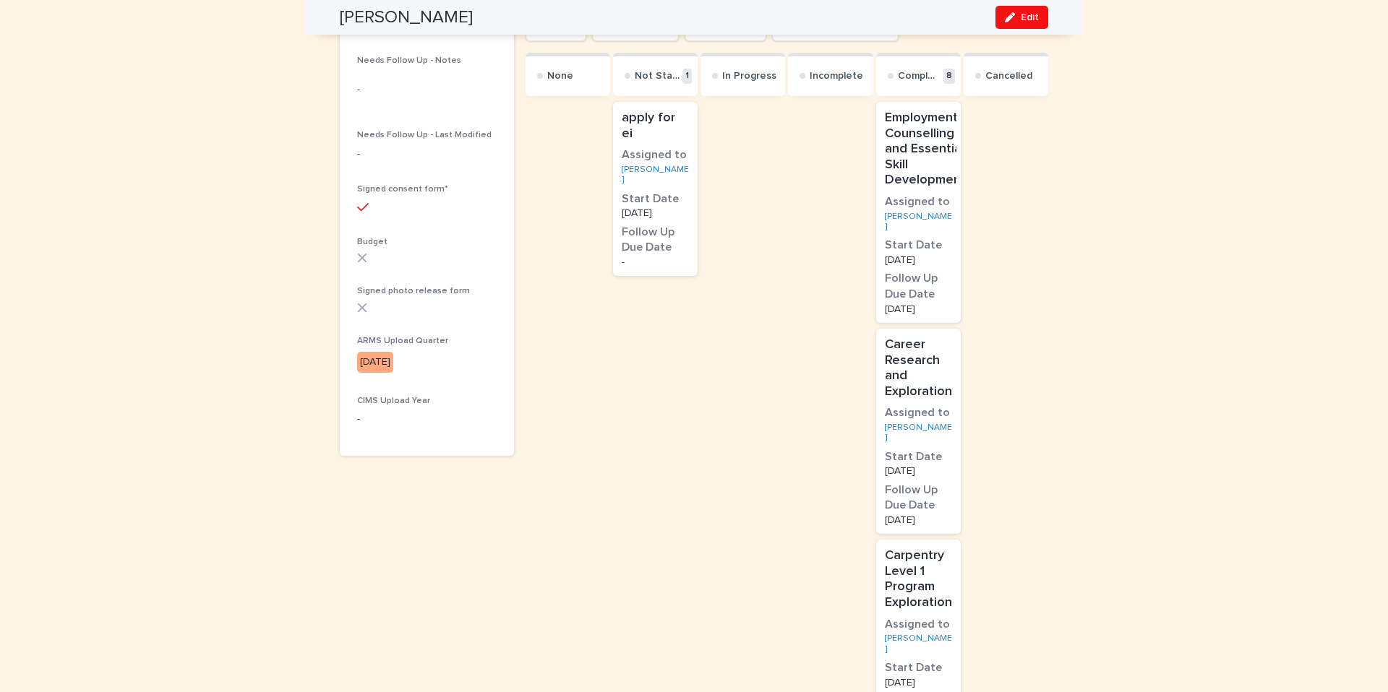
scroll to position [504, 0]
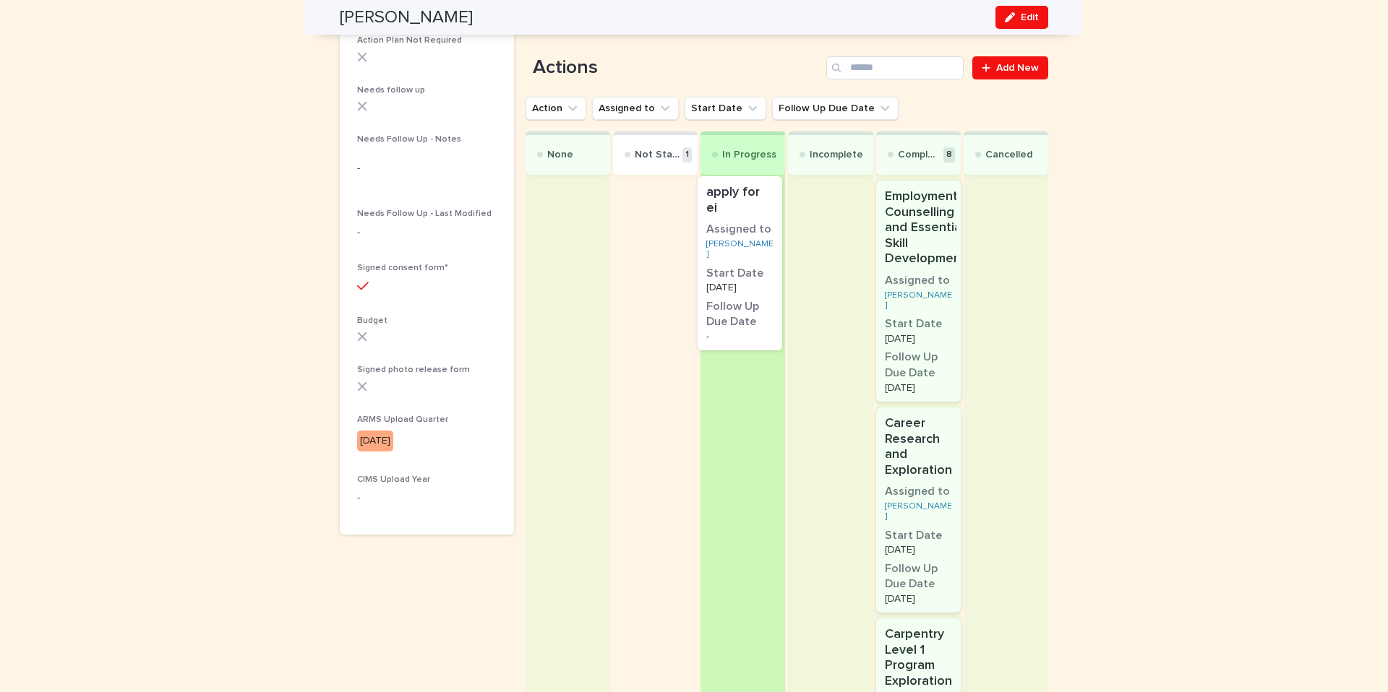
drag, startPoint x: 687, startPoint y: 194, endPoint x: 780, endPoint y: 202, distance: 92.8
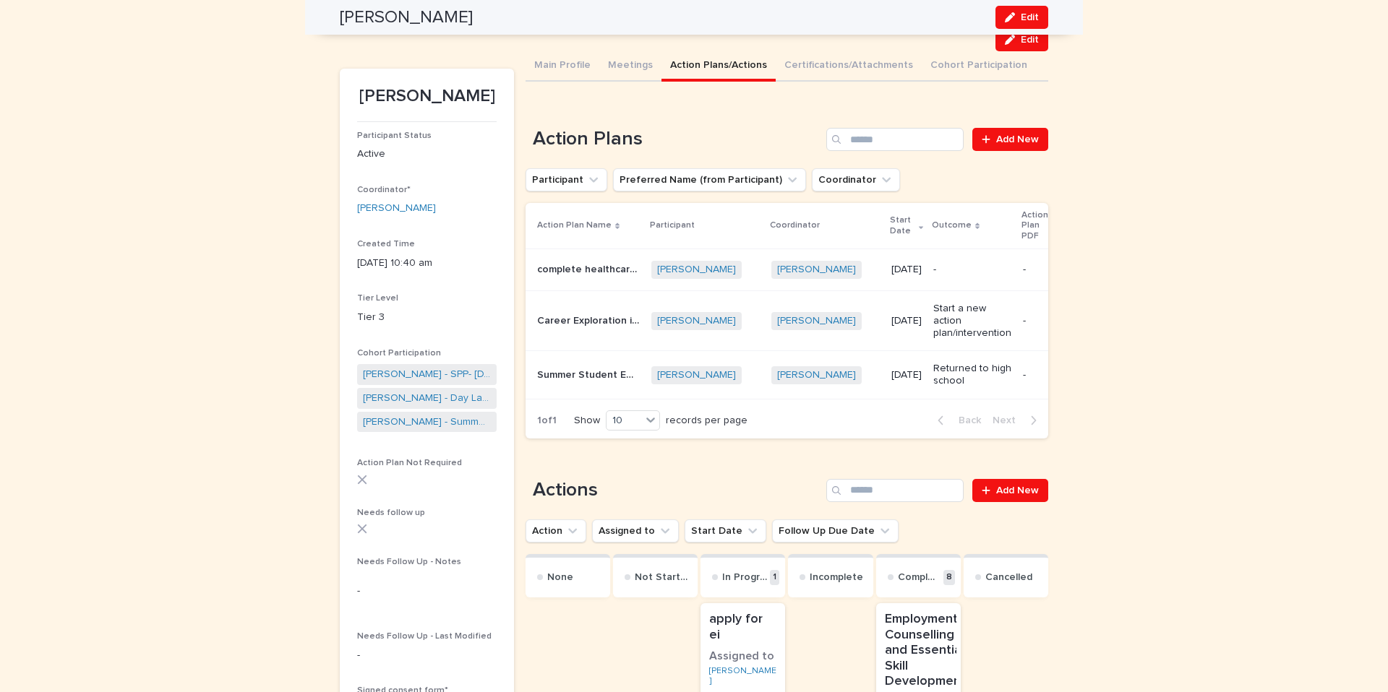
scroll to position [0, 0]
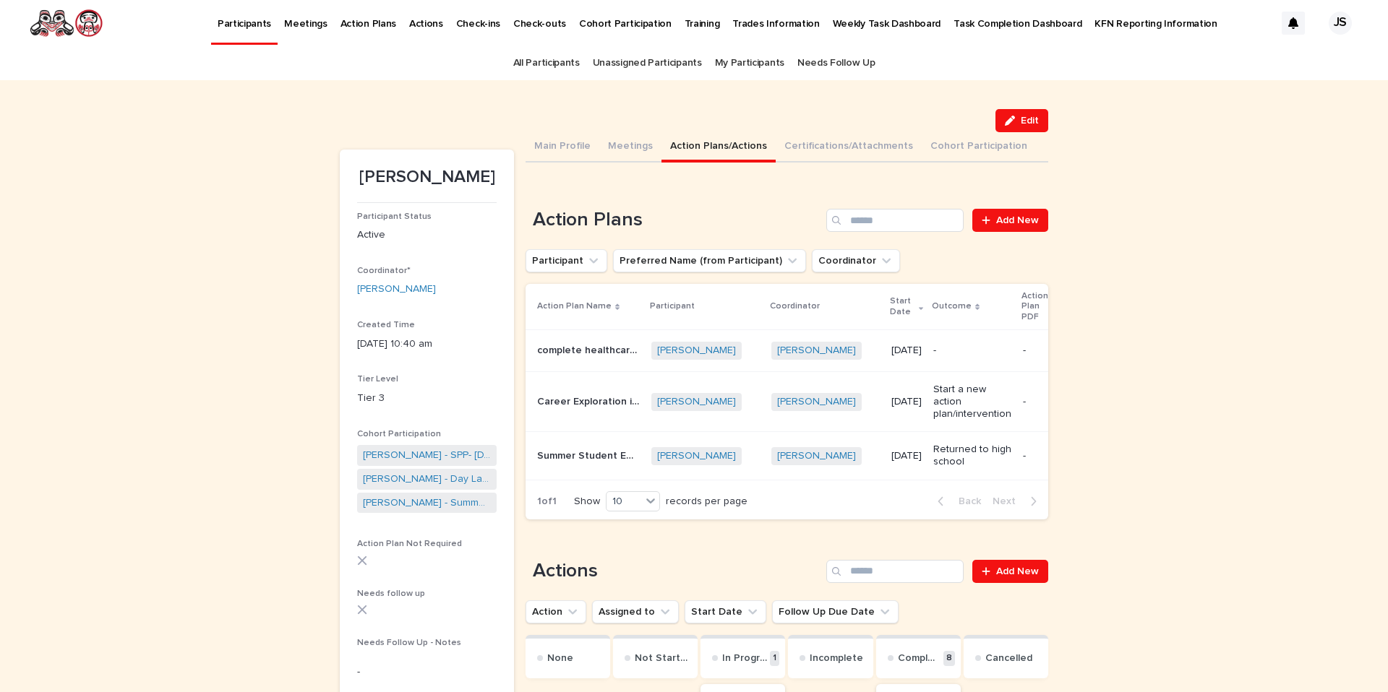
click at [251, 31] on link "Participants" at bounding box center [244, 21] width 66 height 43
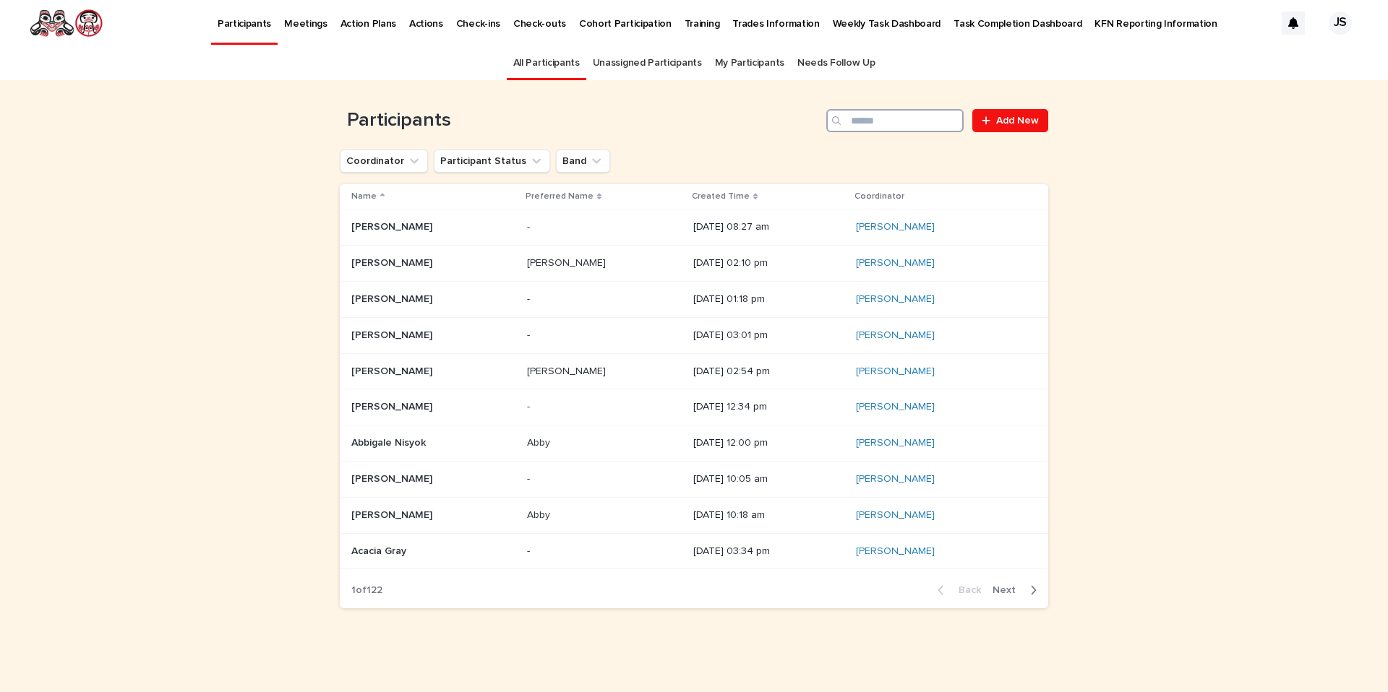
click at [874, 119] on input "Search" at bounding box center [894, 120] width 137 height 23
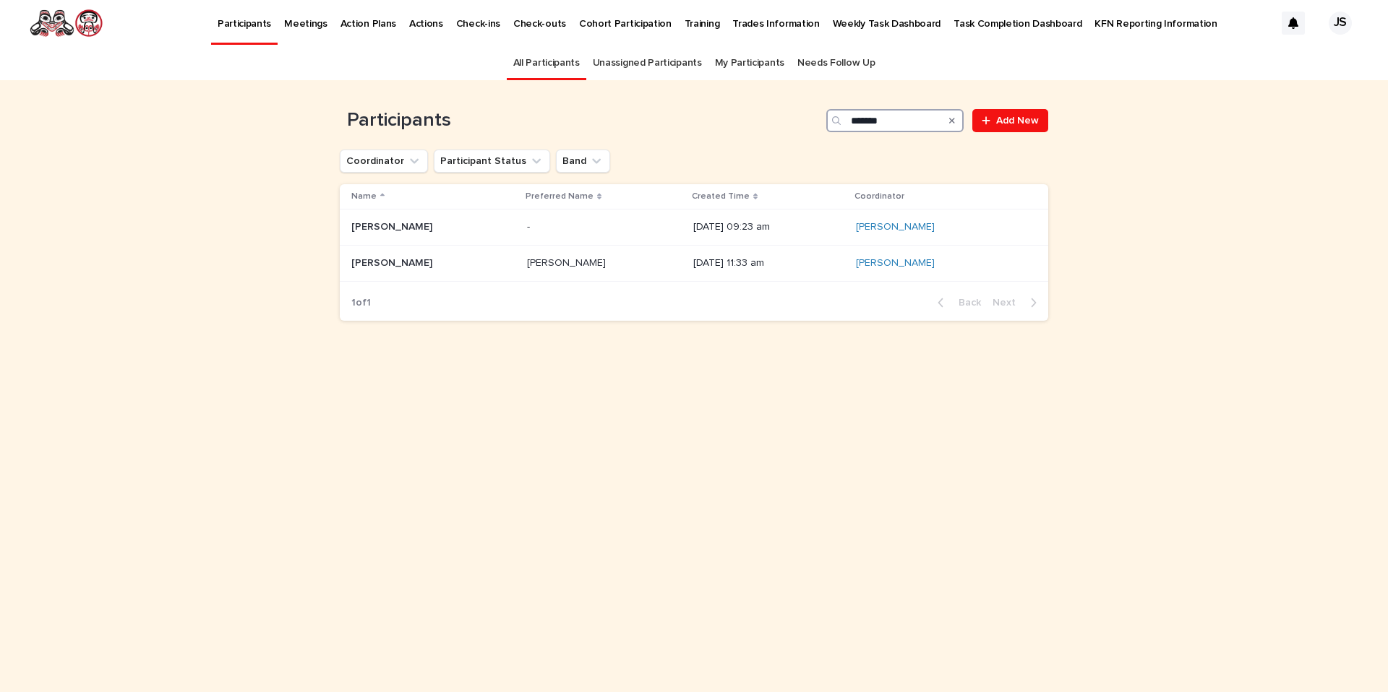
type input "******"
click at [376, 259] on p "Dustin Trosky" at bounding box center [393, 261] width 84 height 15
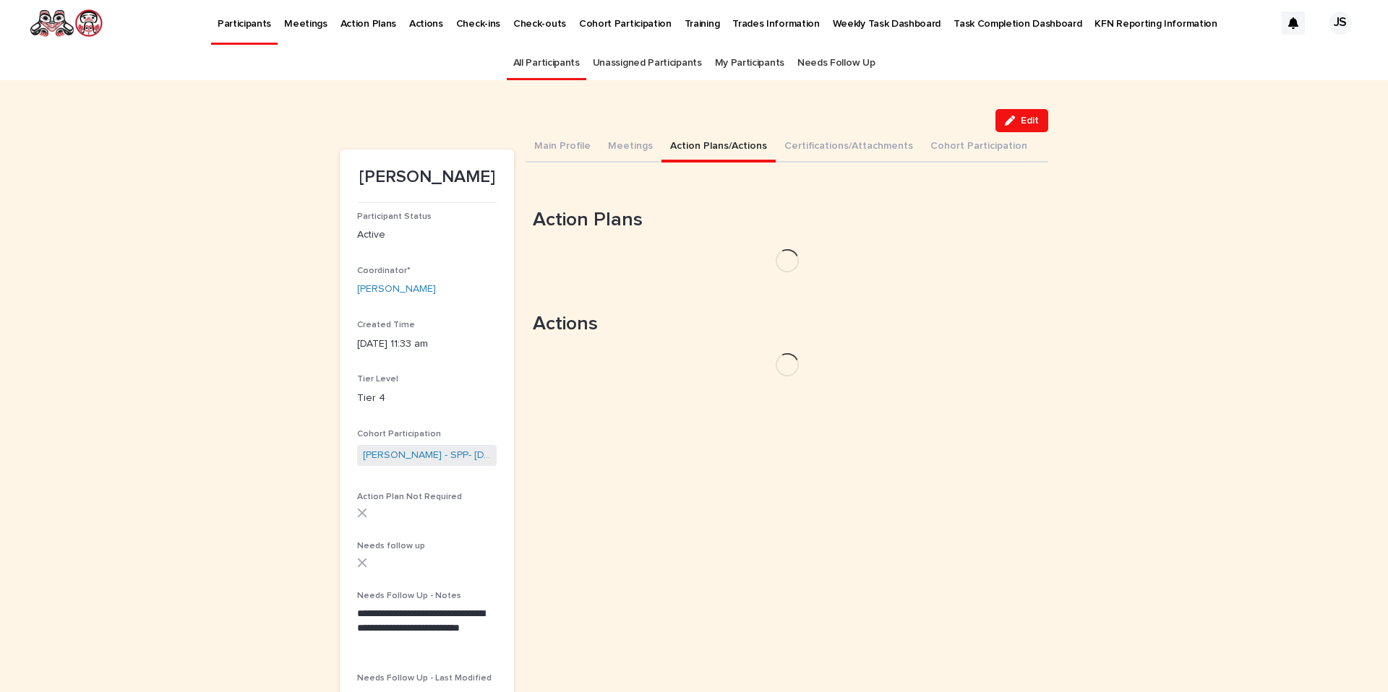
click at [712, 150] on button "Action Plans/Actions" at bounding box center [718, 147] width 114 height 30
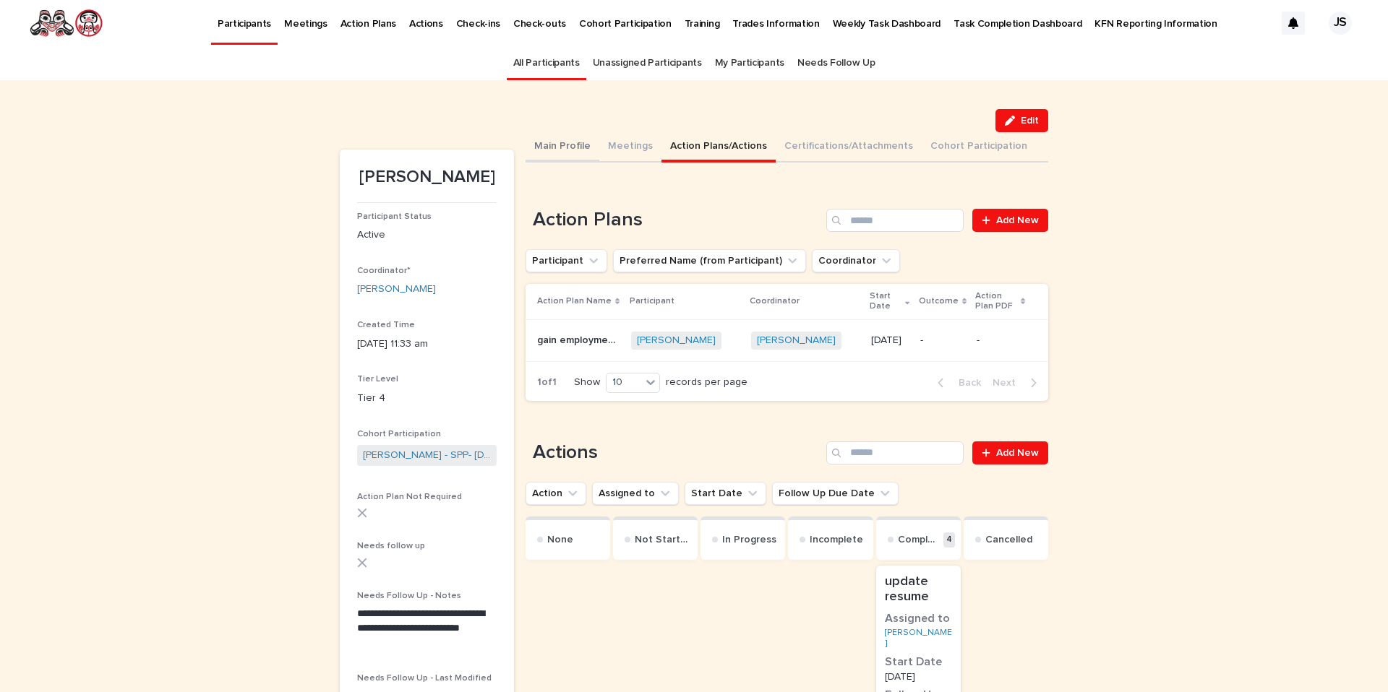
click at [549, 142] on button "Main Profile" at bounding box center [562, 147] width 74 height 30
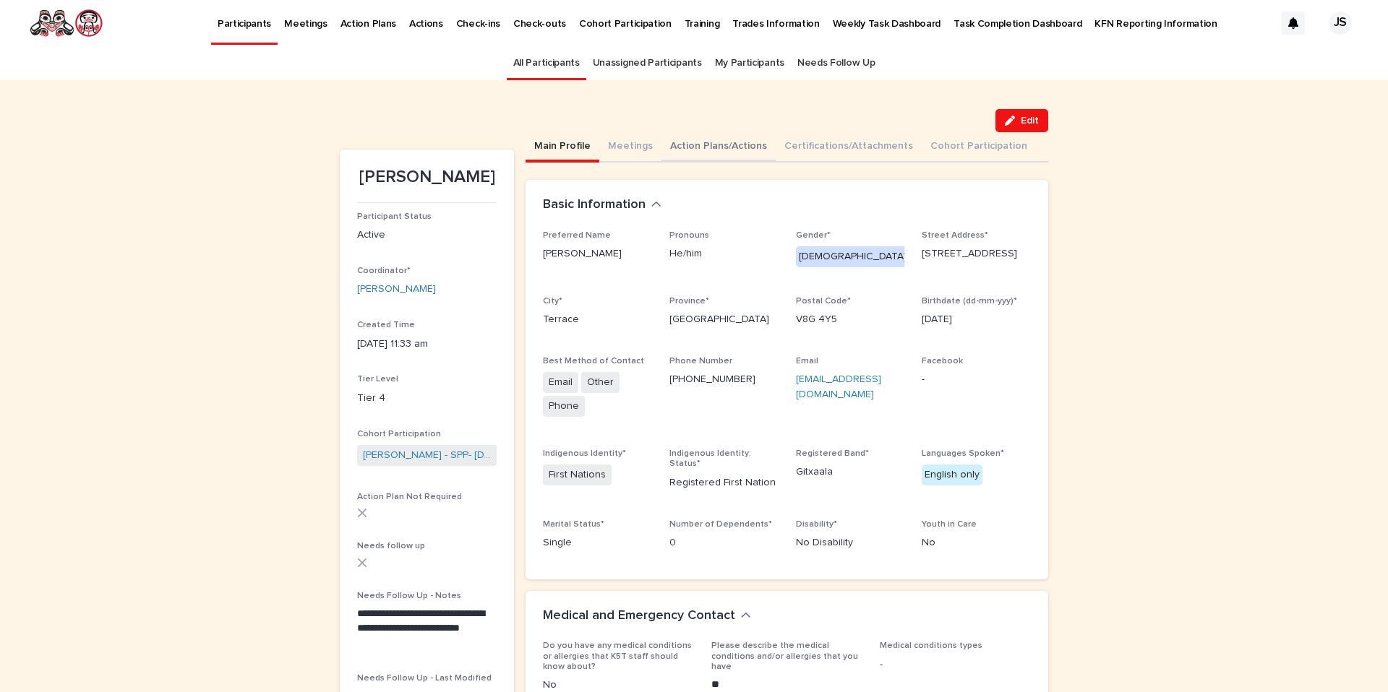
click at [710, 138] on button "Action Plans/Actions" at bounding box center [718, 147] width 114 height 30
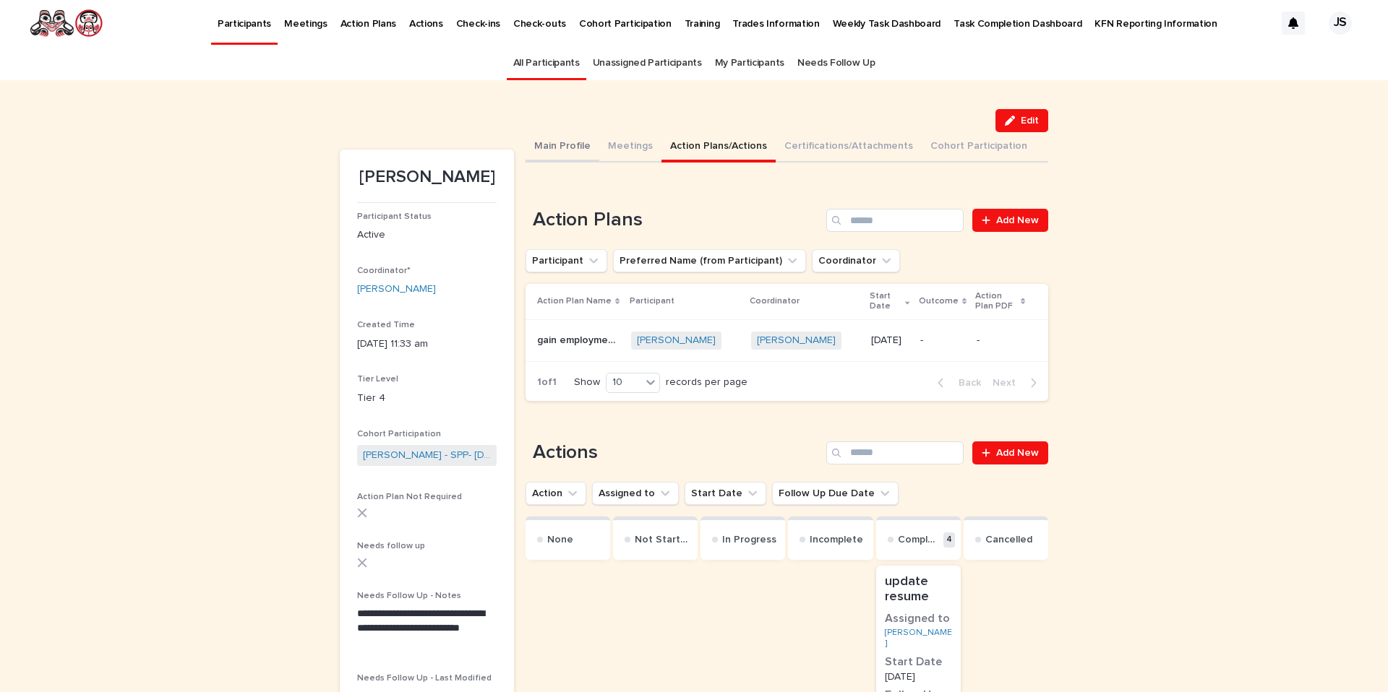
click at [547, 151] on button "Main Profile" at bounding box center [562, 147] width 74 height 30
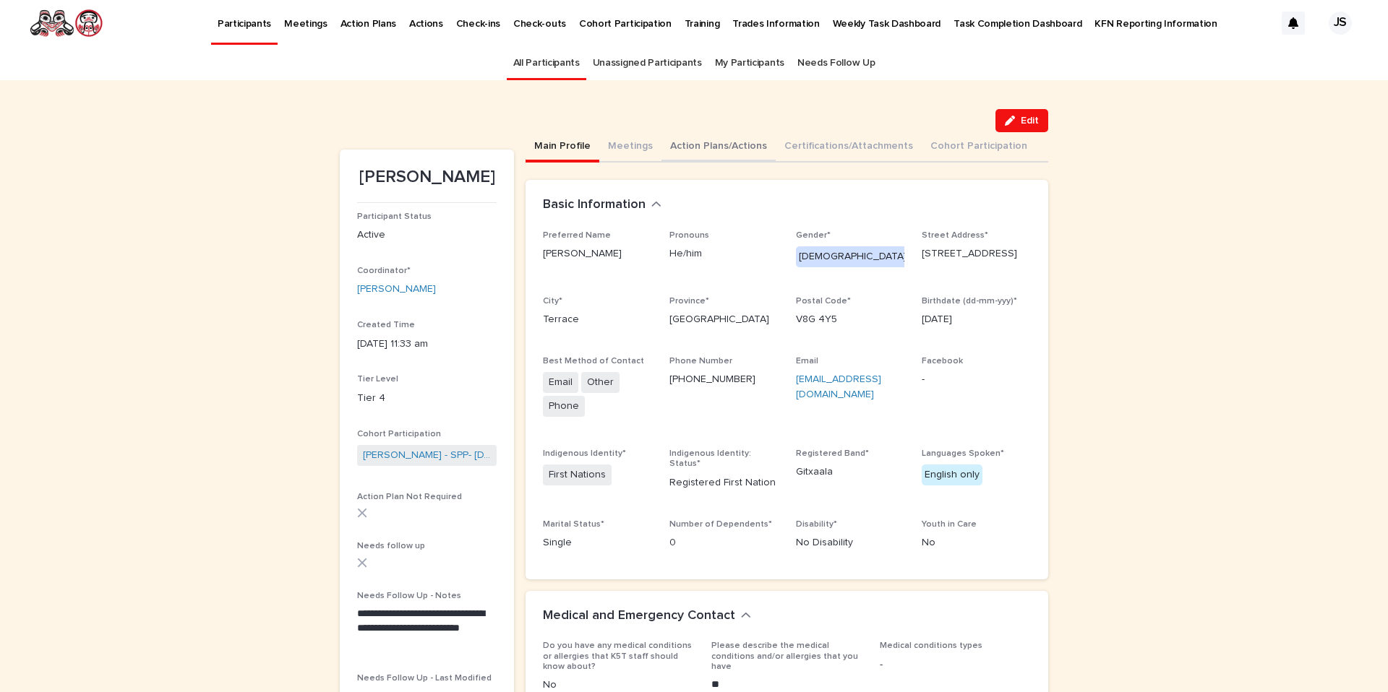
click at [694, 147] on button "Action Plans/Actions" at bounding box center [718, 147] width 114 height 30
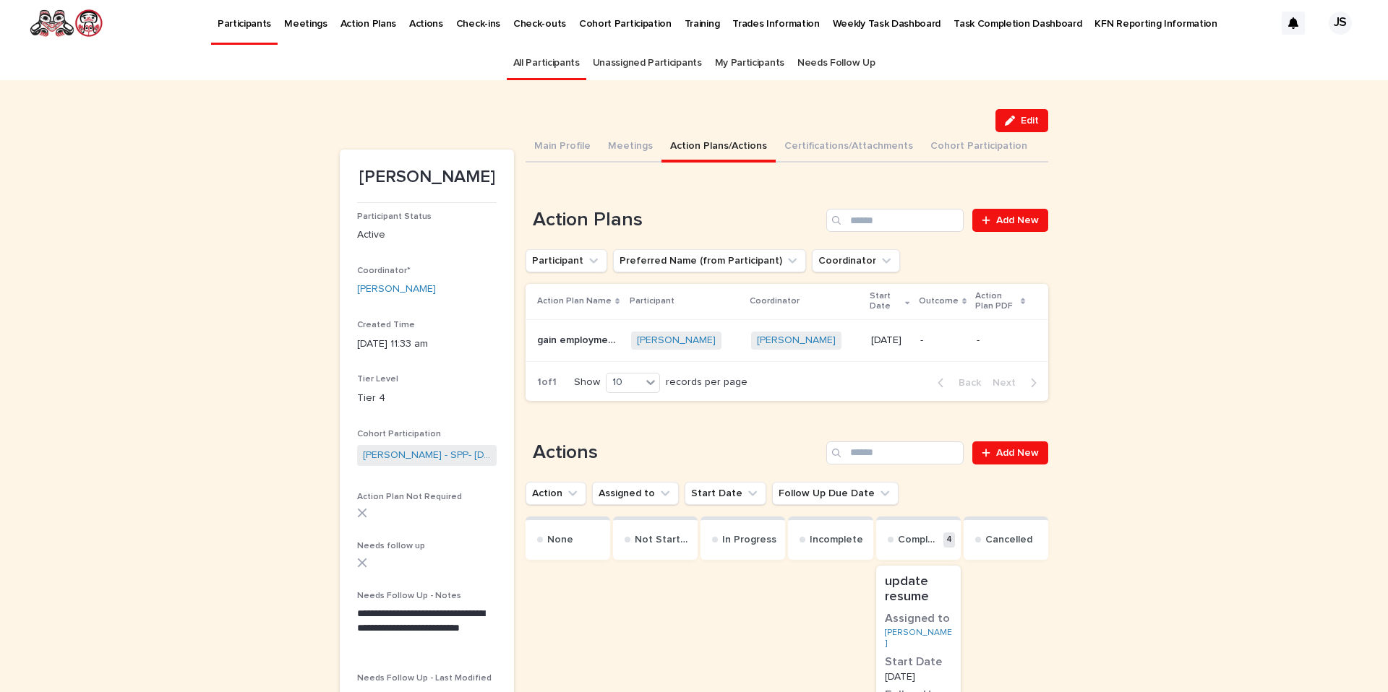
click at [594, 338] on p "gain employment as automotive apprentice" at bounding box center [579, 339] width 85 height 15
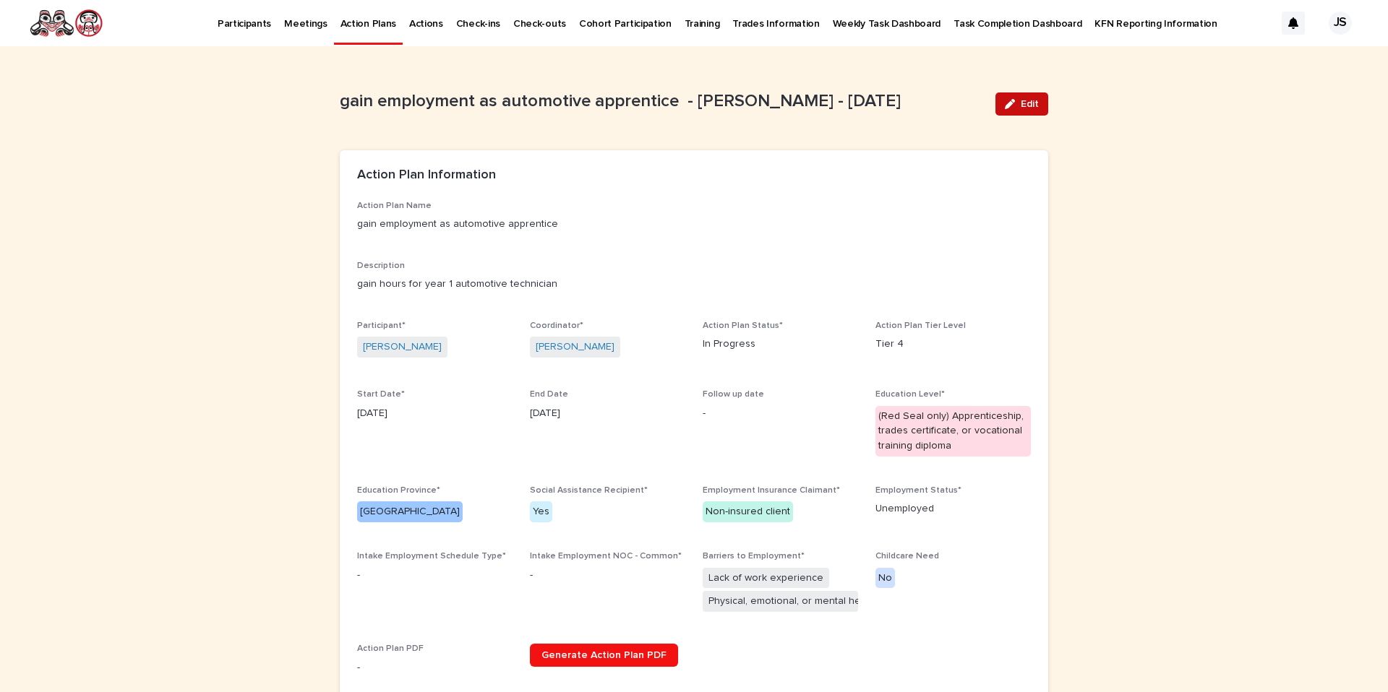
click at [1016, 111] on button "Edit" at bounding box center [1021, 104] width 53 height 23
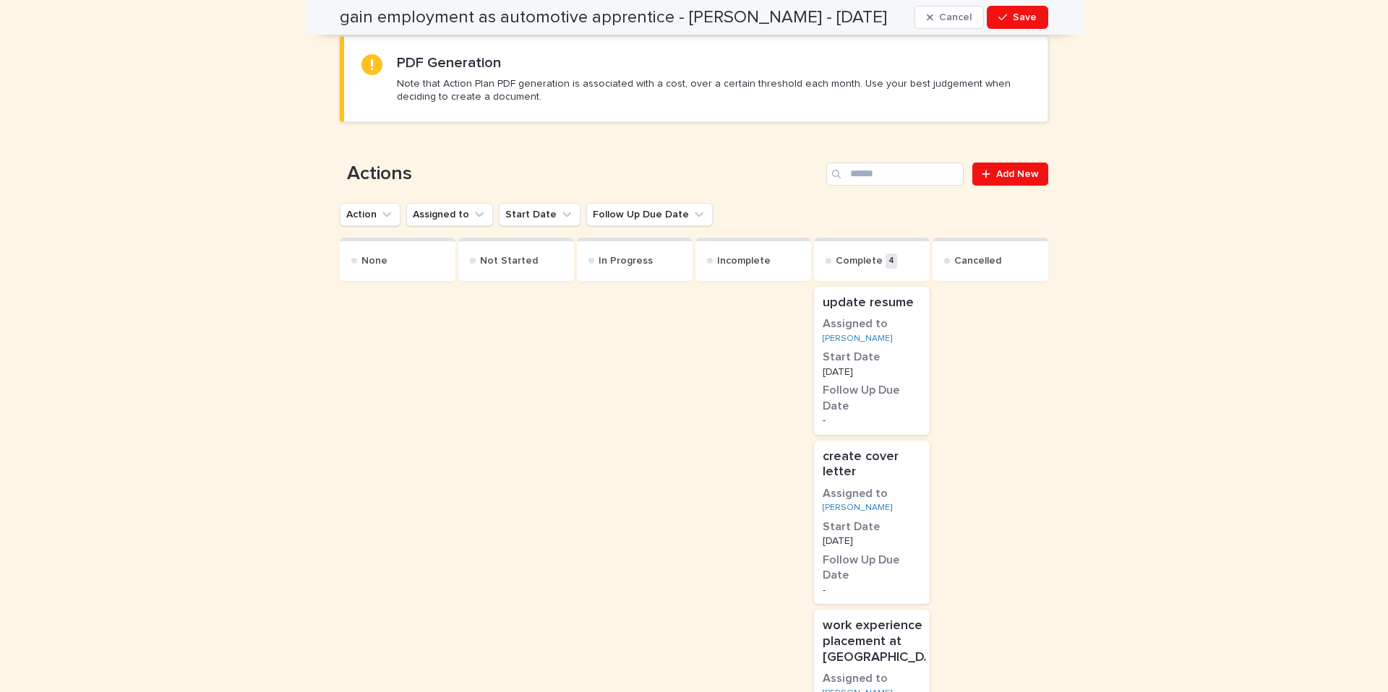
scroll to position [1395, 0]
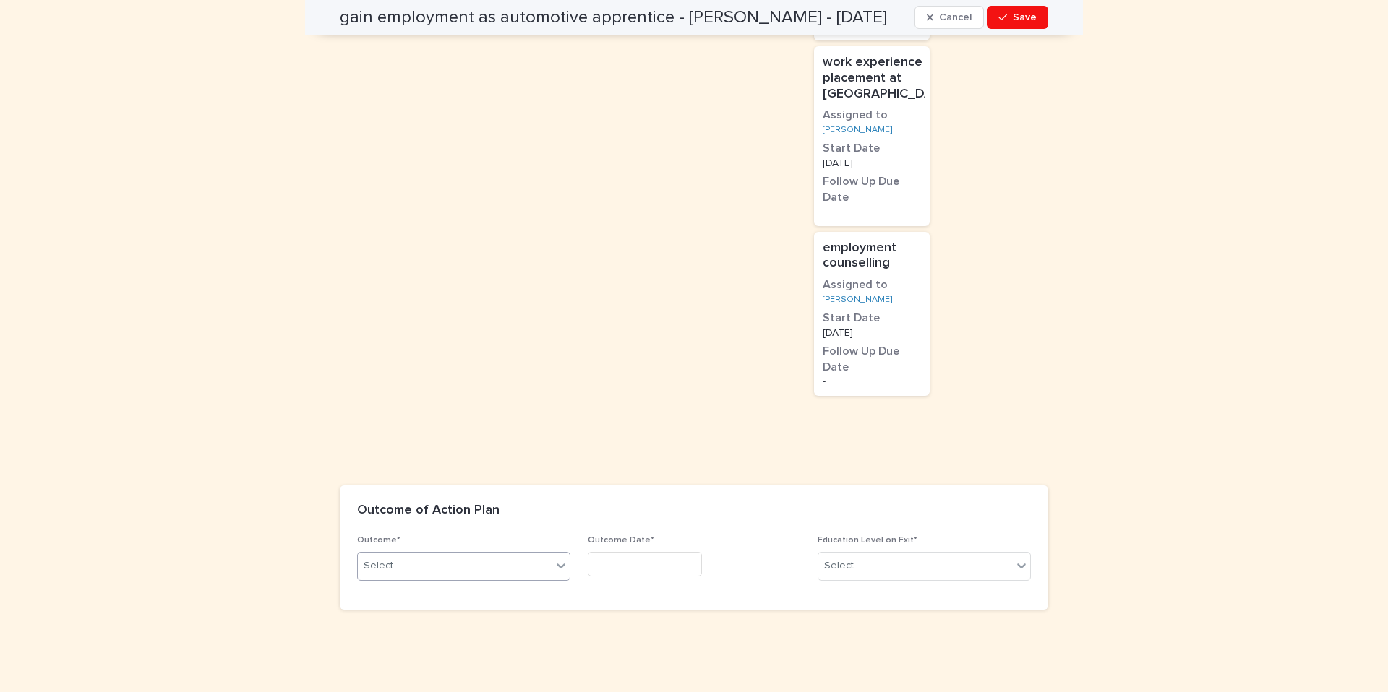
click at [540, 560] on div "Select..." at bounding box center [455, 566] width 194 height 24
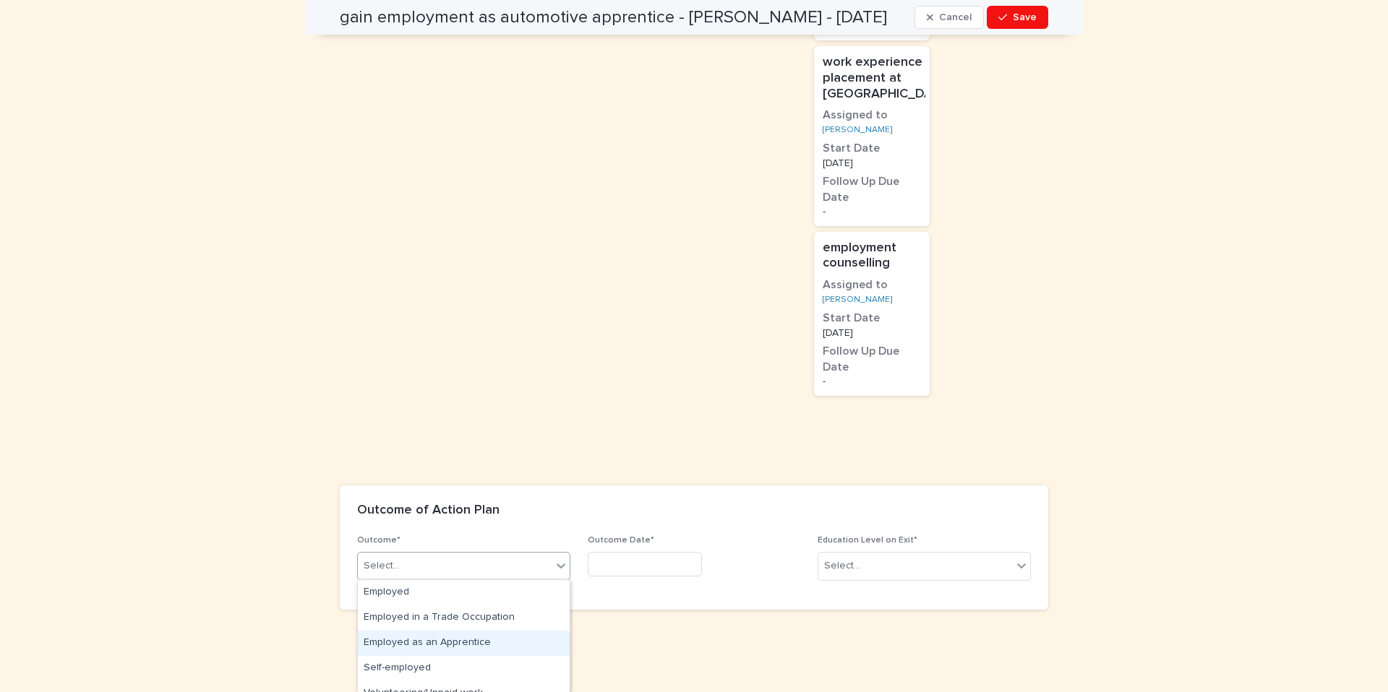
click at [457, 643] on div "Employed as an Apprentice" at bounding box center [464, 643] width 212 height 25
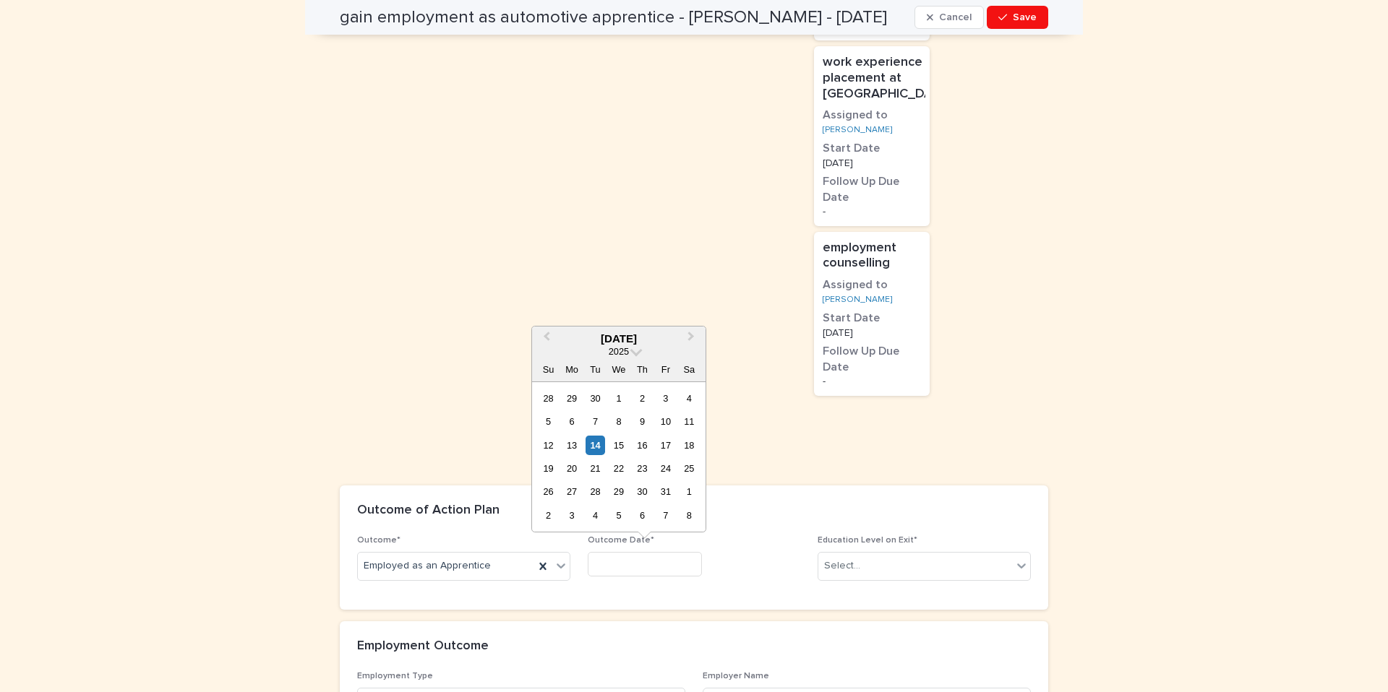
click at [653, 556] on input "text" at bounding box center [645, 564] width 114 height 25
click at [868, 564] on div "Select..." at bounding box center [915, 566] width 194 height 24
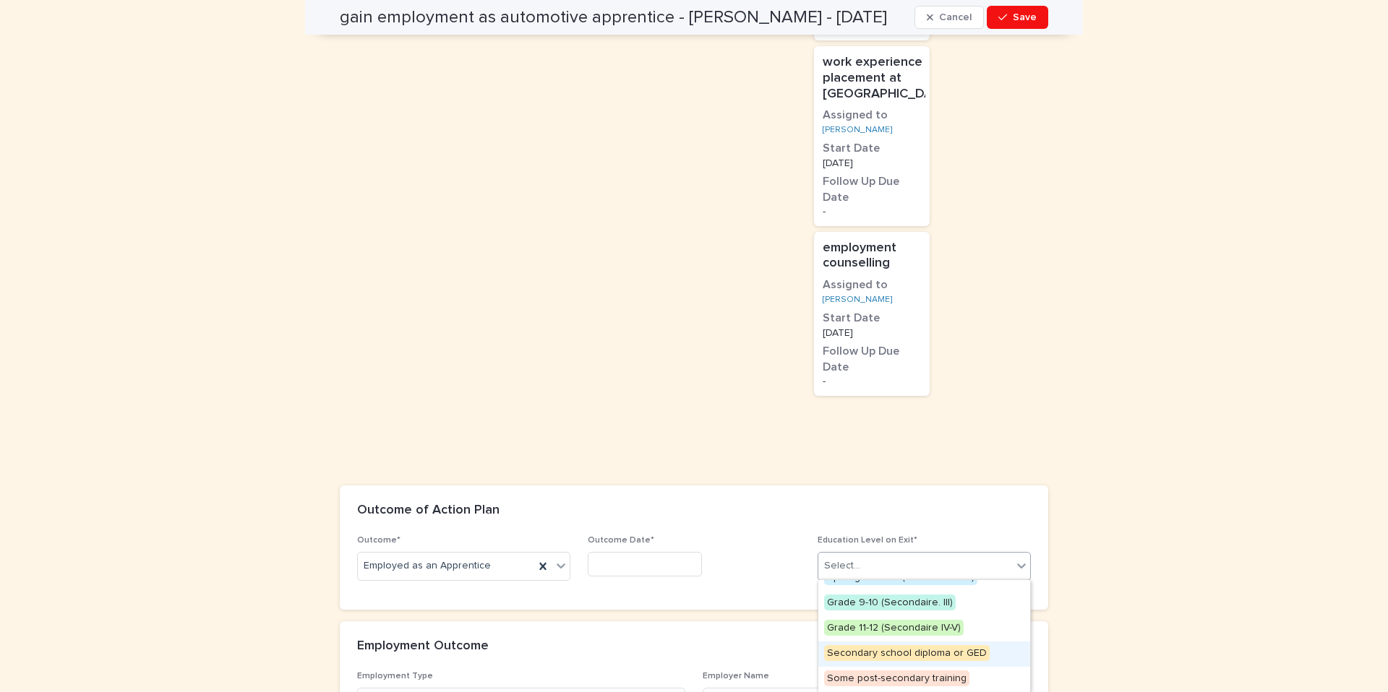
scroll to position [43, 0]
click at [856, 669] on span "Some post-secondary training" at bounding box center [896, 676] width 145 height 16
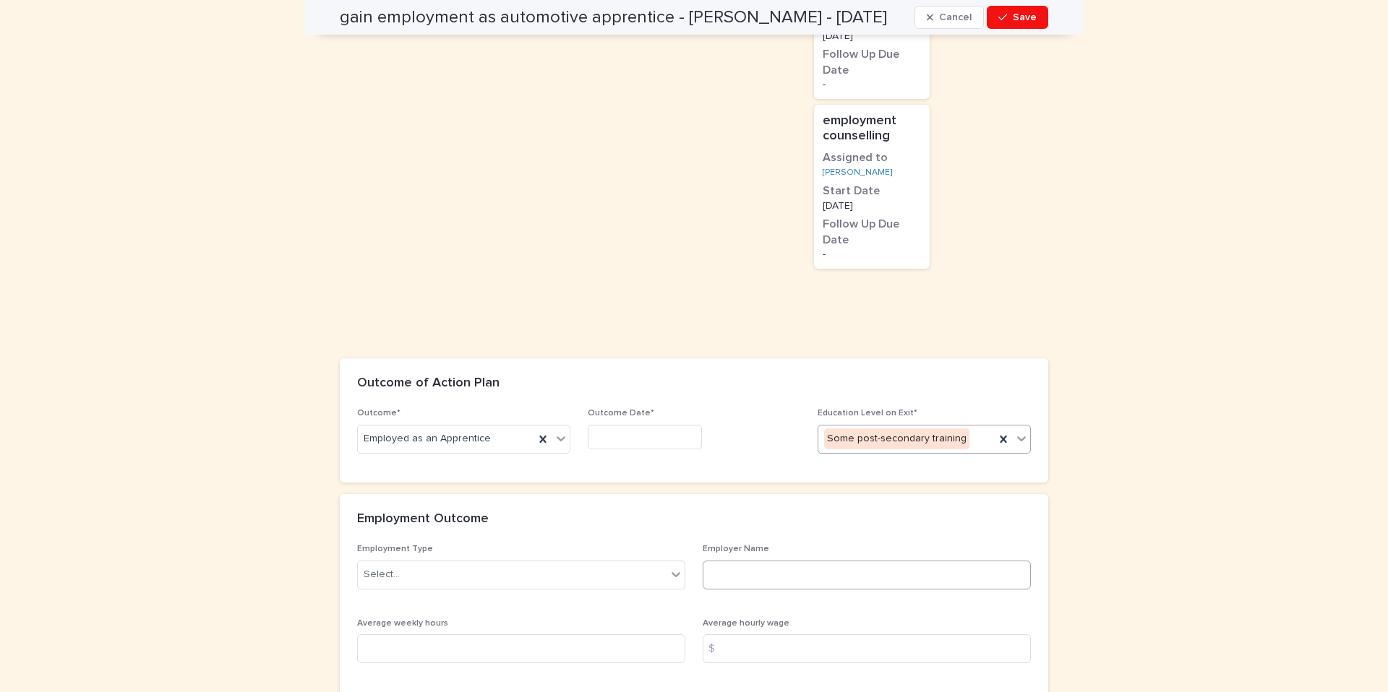
scroll to position [1528, 0]
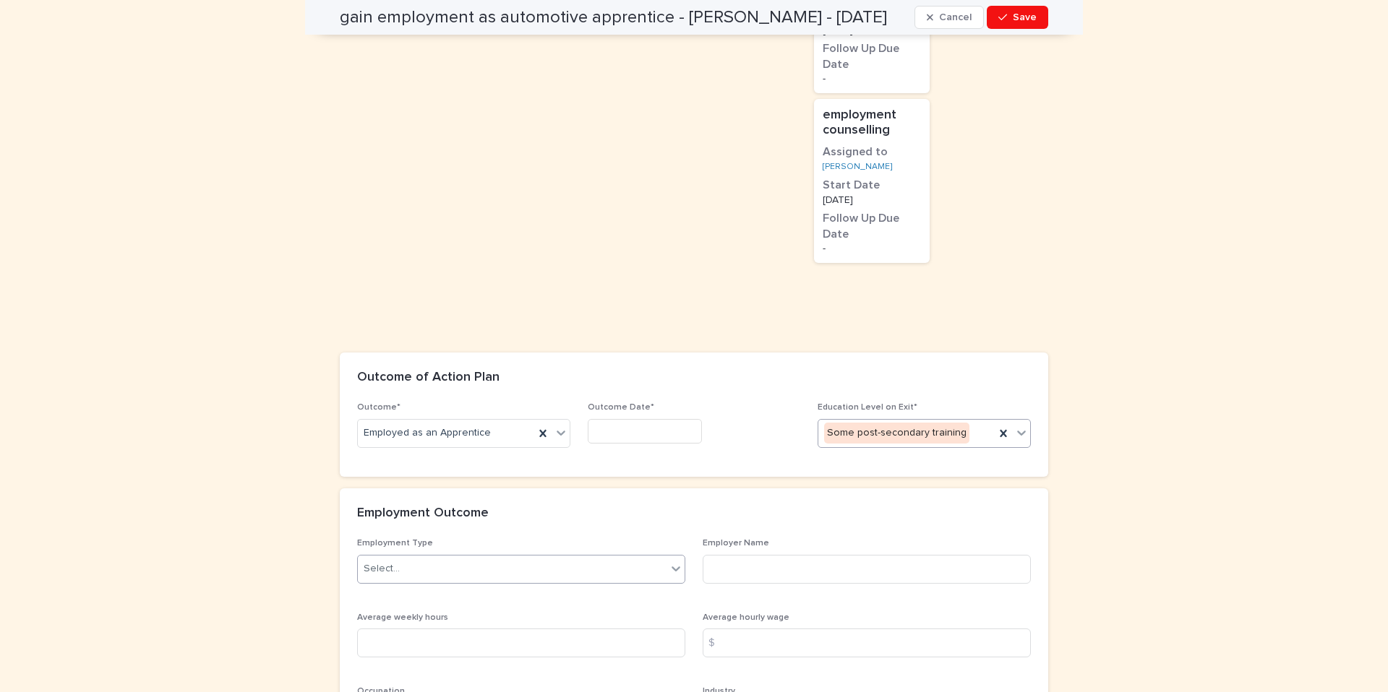
click at [625, 567] on div "Select..." at bounding box center [512, 569] width 309 height 24
click at [413, 645] on div "Casual" at bounding box center [521, 646] width 327 height 25
click at [803, 579] on input at bounding box center [866, 569] width 328 height 29
type input "**********"
click at [571, 649] on input at bounding box center [521, 643] width 328 height 29
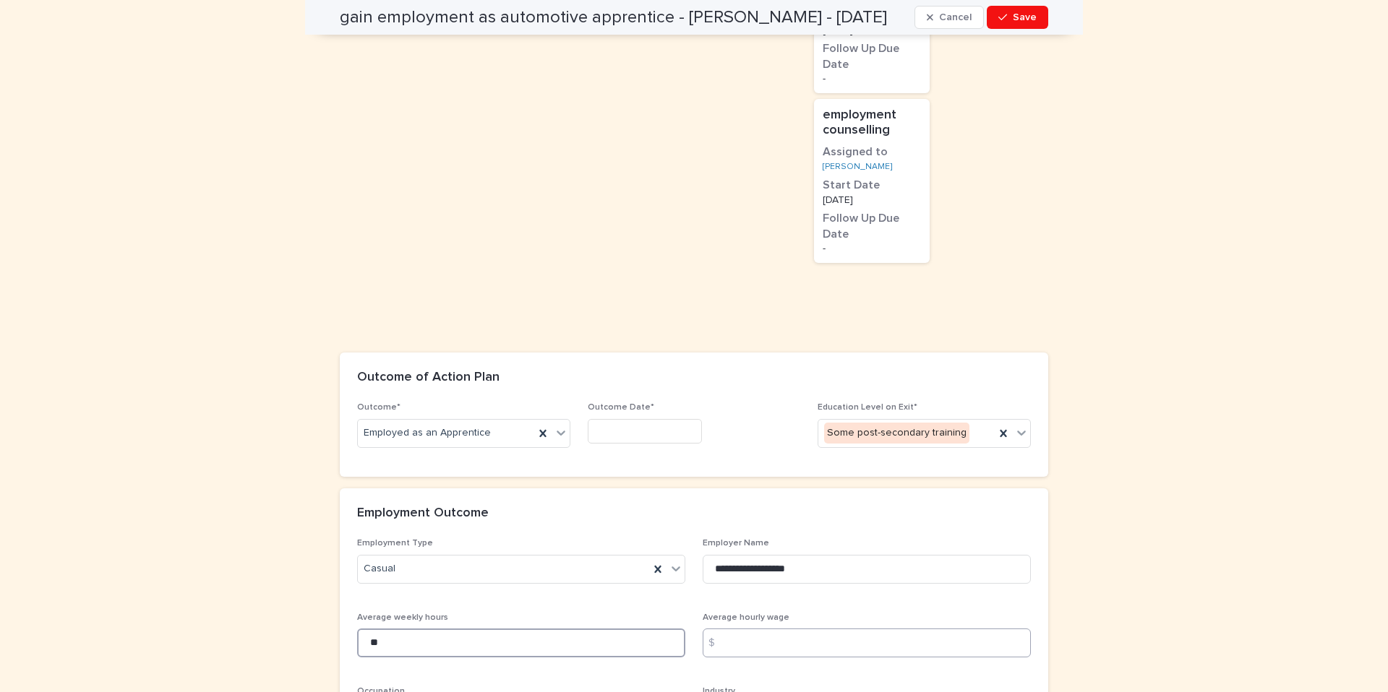
type input "**"
click at [797, 629] on input at bounding box center [866, 643] width 328 height 29
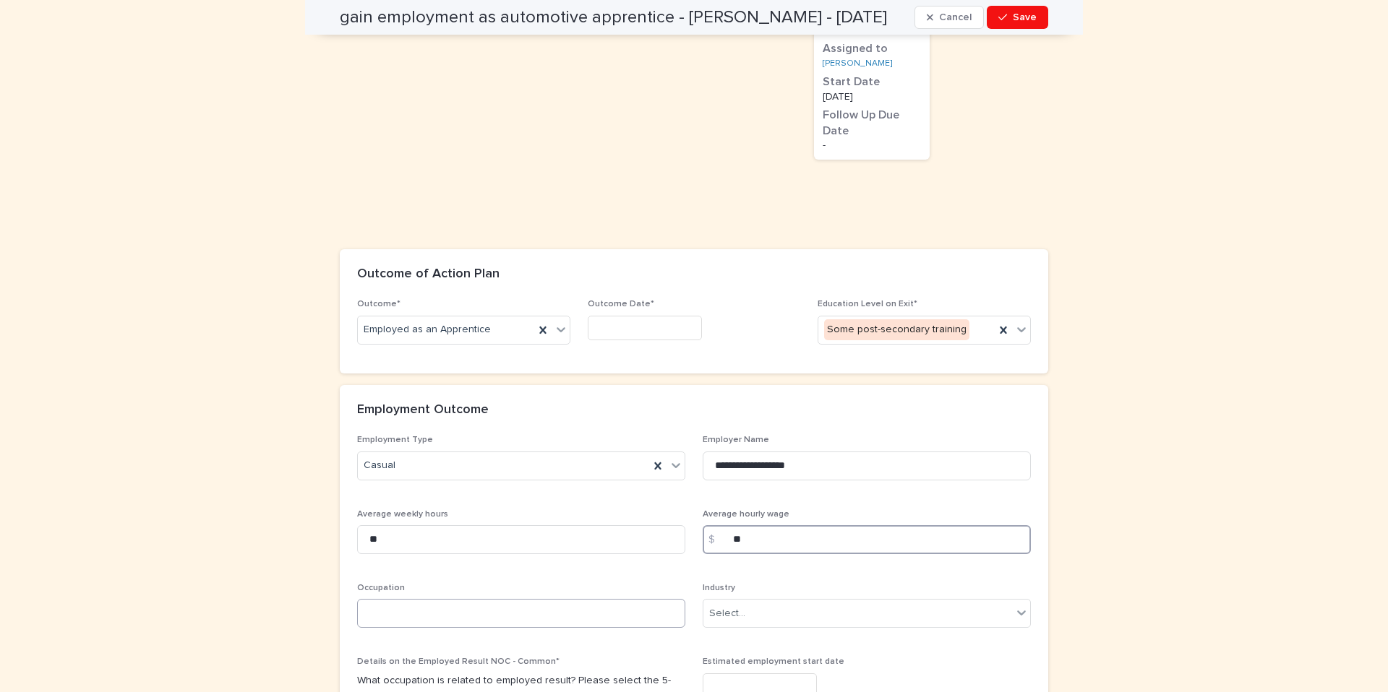
scroll to position [1632, 0]
type input "**"
click at [512, 616] on input at bounding box center [521, 612] width 328 height 29
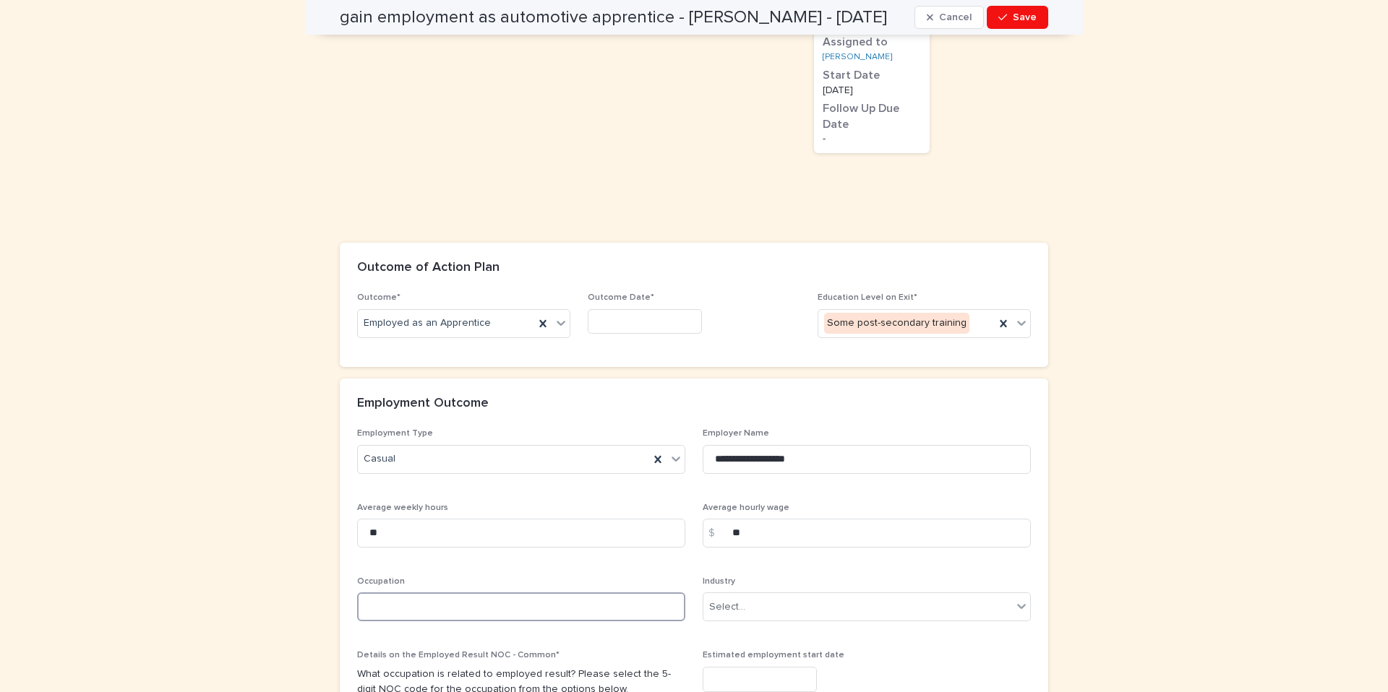
scroll to position [1643, 0]
type input "**********"
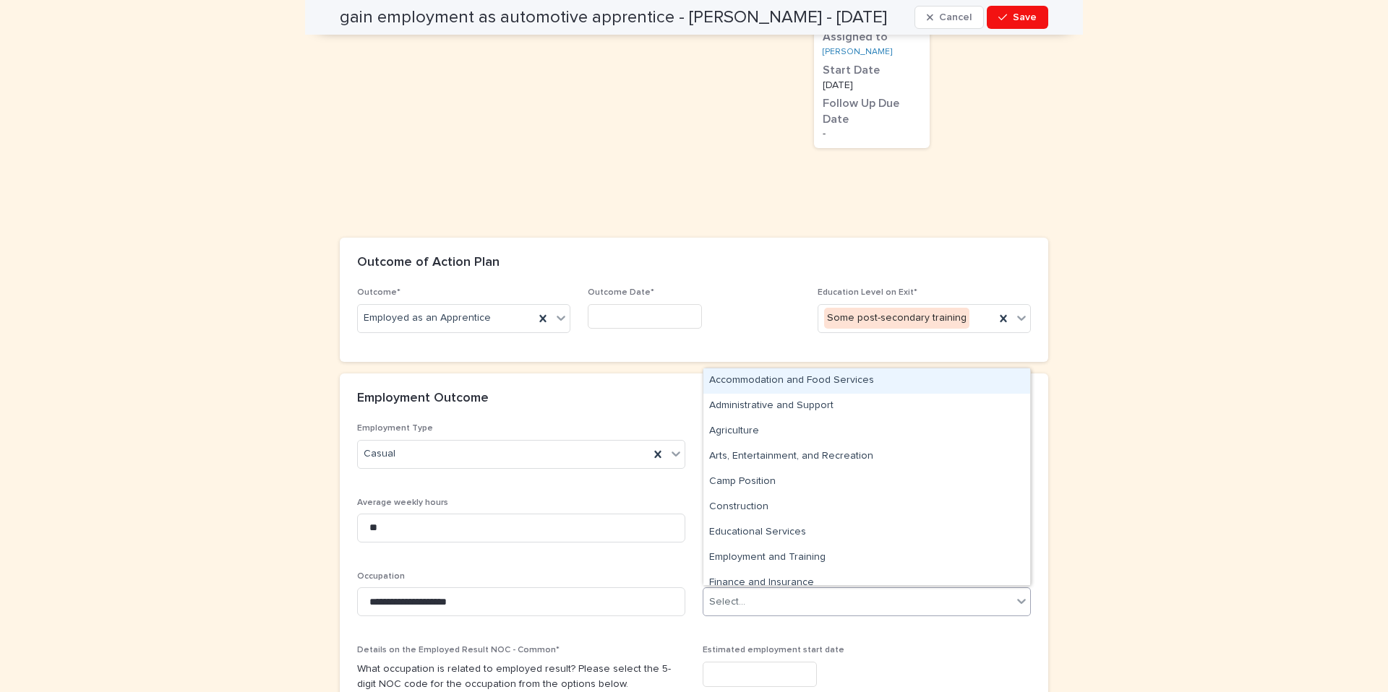
click at [800, 598] on div "Select..." at bounding box center [857, 602] width 309 height 24
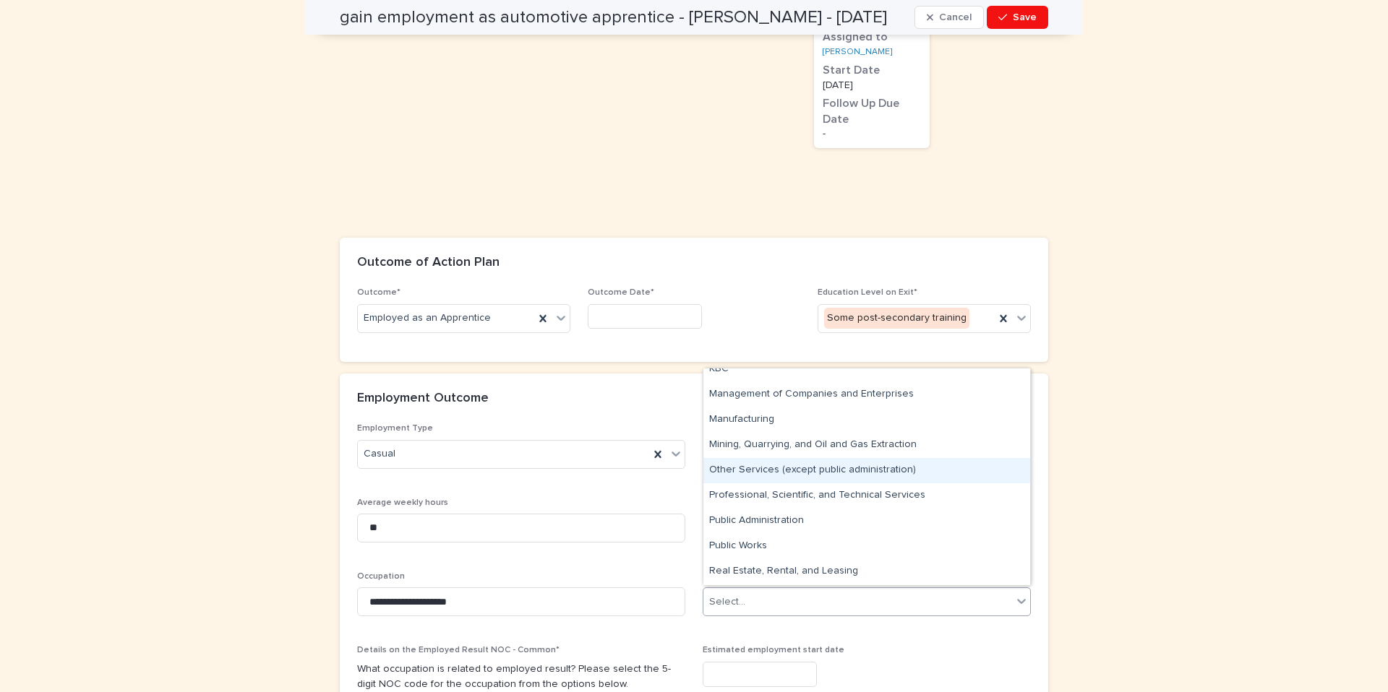
scroll to position [345, 0]
click at [783, 473] on div "Information and Culture Industries KBC Management of Companies and Enterprises …" at bounding box center [866, 477] width 327 height 217
click at [783, 473] on div "Other Services (except public administration)" at bounding box center [866, 465] width 327 height 25
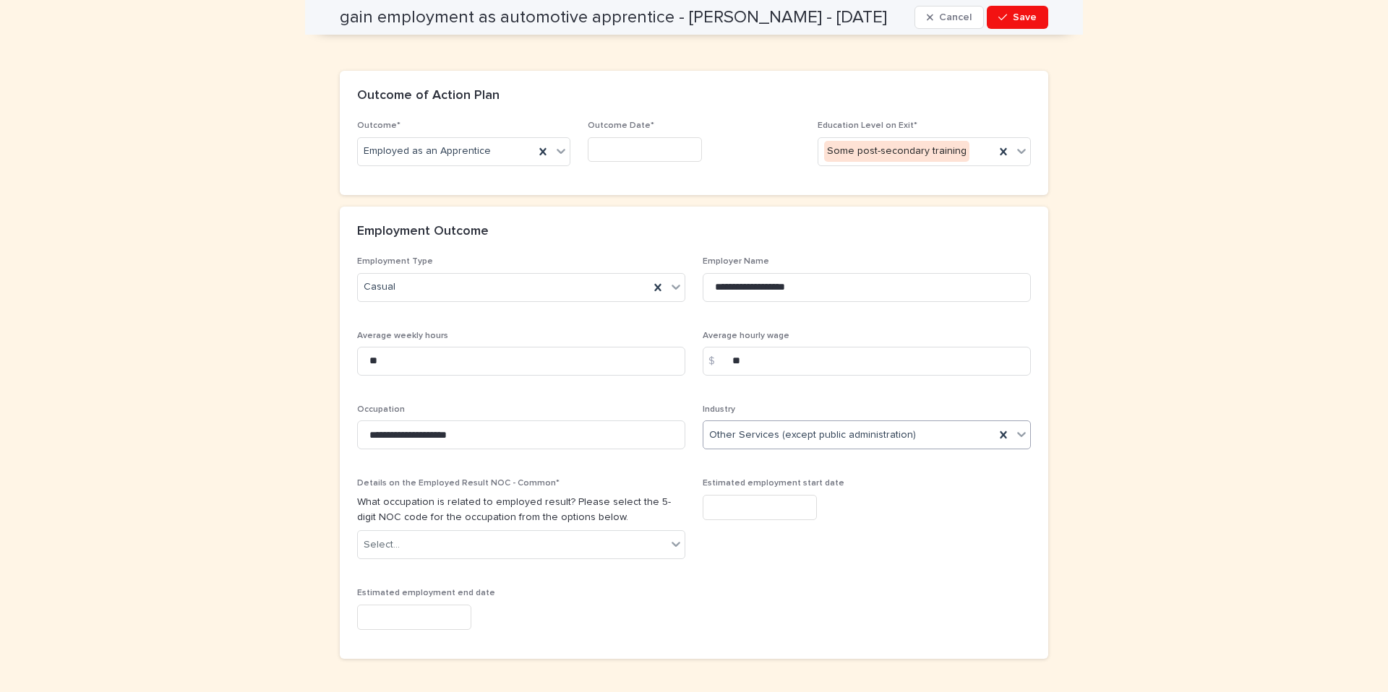
scroll to position [1859, 0]
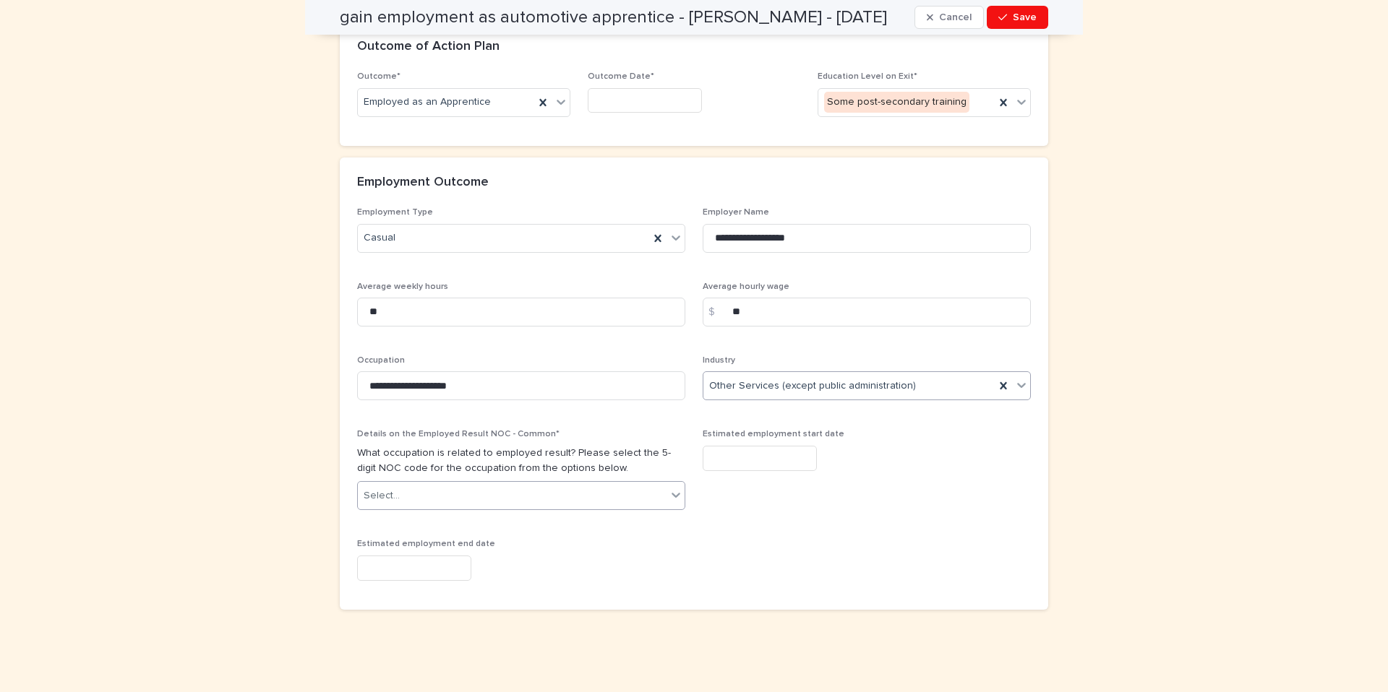
click at [585, 499] on div "Select..." at bounding box center [512, 496] width 309 height 24
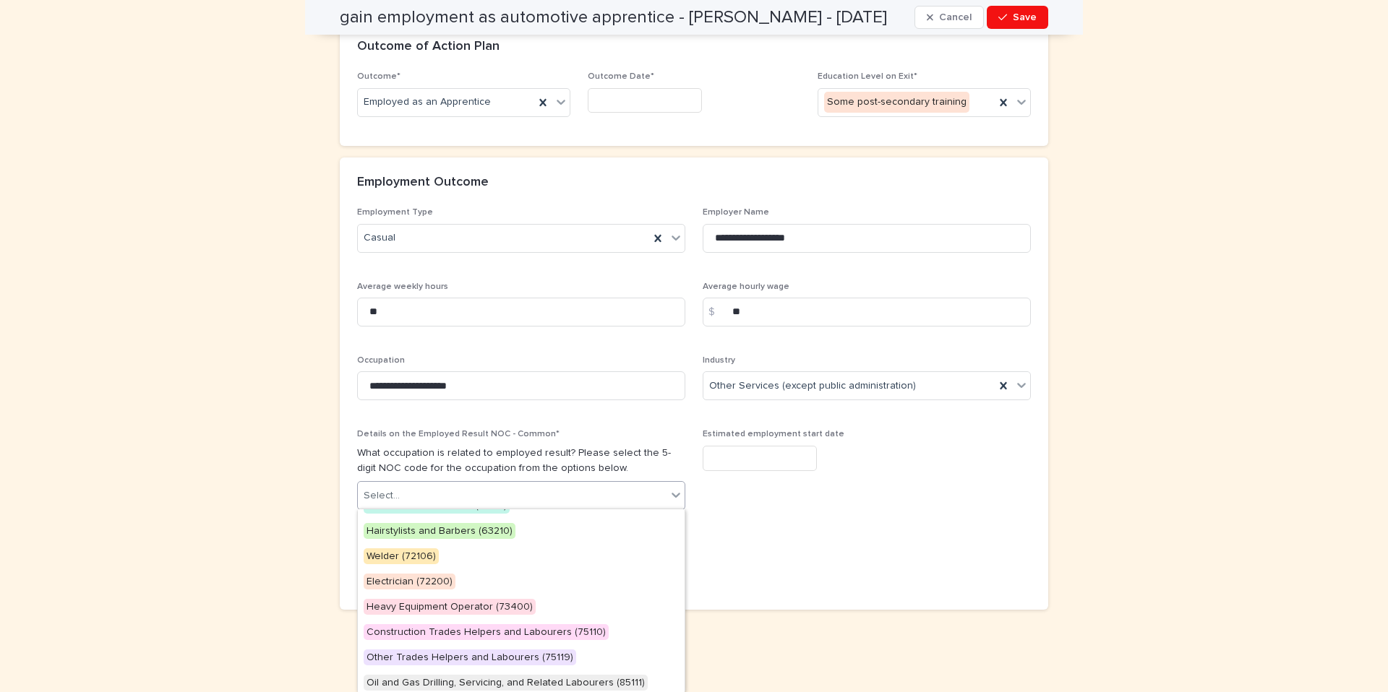
scroll to position [95, 0]
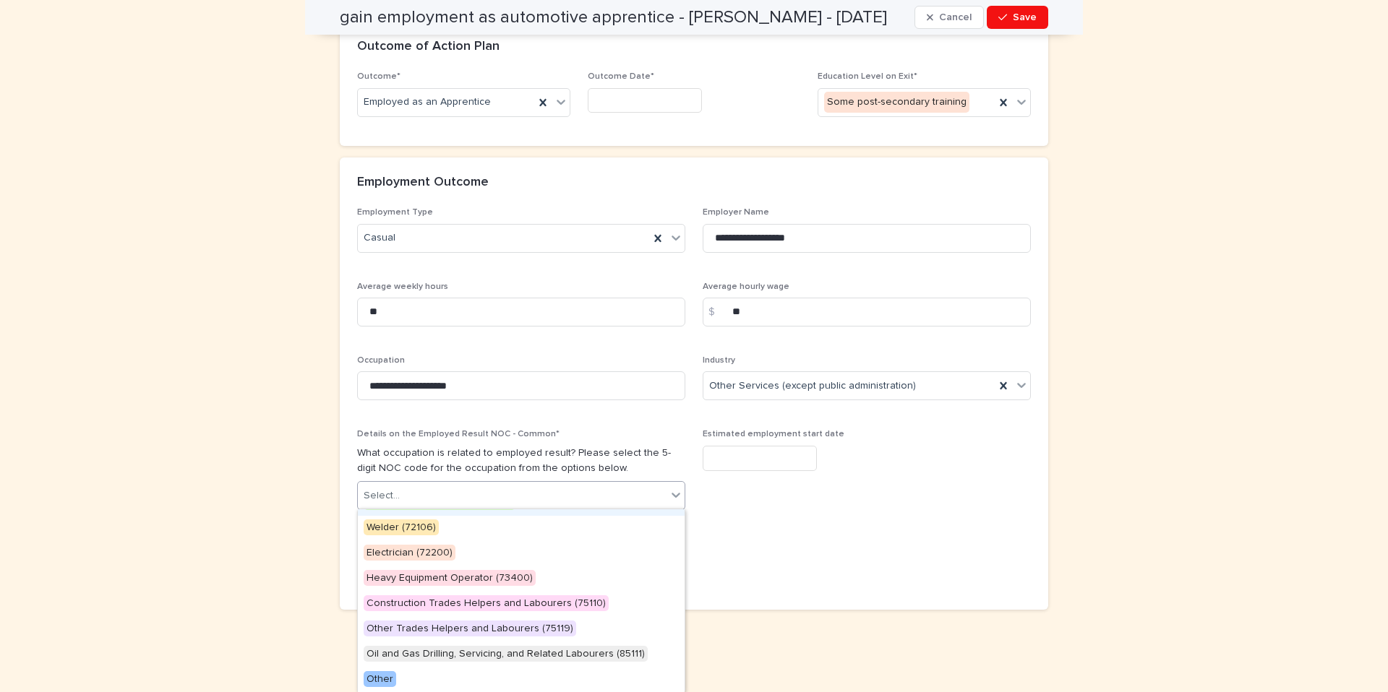
click at [737, 519] on span "Estimated employment start date" at bounding box center [866, 475] width 328 height 93
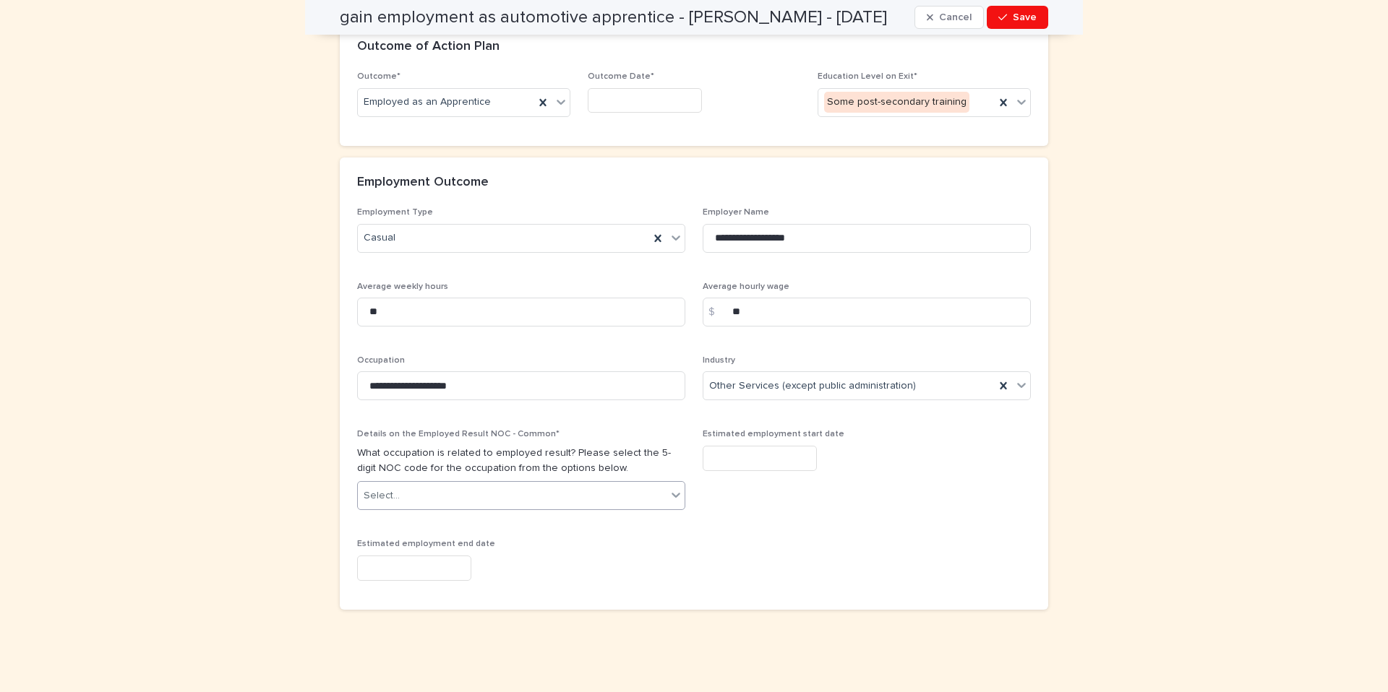
click at [582, 498] on div "Select..." at bounding box center [512, 496] width 309 height 24
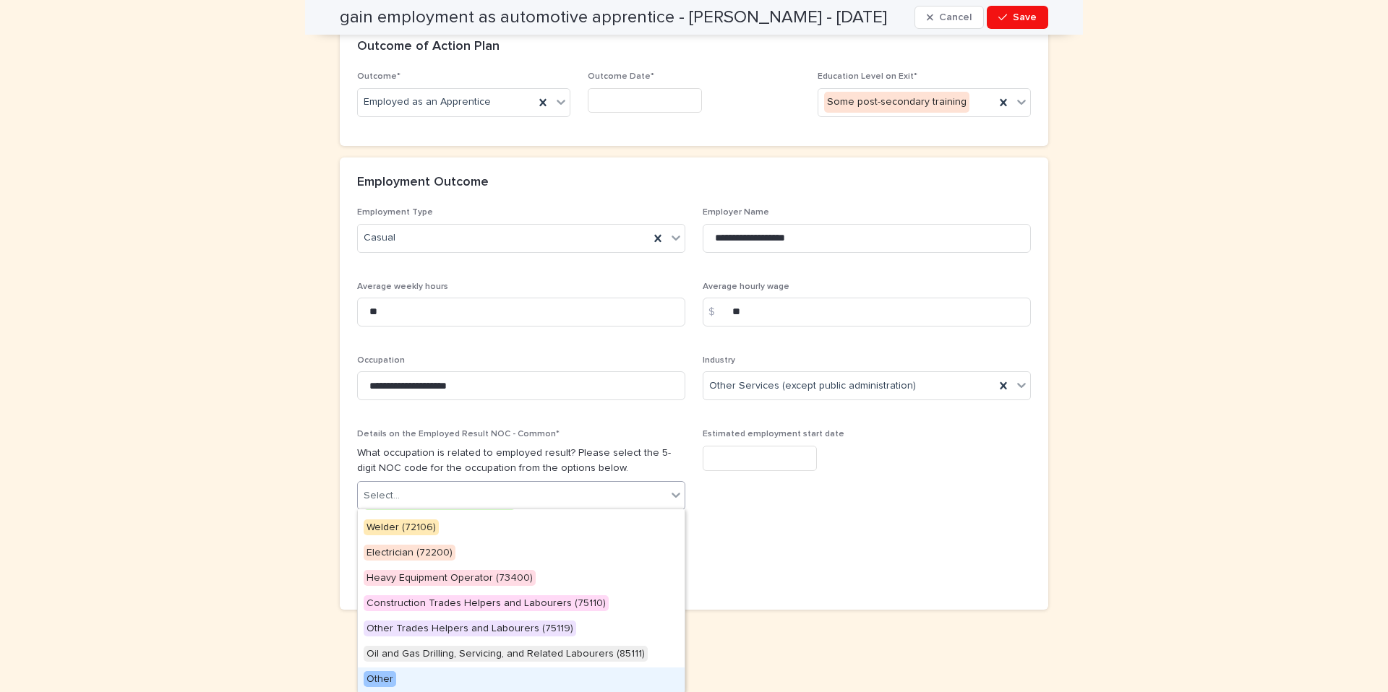
click at [405, 671] on div "Other" at bounding box center [521, 680] width 327 height 25
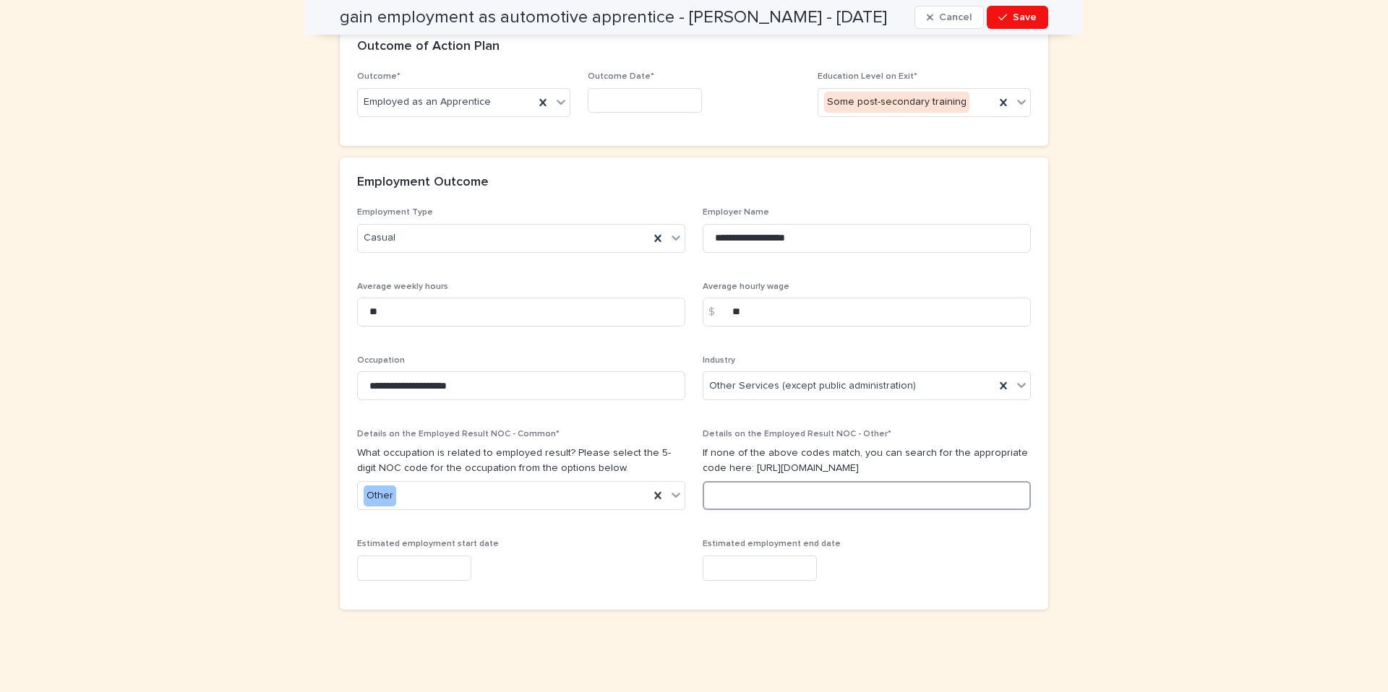
click at [744, 495] on input at bounding box center [866, 495] width 328 height 29
click at [739, 496] on input at bounding box center [866, 495] width 328 height 29
type input "****"
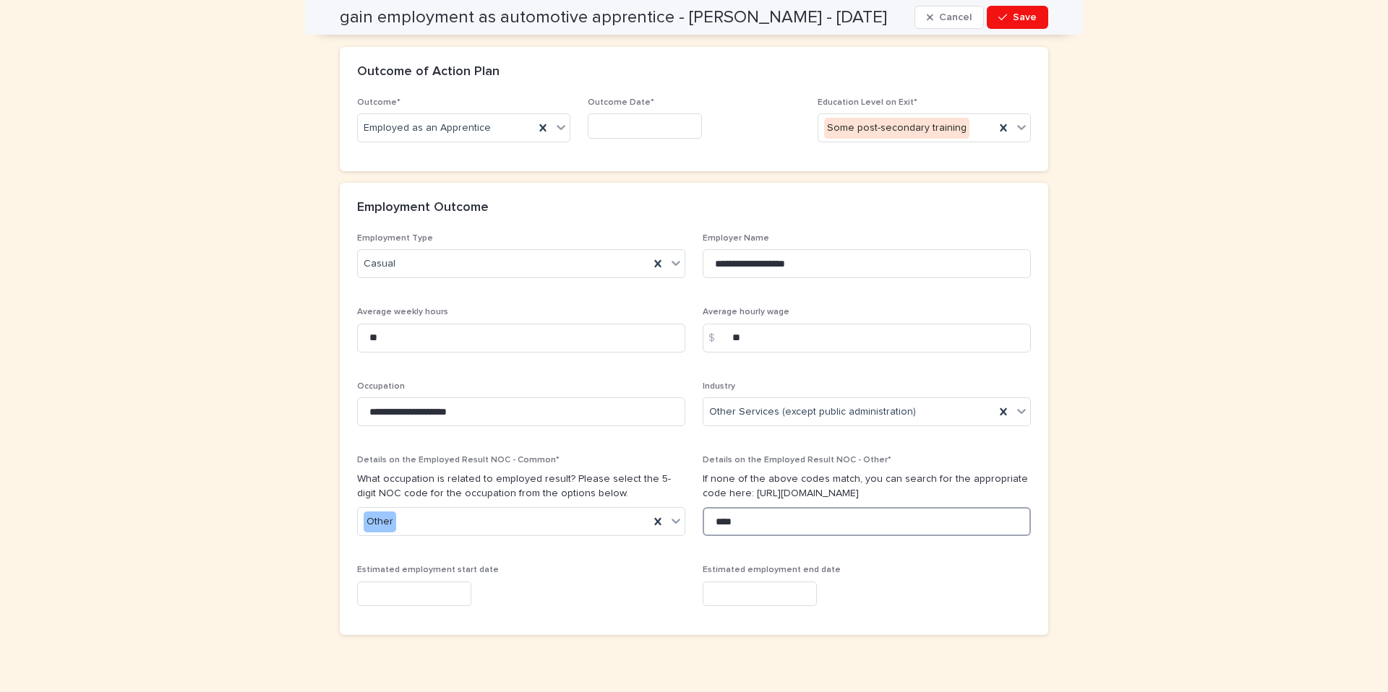
scroll to position [1931, 0]
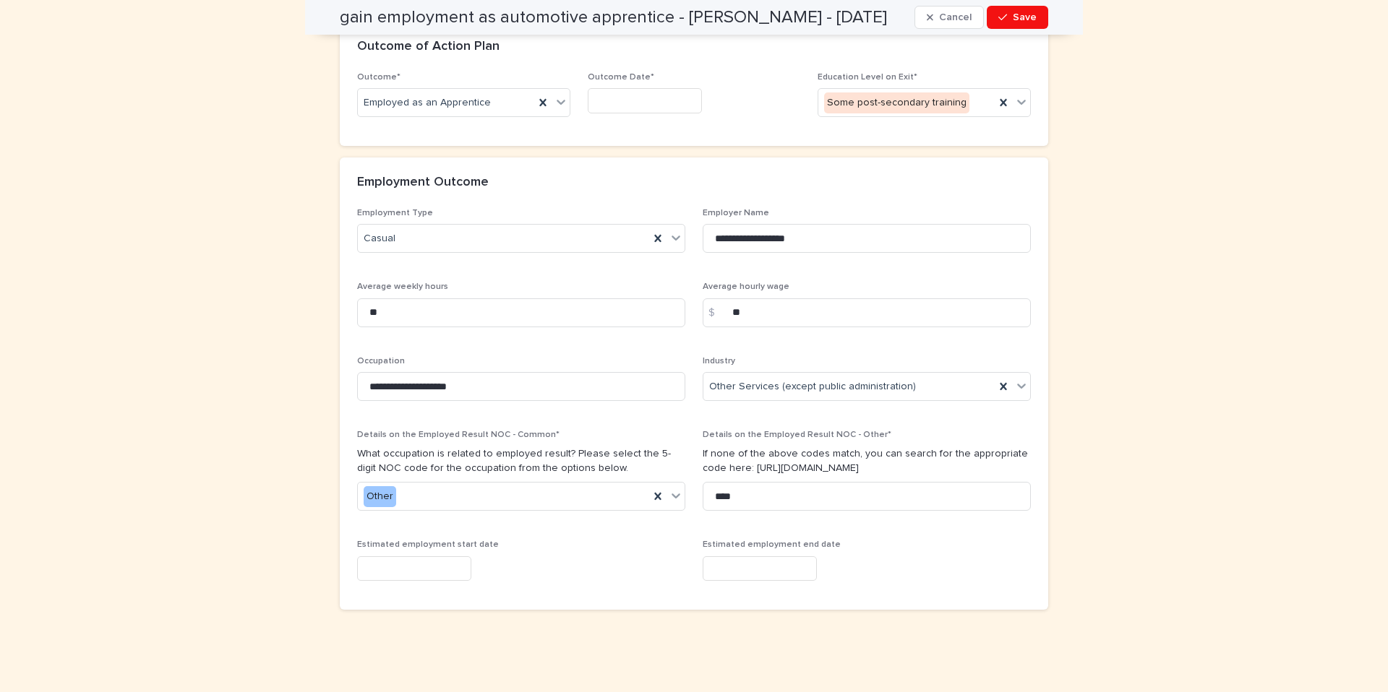
click at [374, 589] on div "Estimated employment start date" at bounding box center [521, 566] width 328 height 53
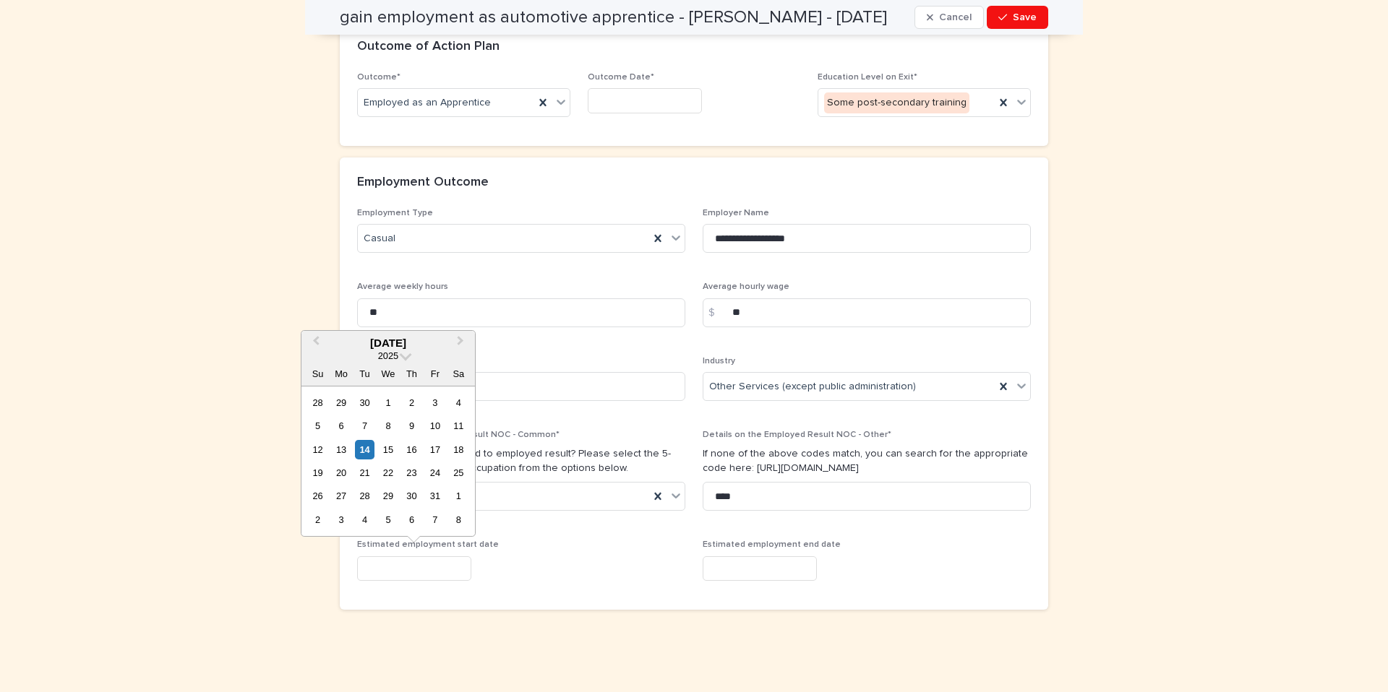
click at [374, 569] on input "text" at bounding box center [414, 568] width 114 height 25
click at [316, 335] on button "Previous Month" at bounding box center [314, 343] width 23 height 23
click at [341, 427] on div "7" at bounding box center [341, 426] width 20 height 20
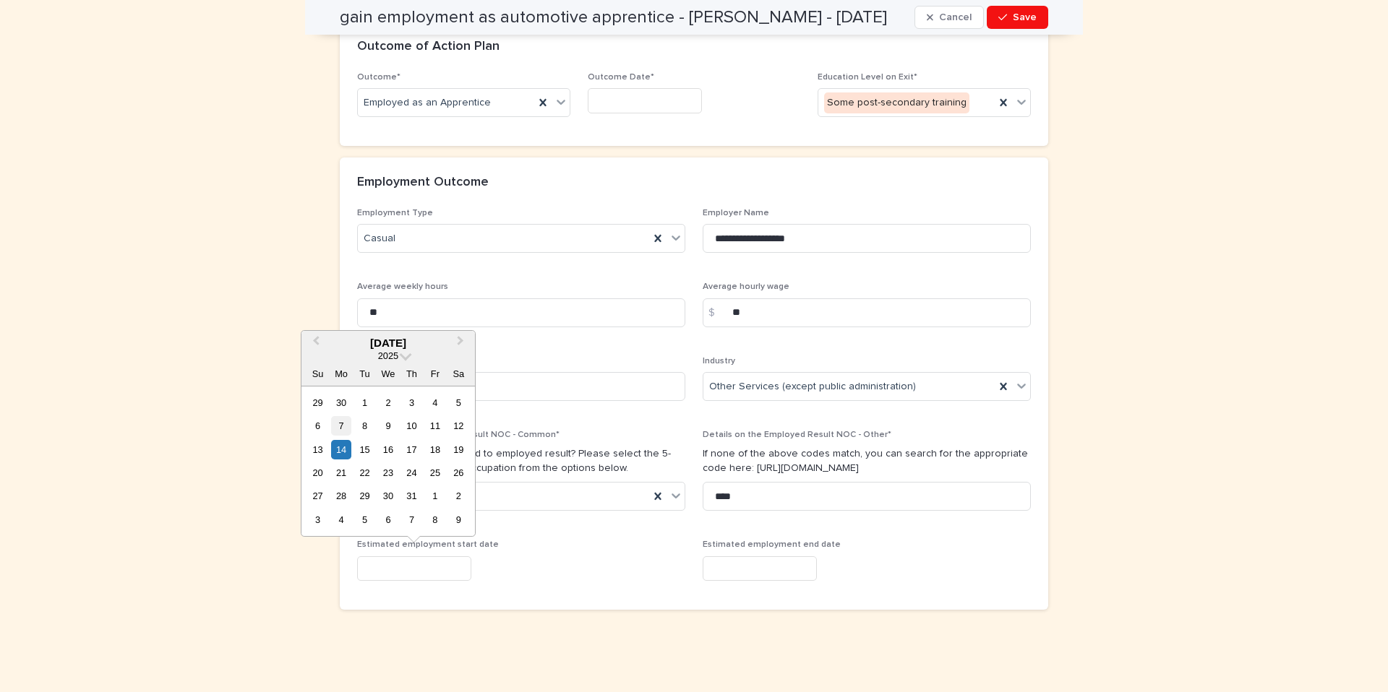
type input "**********"
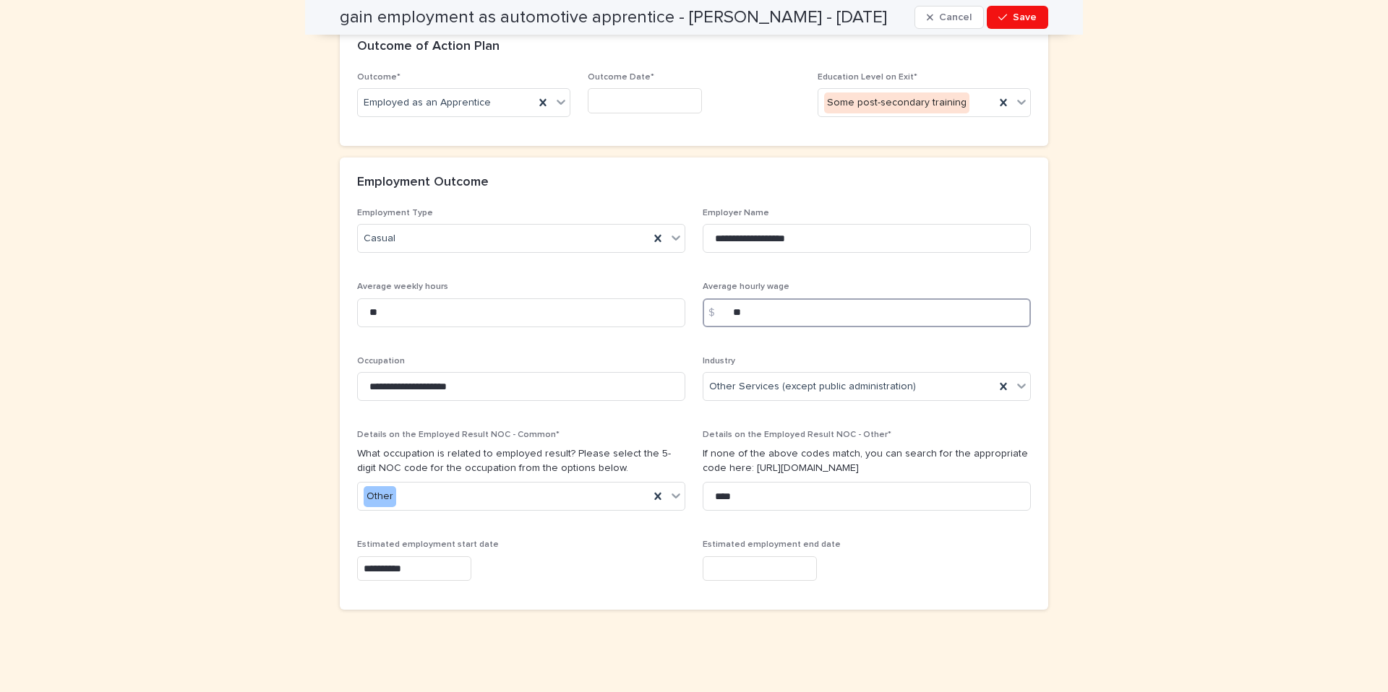
click at [749, 306] on input "**" at bounding box center [866, 312] width 328 height 29
click at [758, 309] on input "**" at bounding box center [866, 312] width 328 height 29
type input "**"
click at [734, 565] on input "text" at bounding box center [759, 568] width 114 height 25
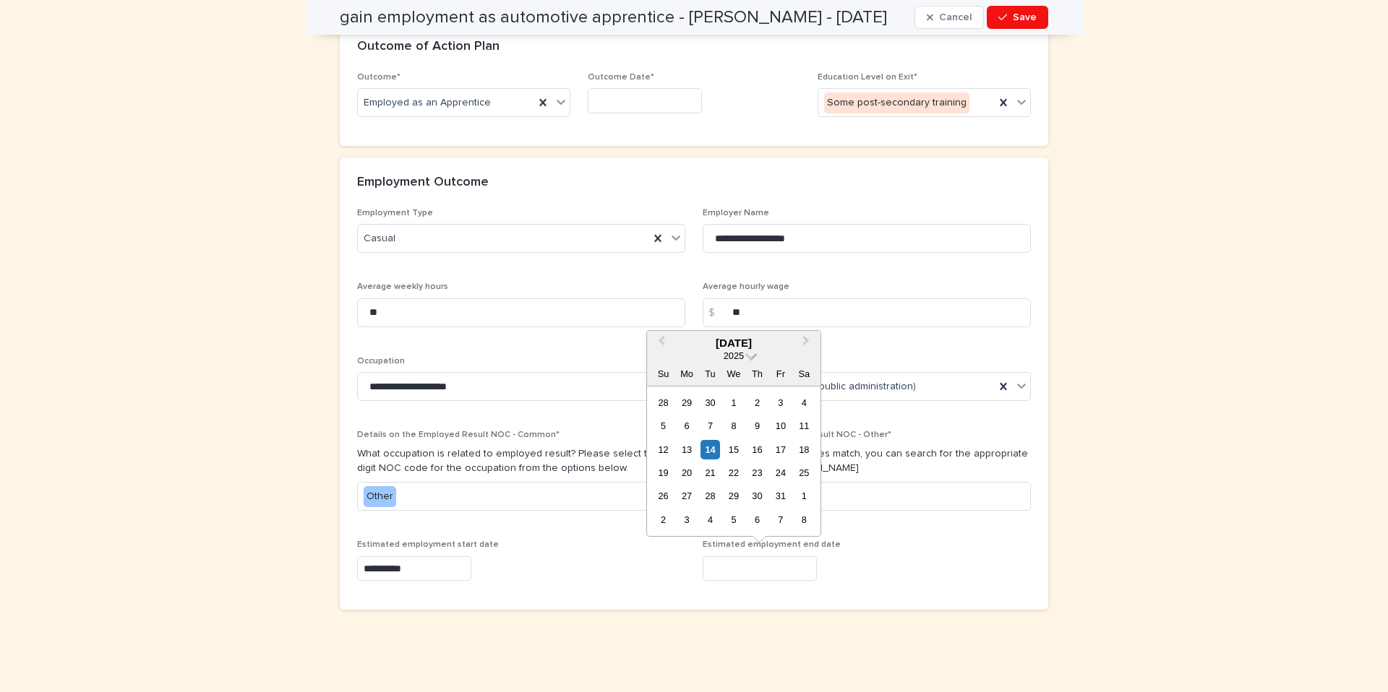
click at [748, 355] on span at bounding box center [751, 354] width 12 height 12
click at [733, 438] on div "2026" at bounding box center [733, 441] width 85 height 14
click at [733, 444] on div "14" at bounding box center [733, 450] width 20 height 20
type input "**********"
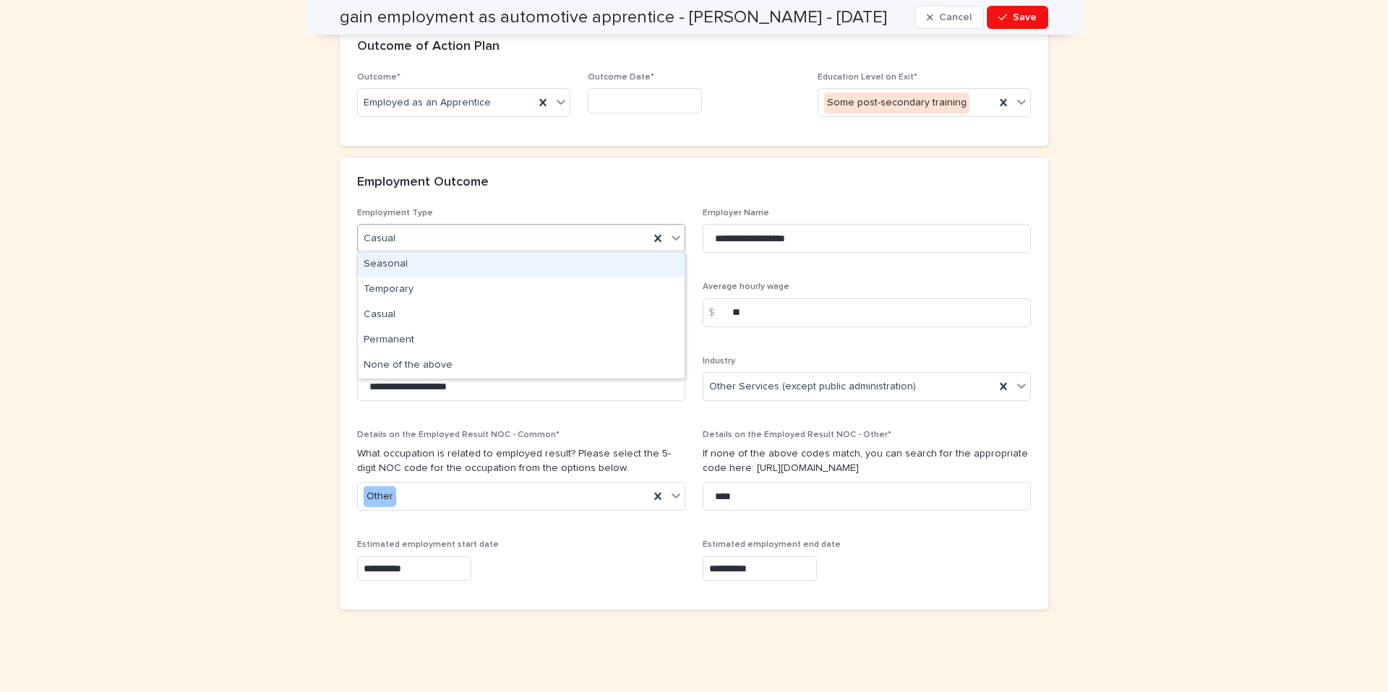
click at [525, 235] on div "Casual" at bounding box center [503, 239] width 291 height 24
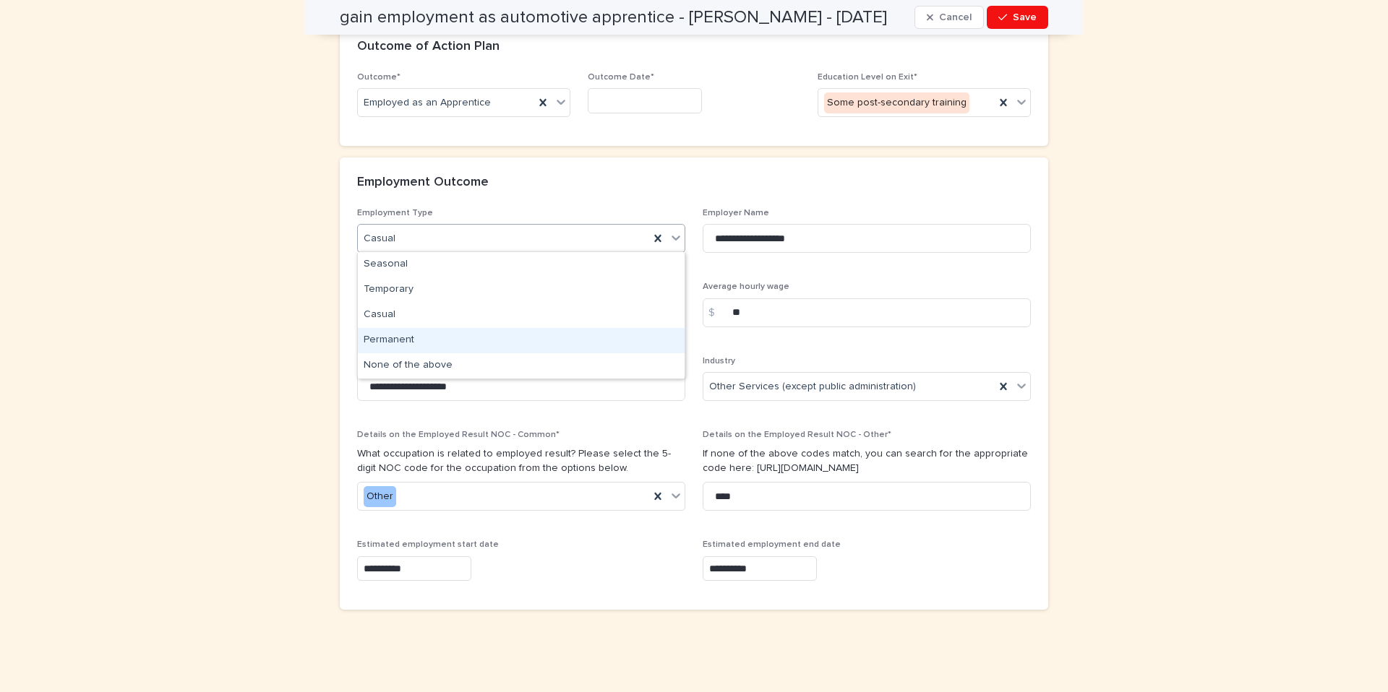
click at [441, 340] on div "Permanent" at bounding box center [521, 340] width 327 height 25
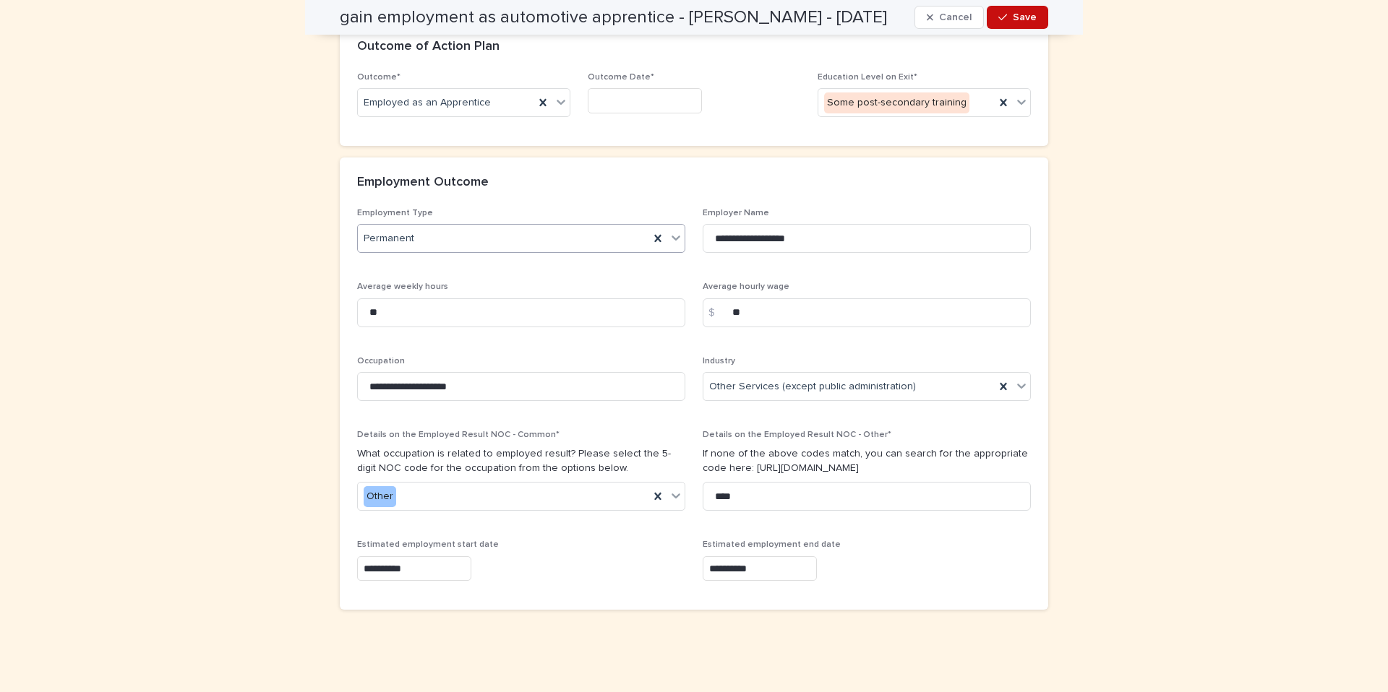
click at [1023, 24] on button "Save" at bounding box center [1016, 17] width 61 height 23
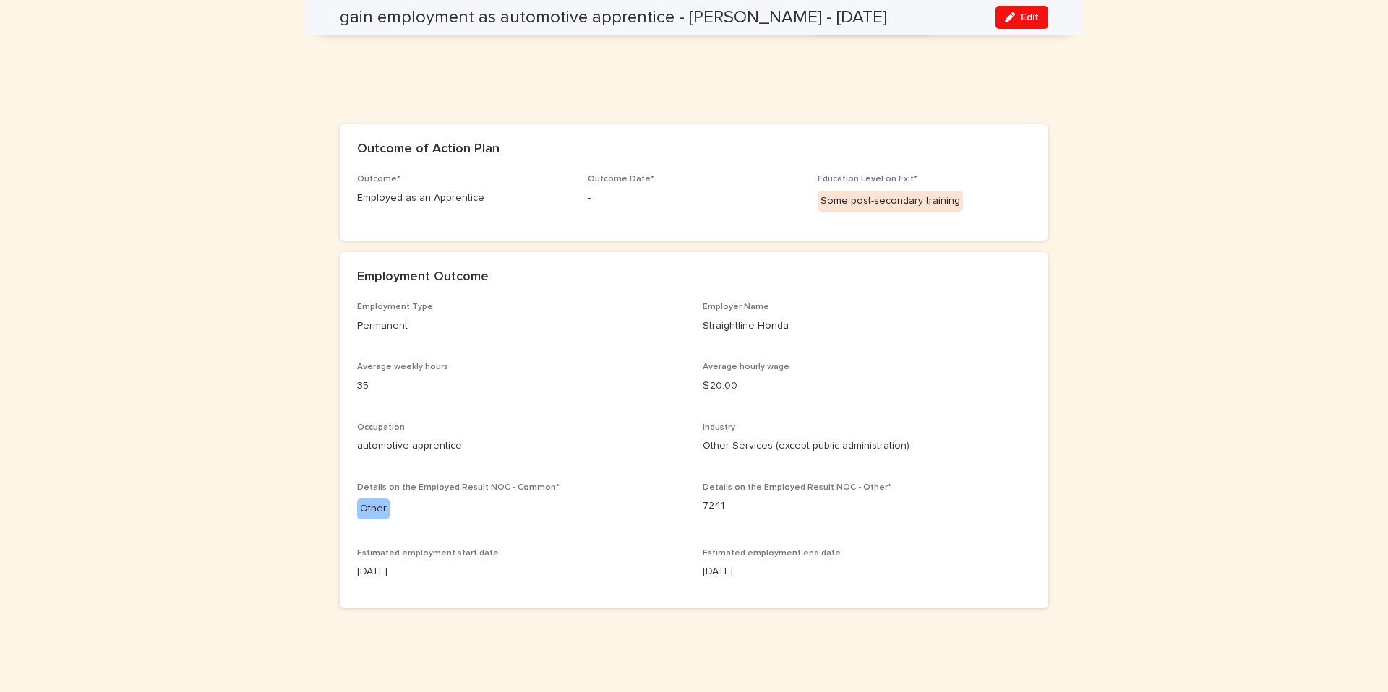
scroll to position [1620, 0]
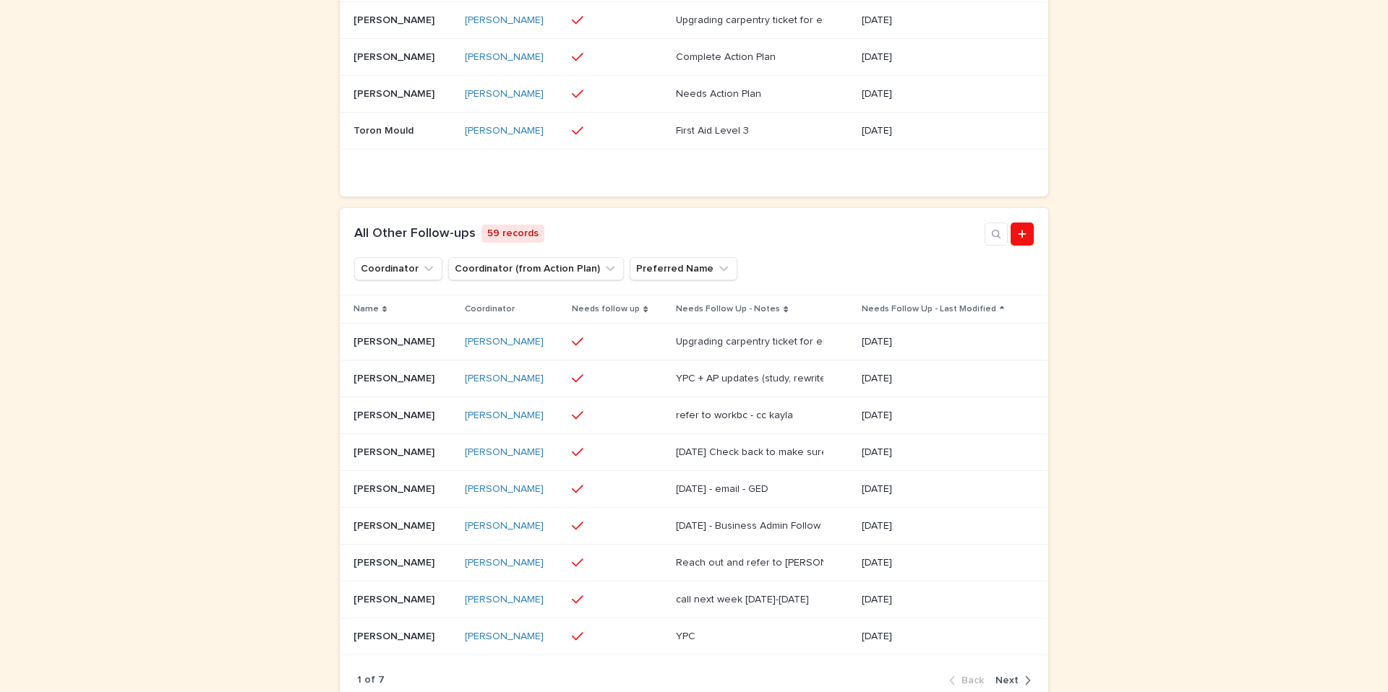
scroll to position [668, 0]
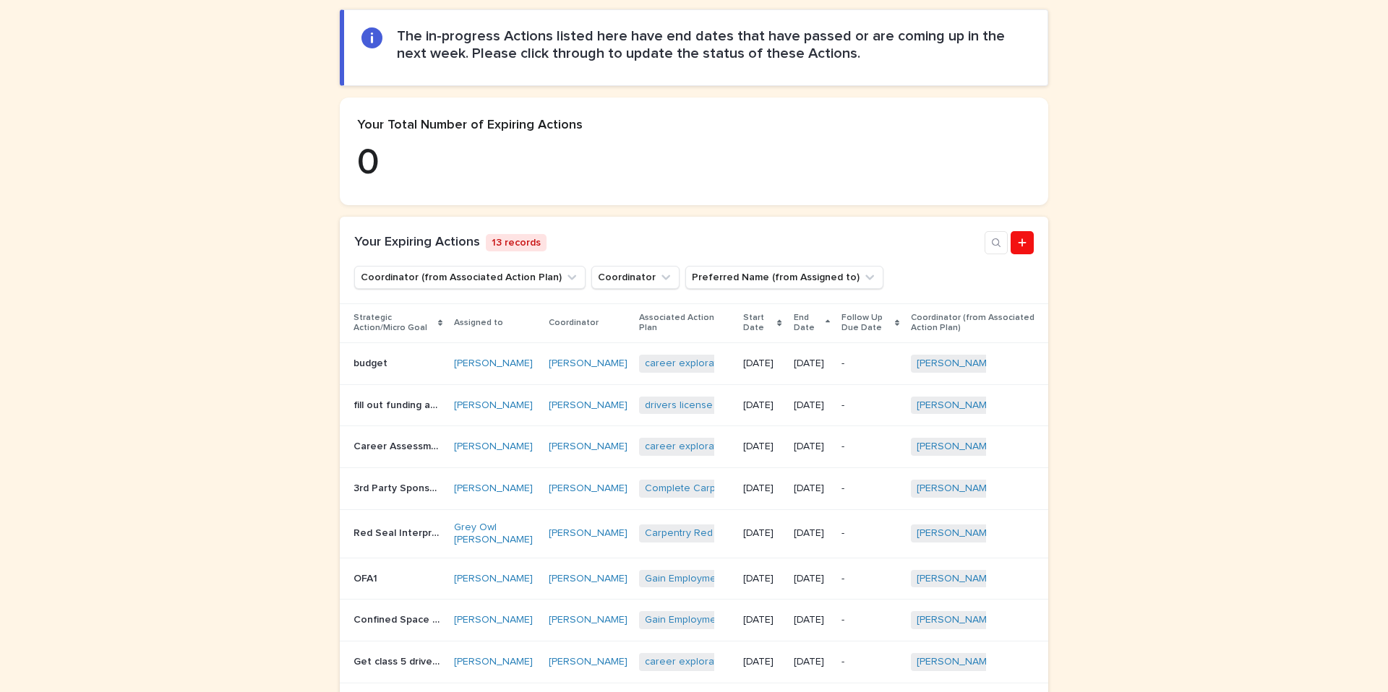
scroll to position [218, 0]
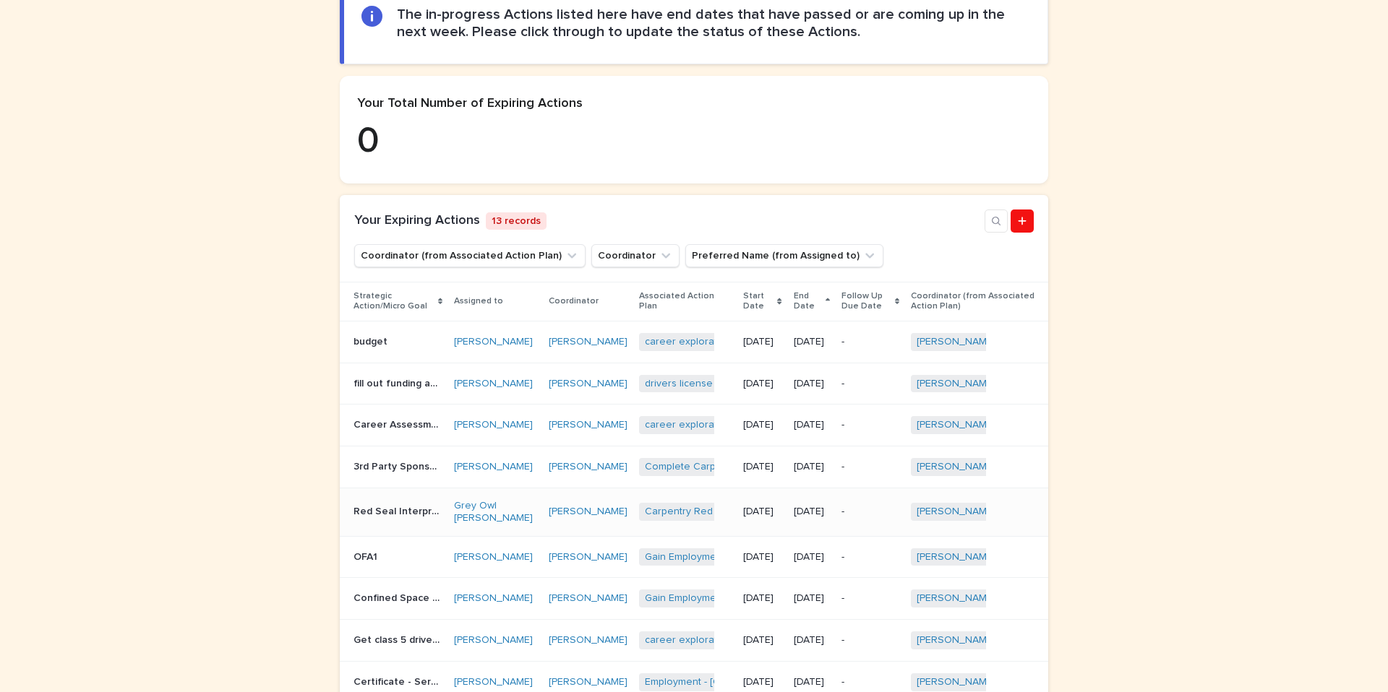
click at [405, 524] on div "Red Seal Interprovincial exam Red Seal Interprovincial exam" at bounding box center [397, 512] width 89 height 24
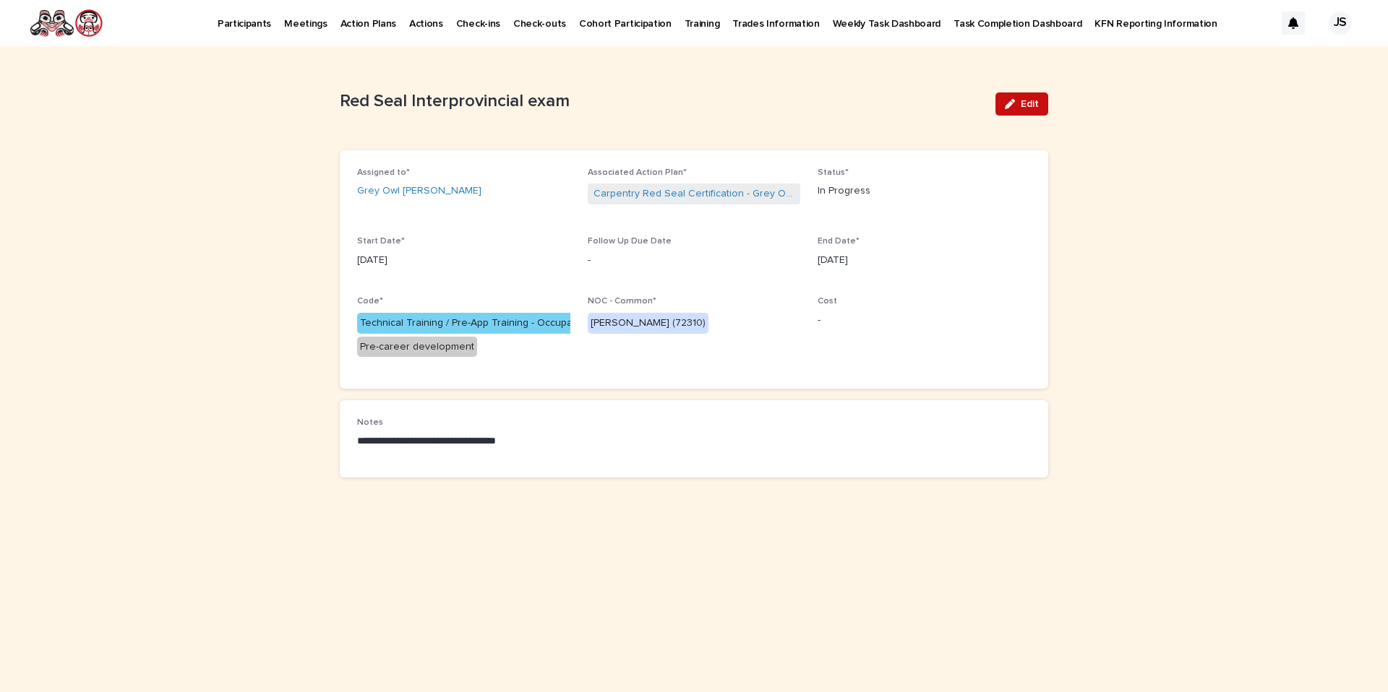
click at [1031, 104] on span "Edit" at bounding box center [1029, 104] width 18 height 10
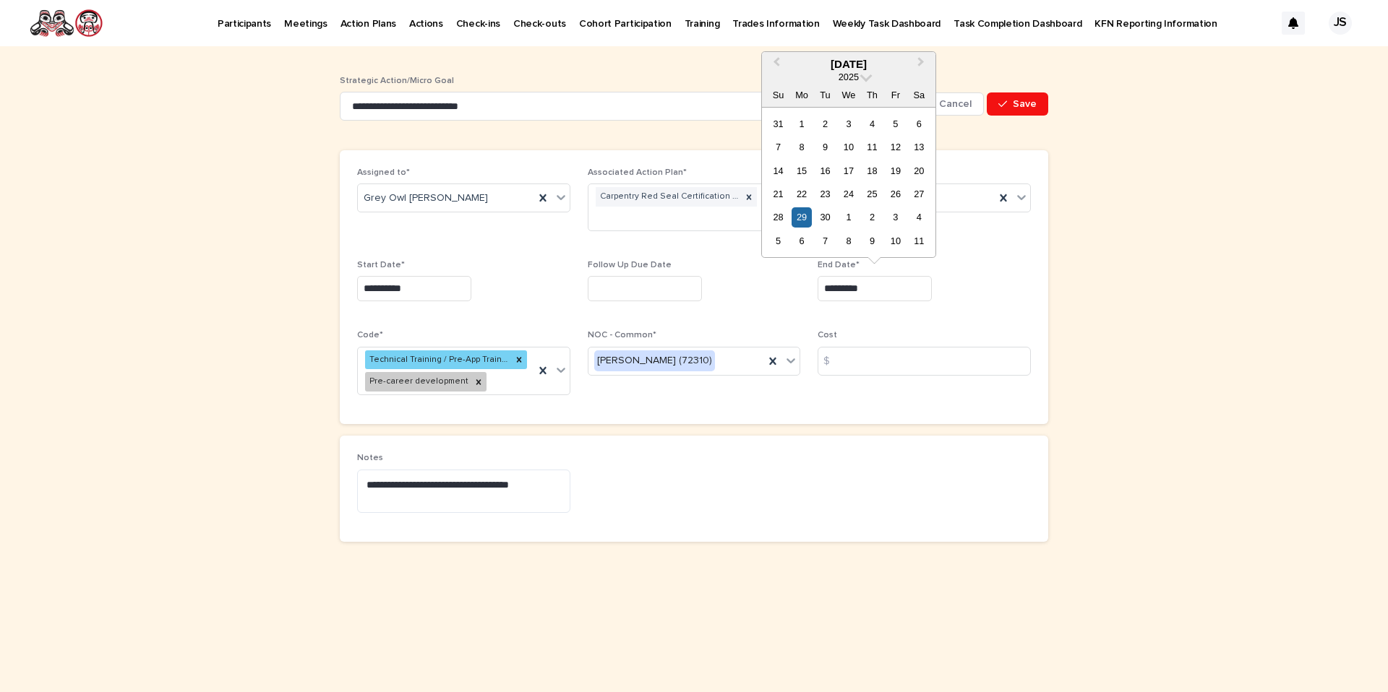
click at [893, 291] on input "*********" at bounding box center [874, 288] width 114 height 25
click at [928, 59] on button "Next Month" at bounding box center [922, 64] width 23 height 23
click at [924, 60] on button "Next Month" at bounding box center [922, 64] width 23 height 23
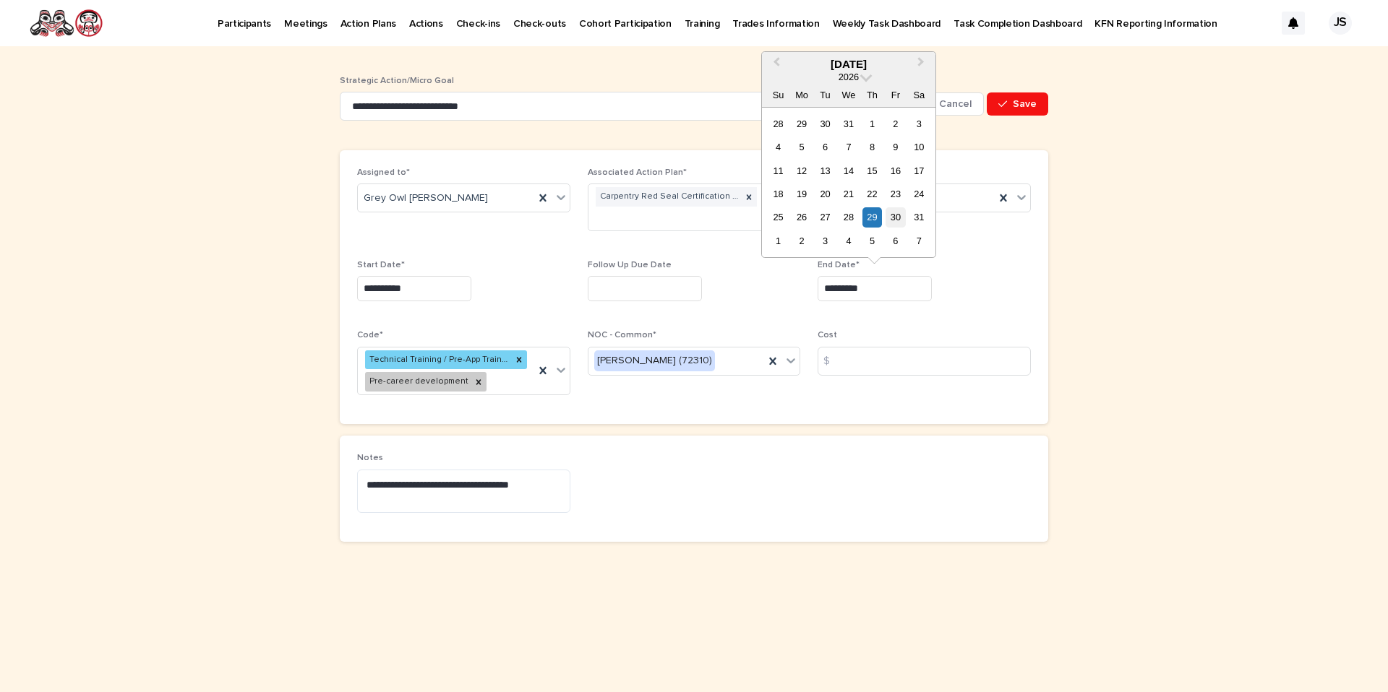
click at [887, 215] on div "30" at bounding box center [895, 217] width 20 height 20
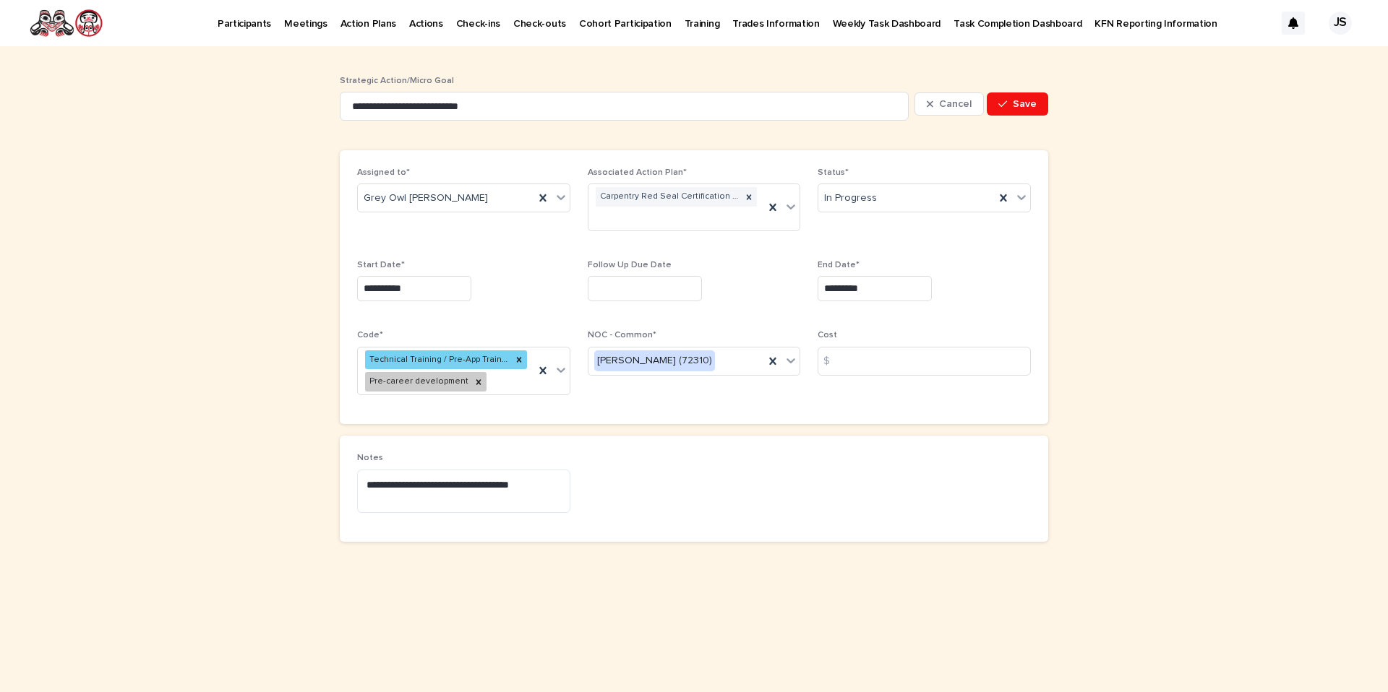
type input "*********"
click at [1036, 106] on span "Save" at bounding box center [1024, 104] width 24 height 10
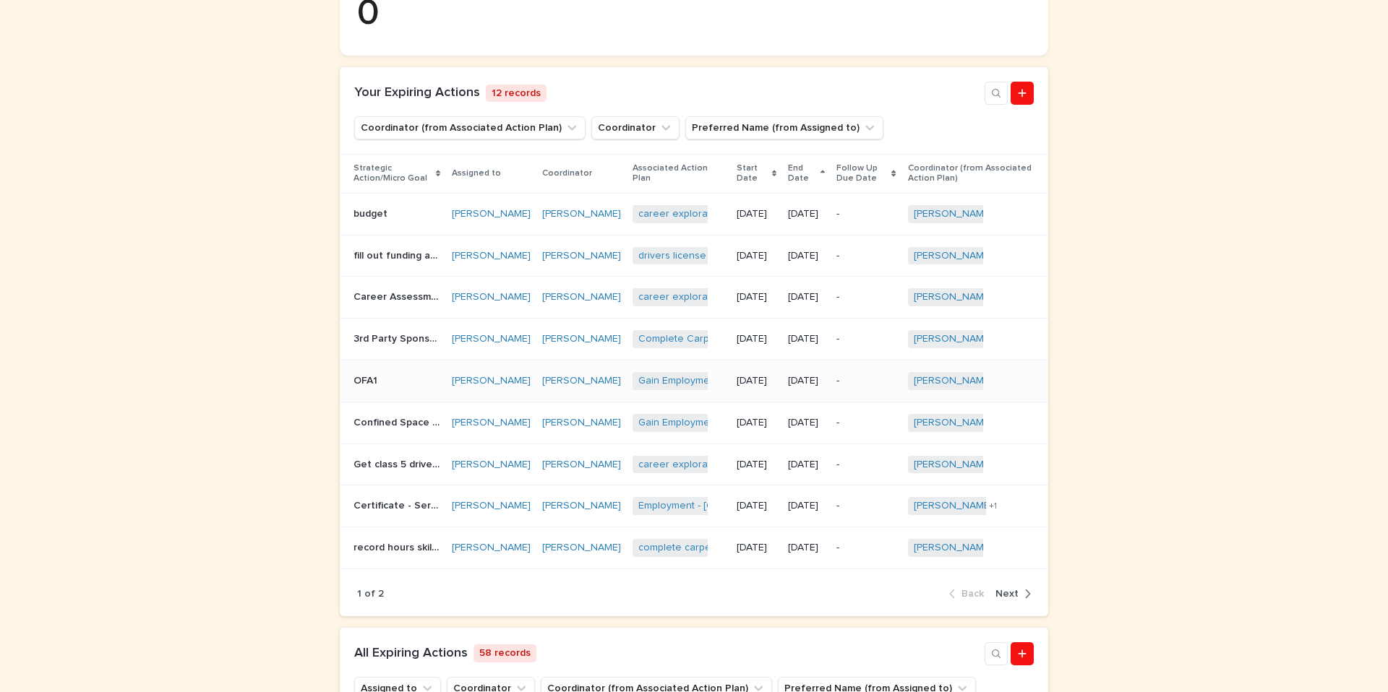
scroll to position [348, 0]
click at [398, 515] on div "Certificate - Serving it Right Certificate - Serving it Right" at bounding box center [396, 503] width 87 height 24
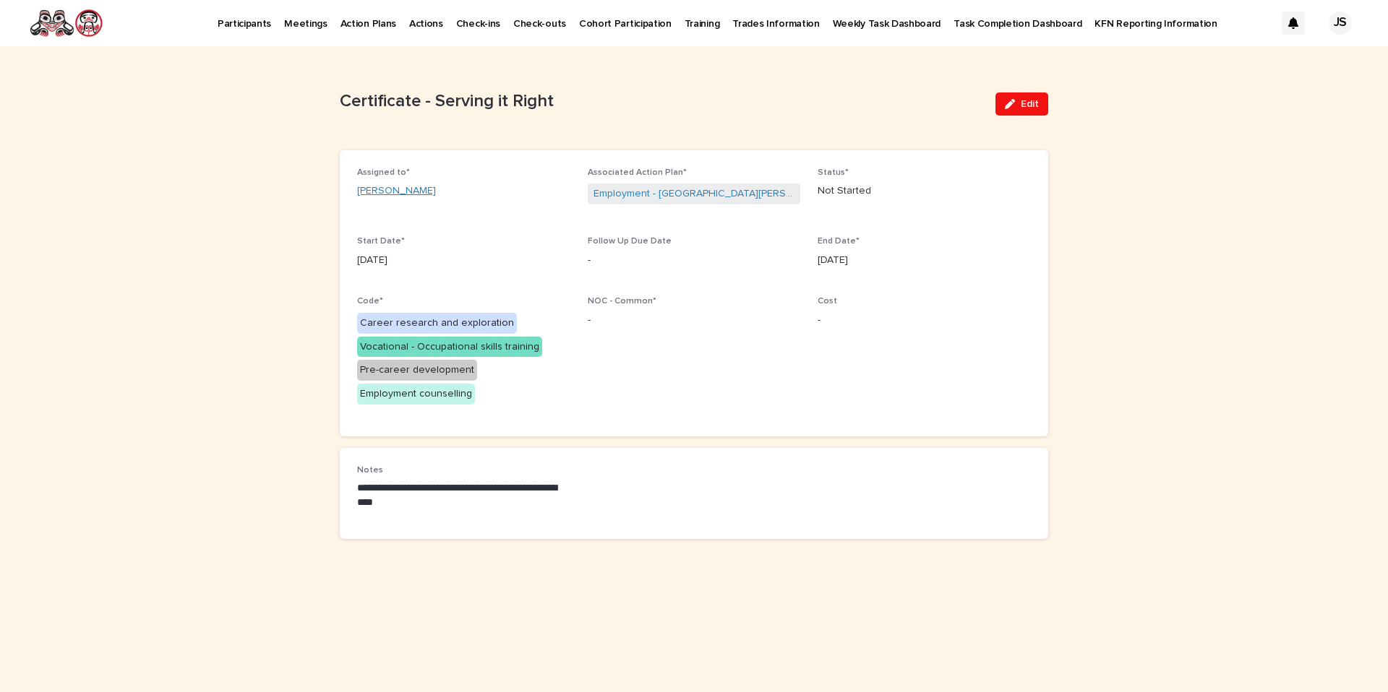
click at [403, 189] on link "[PERSON_NAME]" at bounding box center [396, 191] width 79 height 15
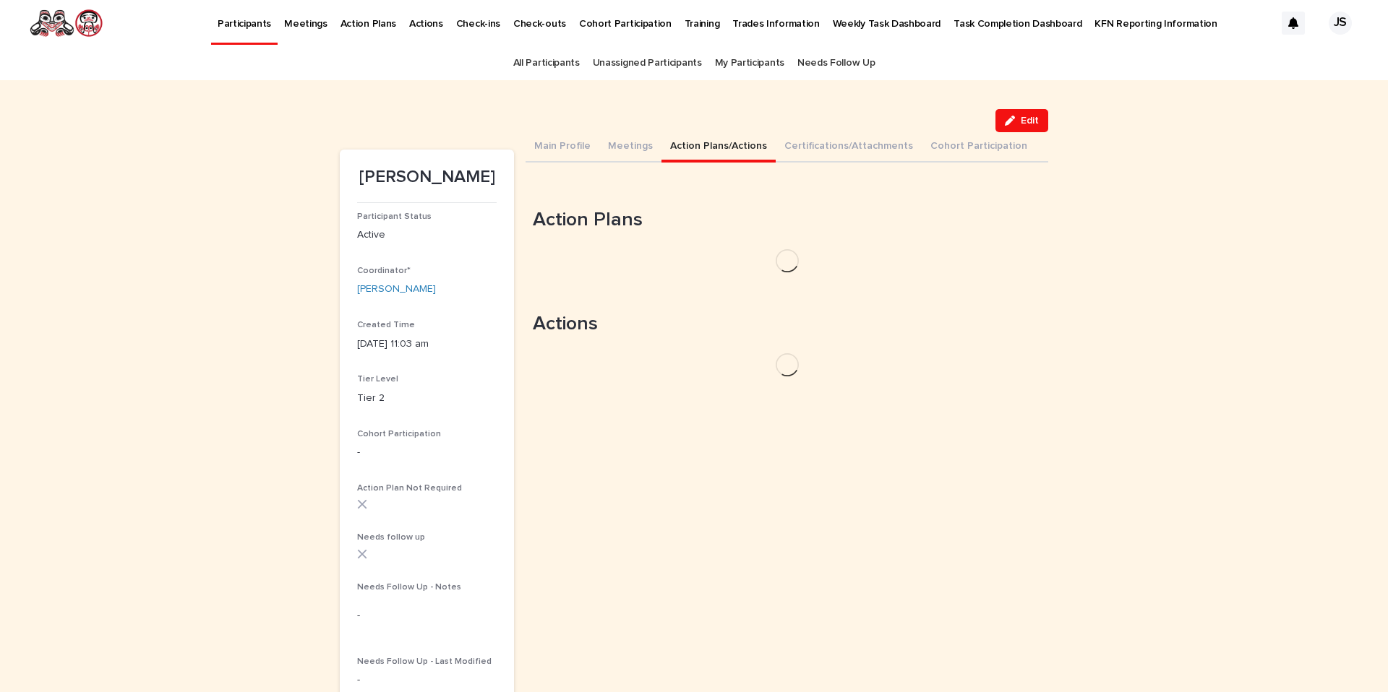
click at [708, 150] on button "Action Plans/Actions" at bounding box center [718, 147] width 114 height 30
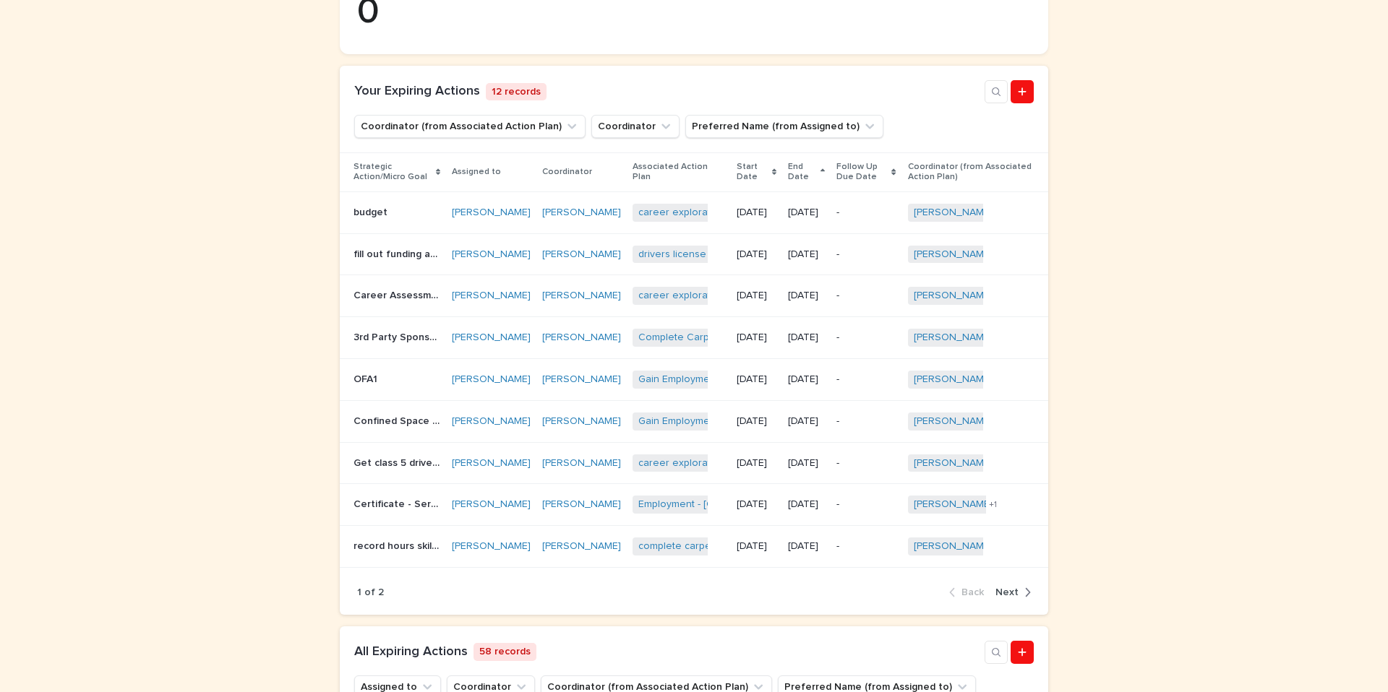
scroll to position [348, 0]
click at [1005, 598] on button "Next" at bounding box center [1009, 591] width 41 height 13
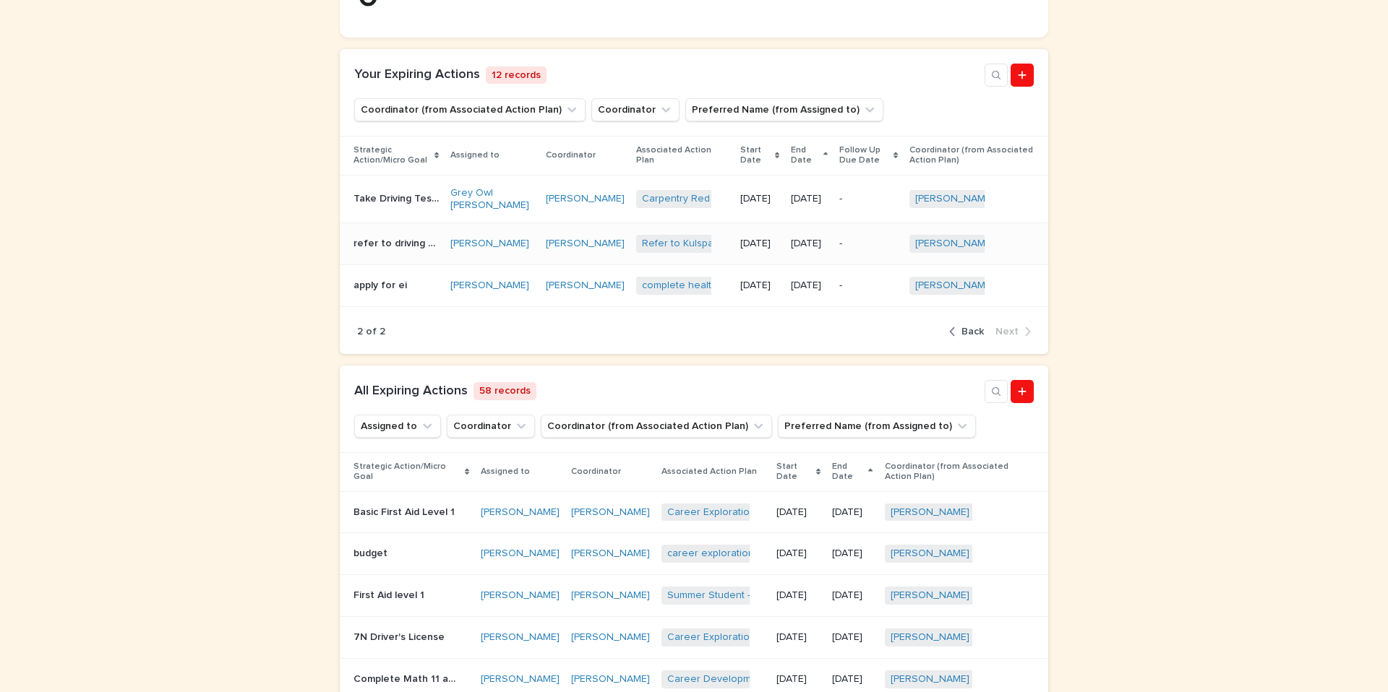
scroll to position [275, 0]
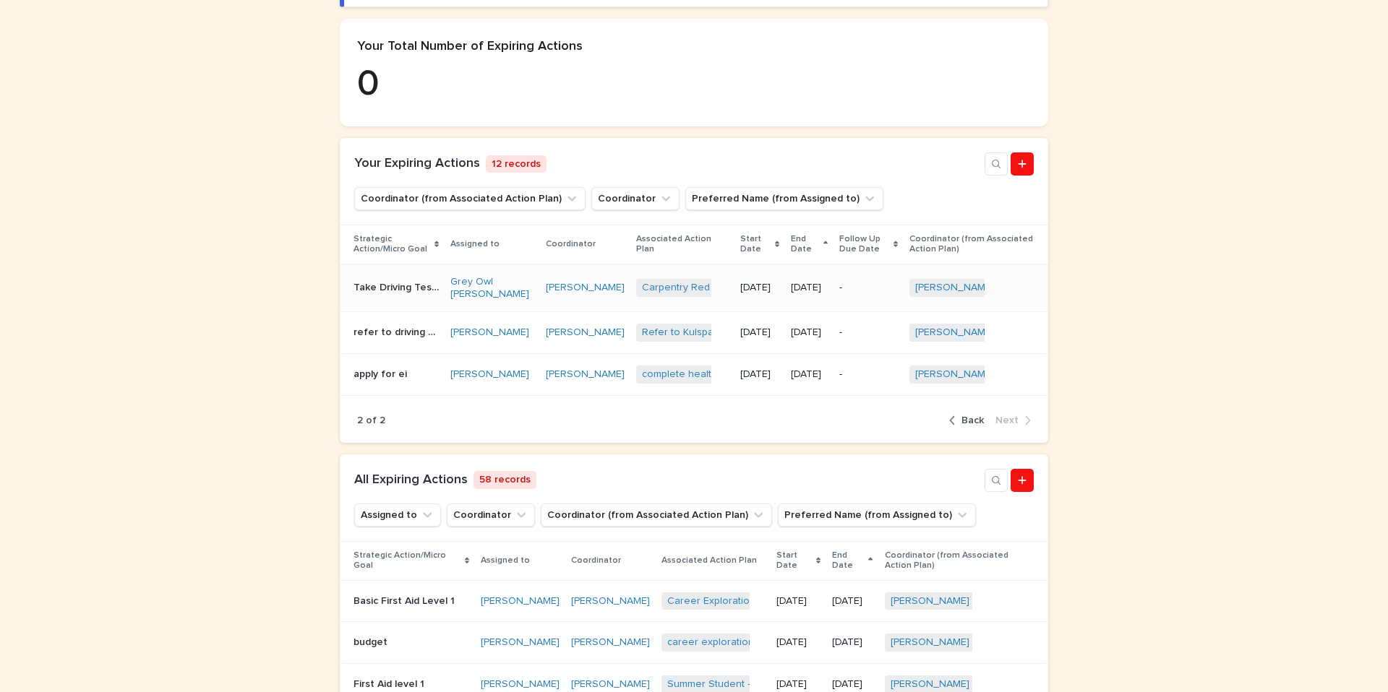
click at [390, 288] on p "Take Driving Test (L)" at bounding box center [397, 286] width 88 height 15
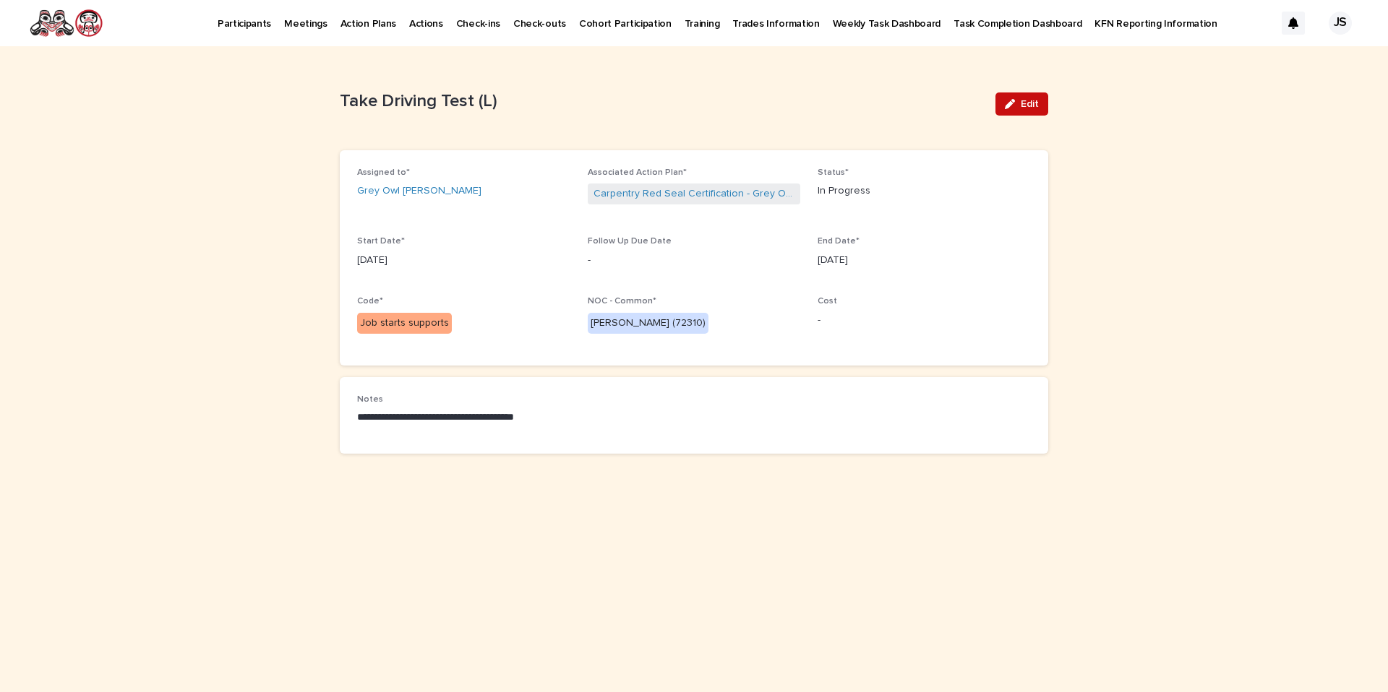
click at [1025, 115] on button "Edit" at bounding box center [1021, 104] width 53 height 23
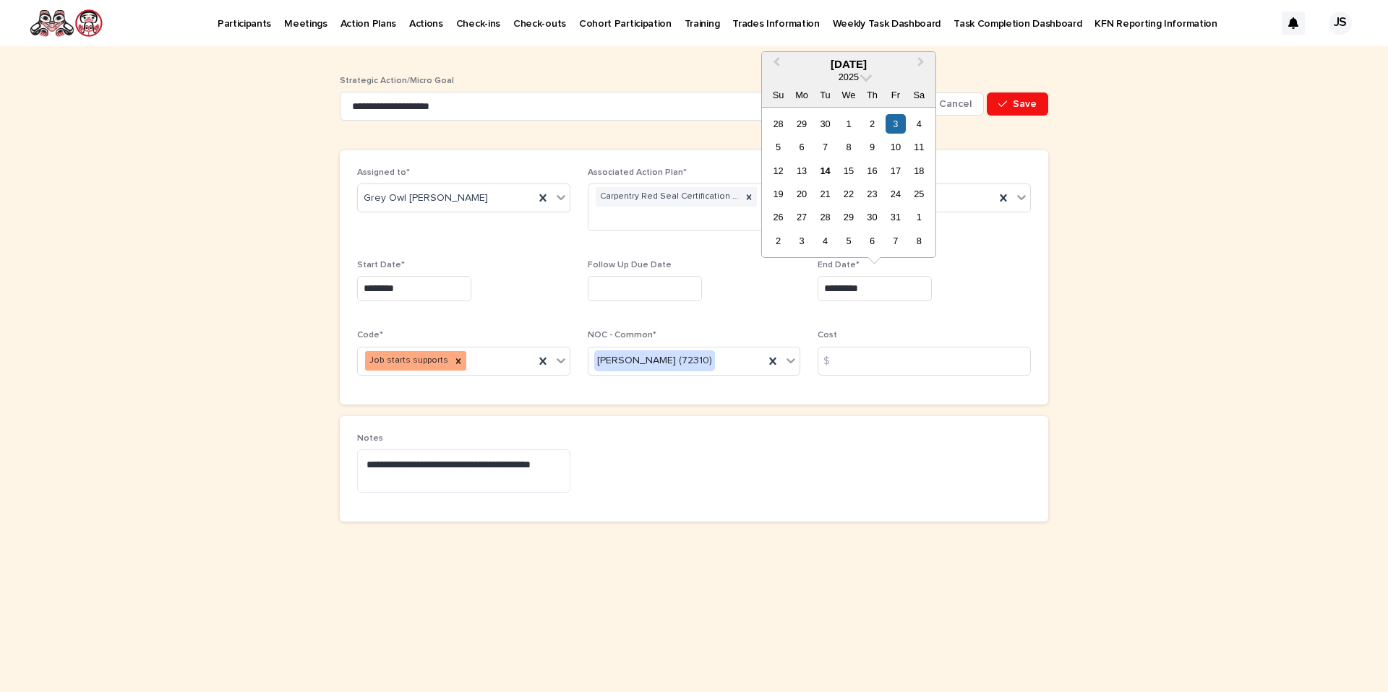
click at [903, 292] on input "*********" at bounding box center [874, 288] width 114 height 25
click at [921, 64] on button "Next Month" at bounding box center [922, 64] width 23 height 23
click at [888, 221] on div "30" at bounding box center [895, 217] width 20 height 20
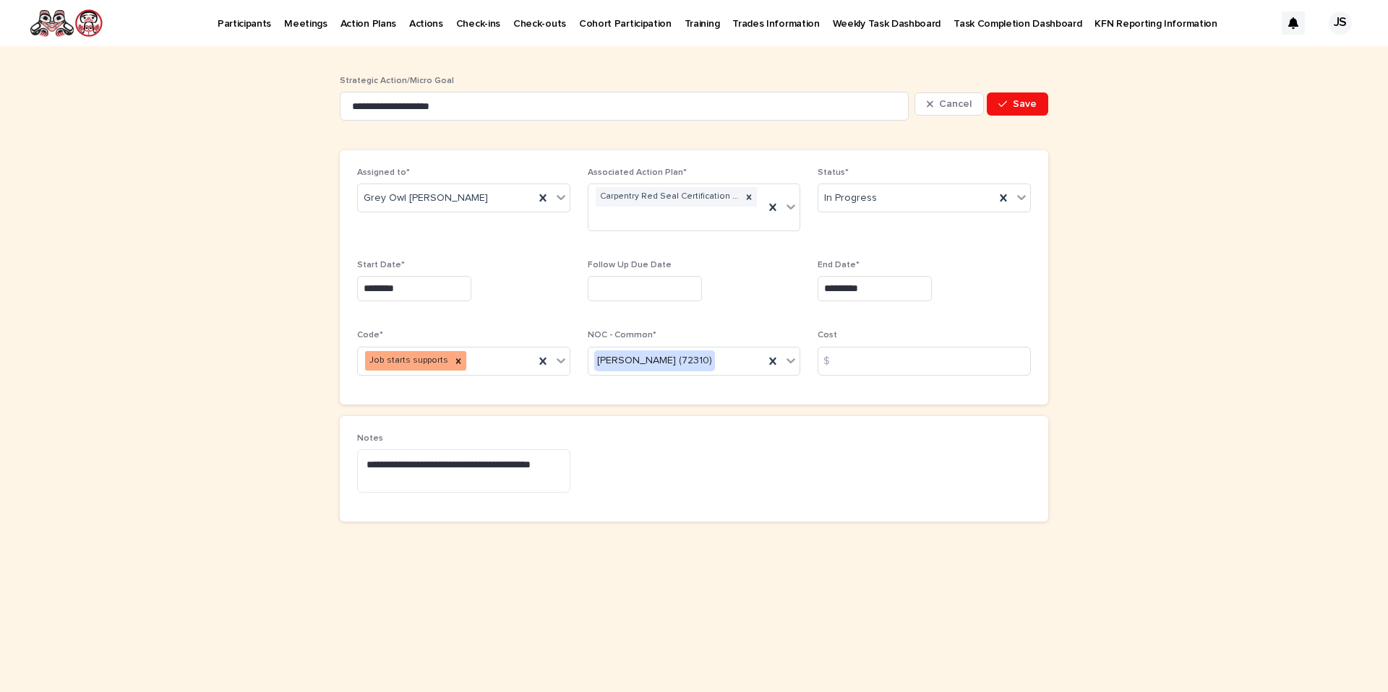
type input "*********"
click at [1012, 113] on button "Save" at bounding box center [1016, 104] width 61 height 23
